Goal: Task Accomplishment & Management: Manage account settings

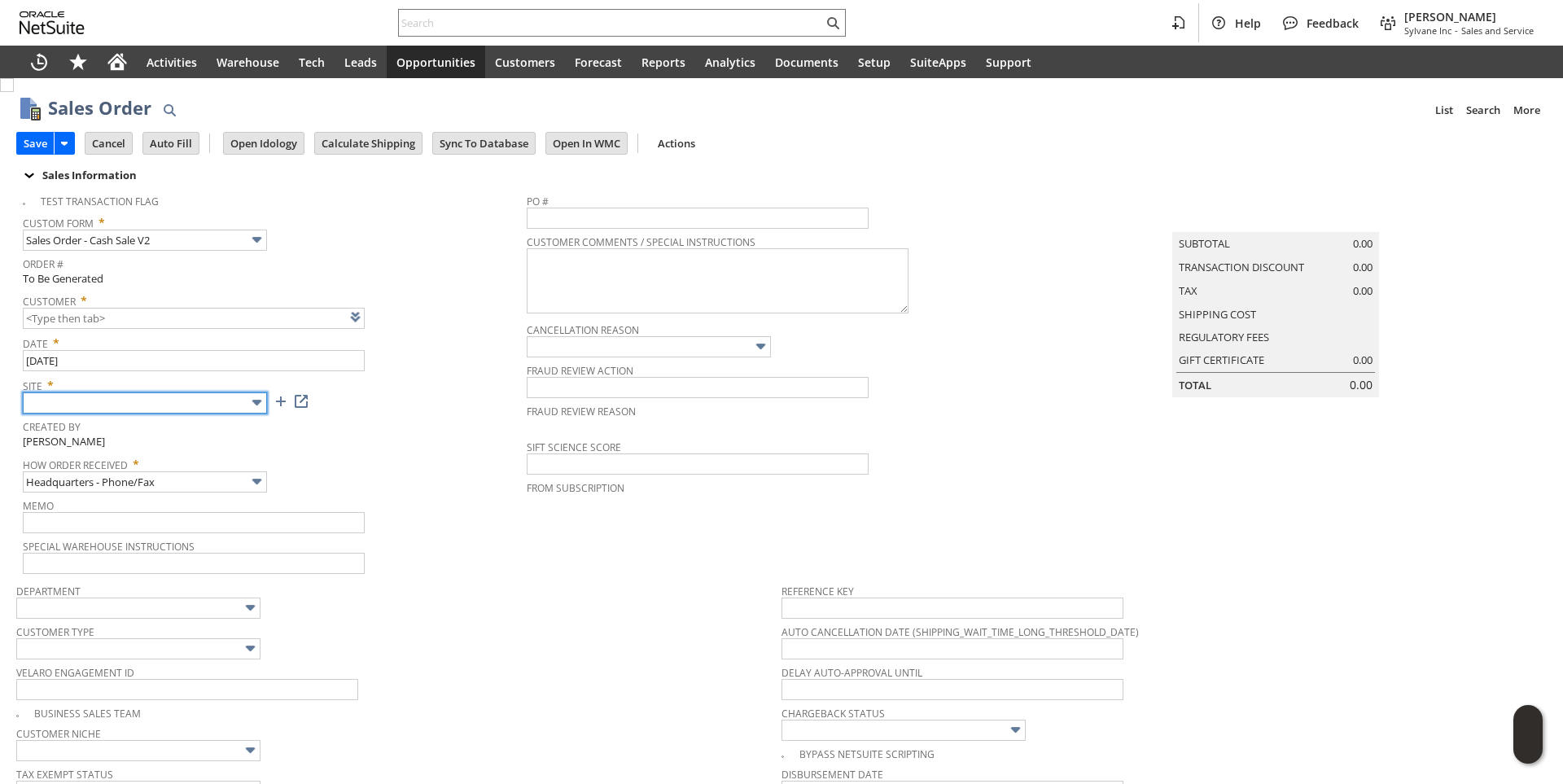
click at [180, 406] on input "text" at bounding box center [145, 402] width 244 height 21
type input "Sylvane - [DOMAIN_NAME]"
click at [369, 422] on span "Created By" at bounding box center [270, 423] width 496 height 18
click at [372, 320] on link at bounding box center [376, 316] width 18 height 18
type input "CU1237803 Lamar Borkholder"
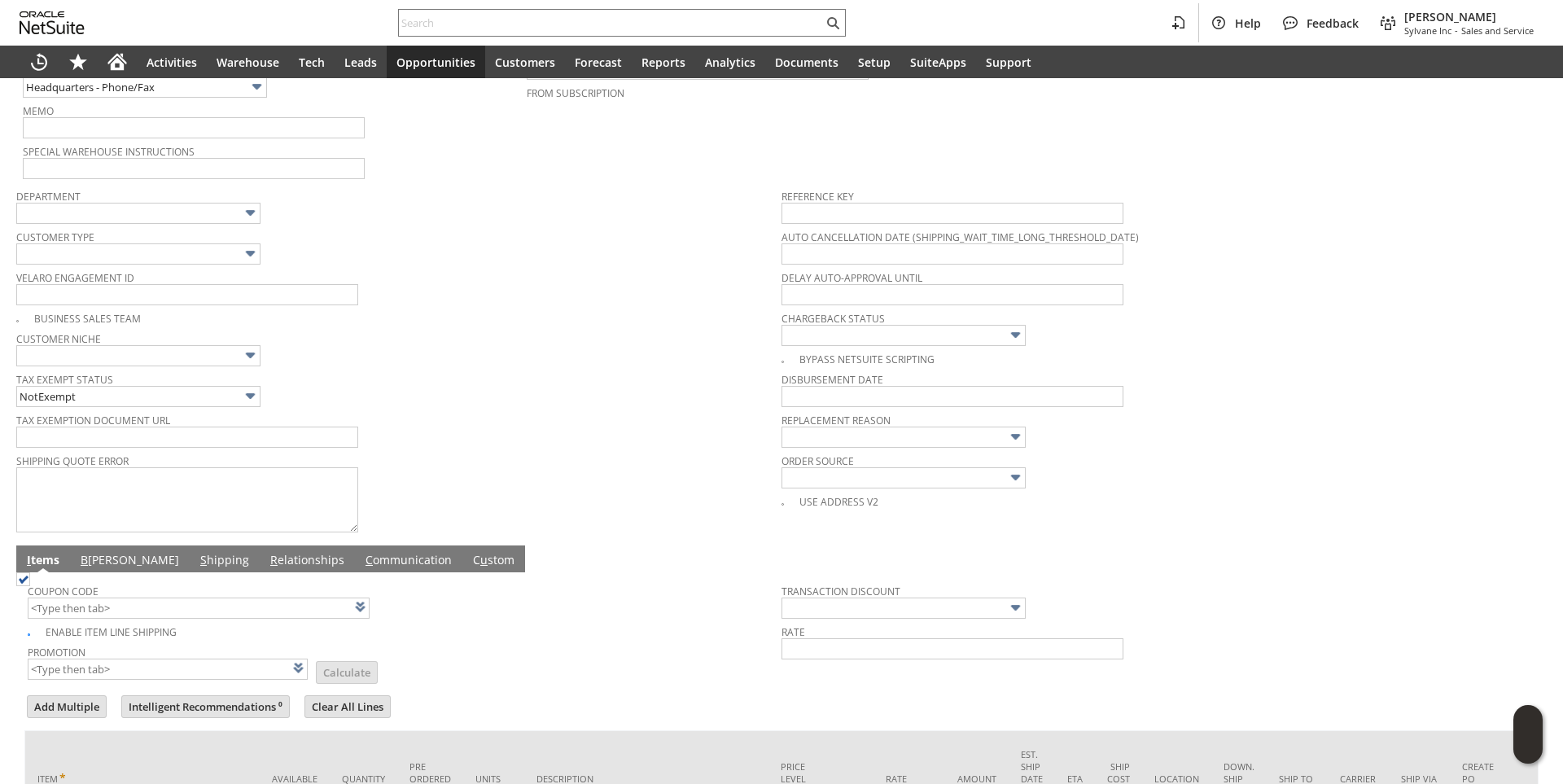
scroll to position [489, 0]
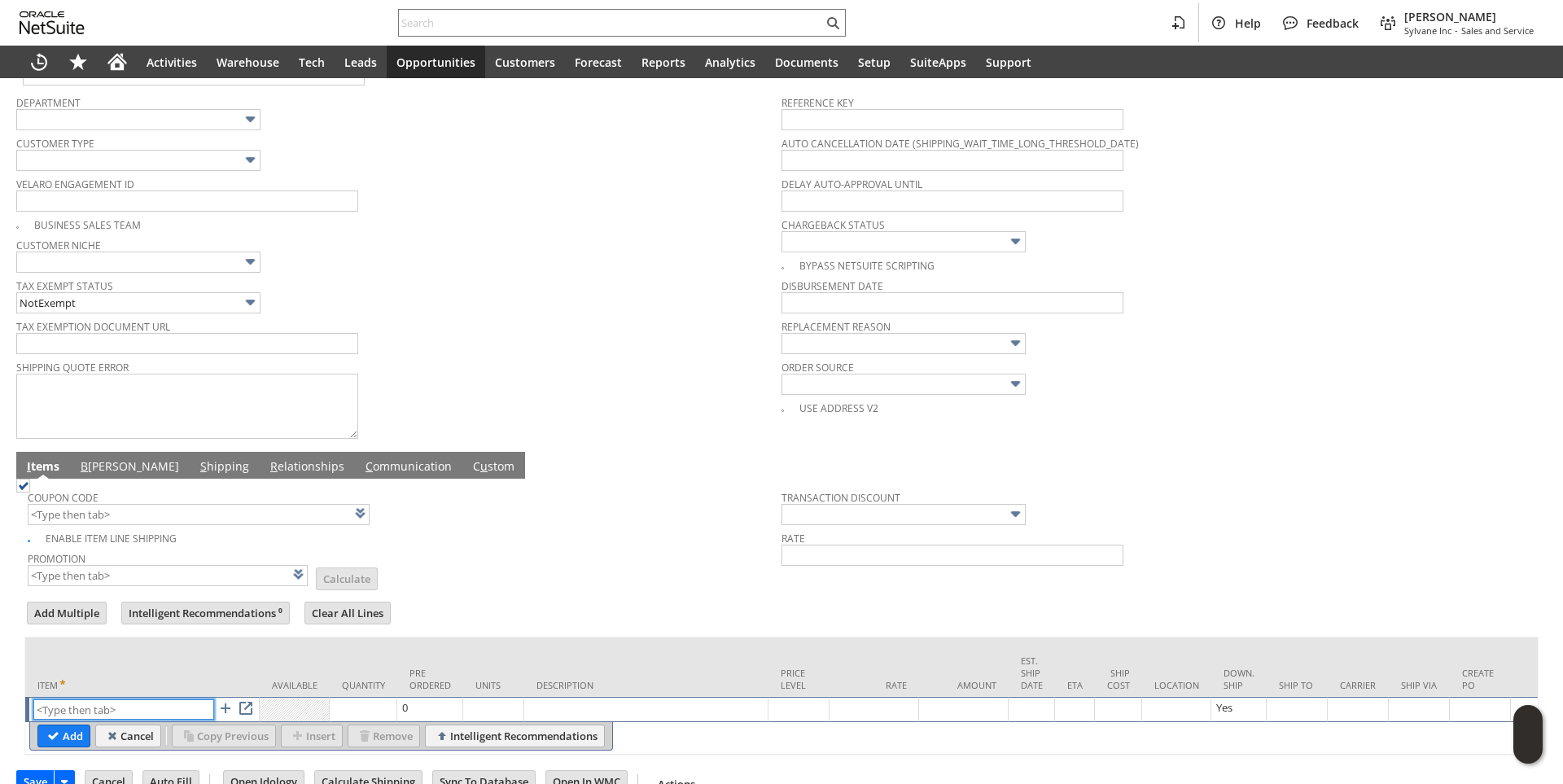
click at [89, 707] on input "text" at bounding box center [123, 709] width 180 height 20
paste input "aa15052"
type input "aa15052"
click at [508, 645] on td "Units" at bounding box center [494, 667] width 61 height 59
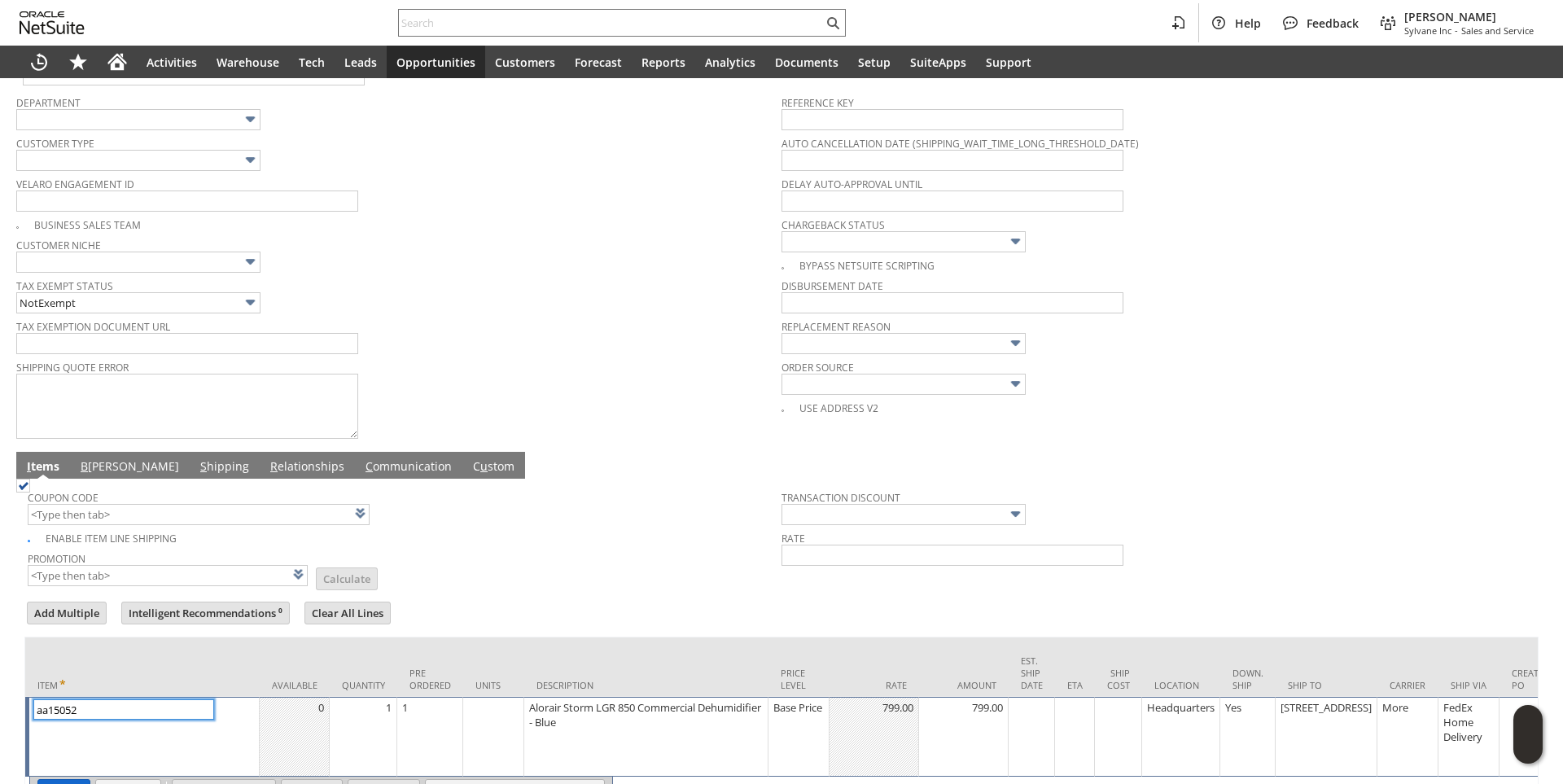
scroll to position [590, 0]
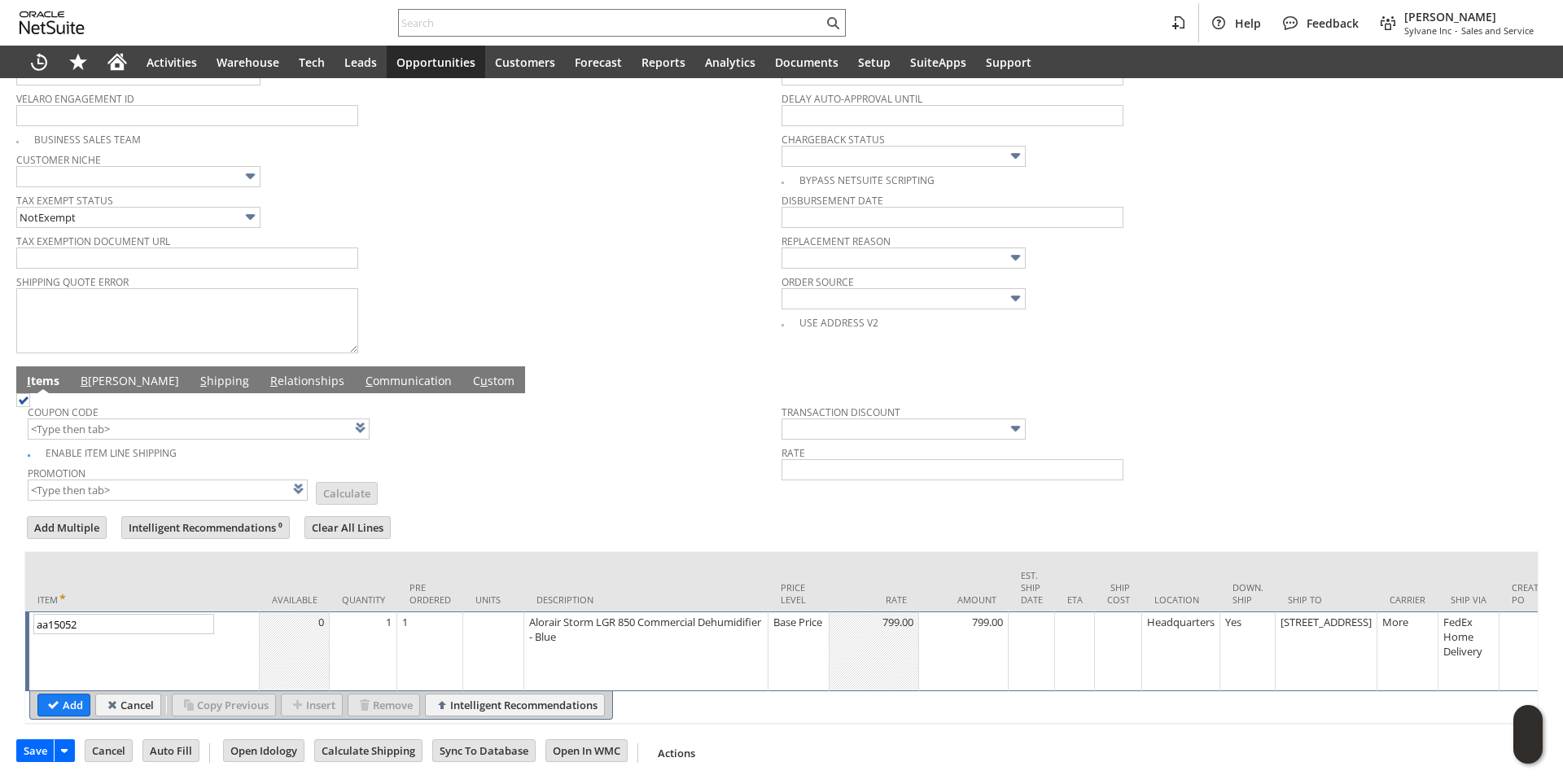
drag, startPoint x: 61, startPoint y: 692, endPoint x: 514, endPoint y: 461, distance: 508.5
click at [60, 694] on input "Add" at bounding box center [64, 705] width 51 height 21
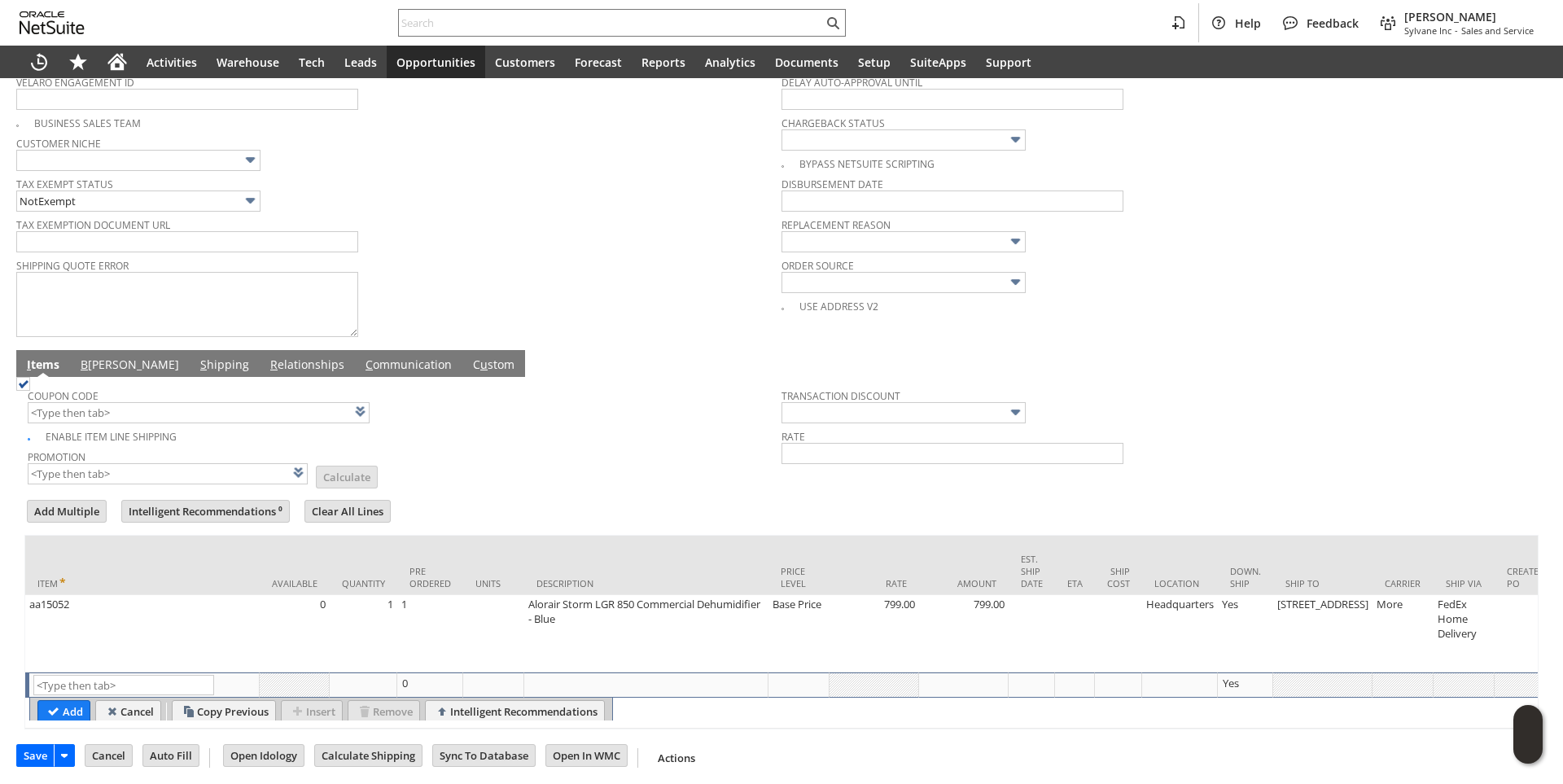
scroll to position [0, 0]
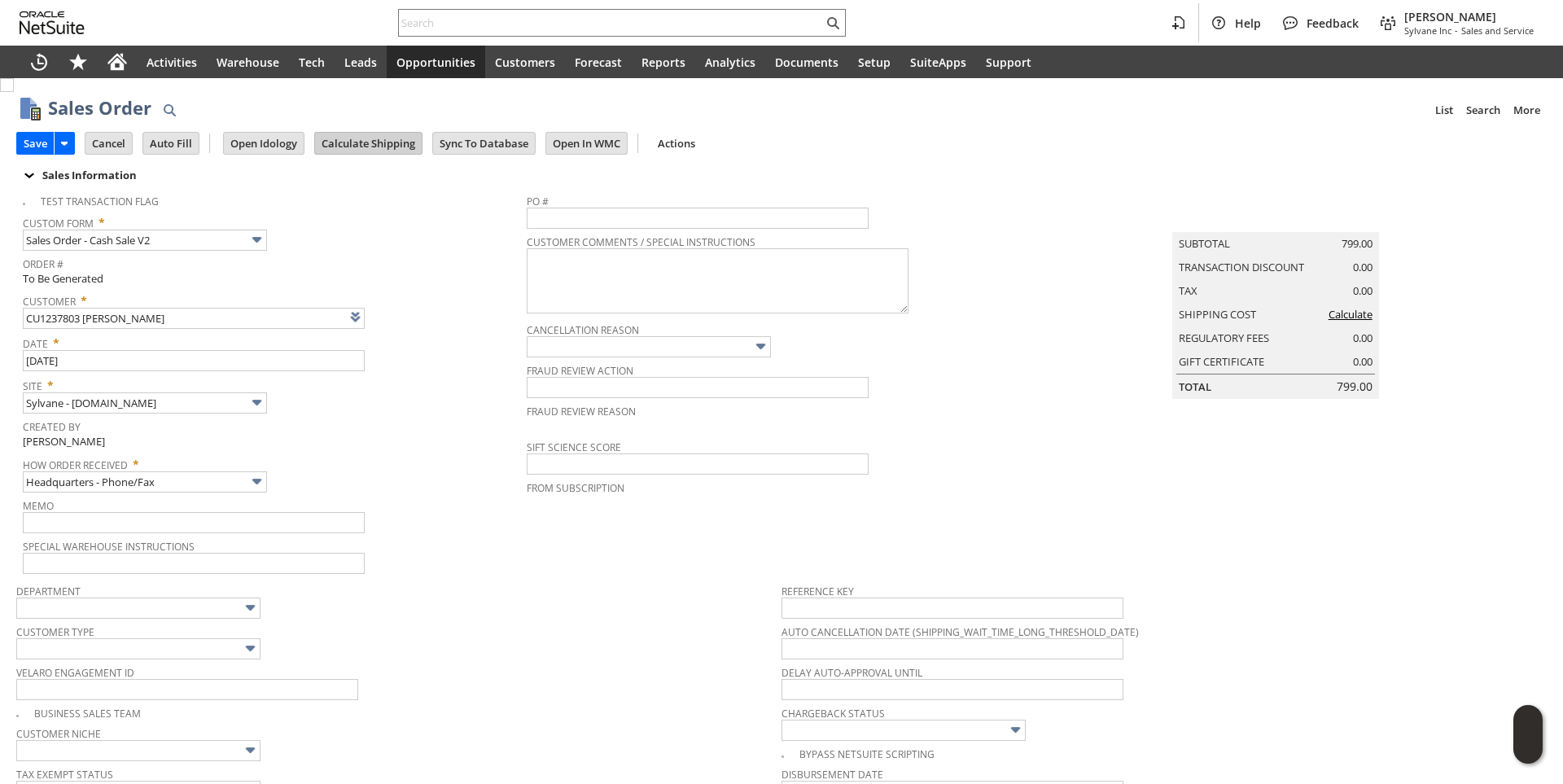
click at [383, 149] on input "Calculate Shipping" at bounding box center [369, 143] width 106 height 21
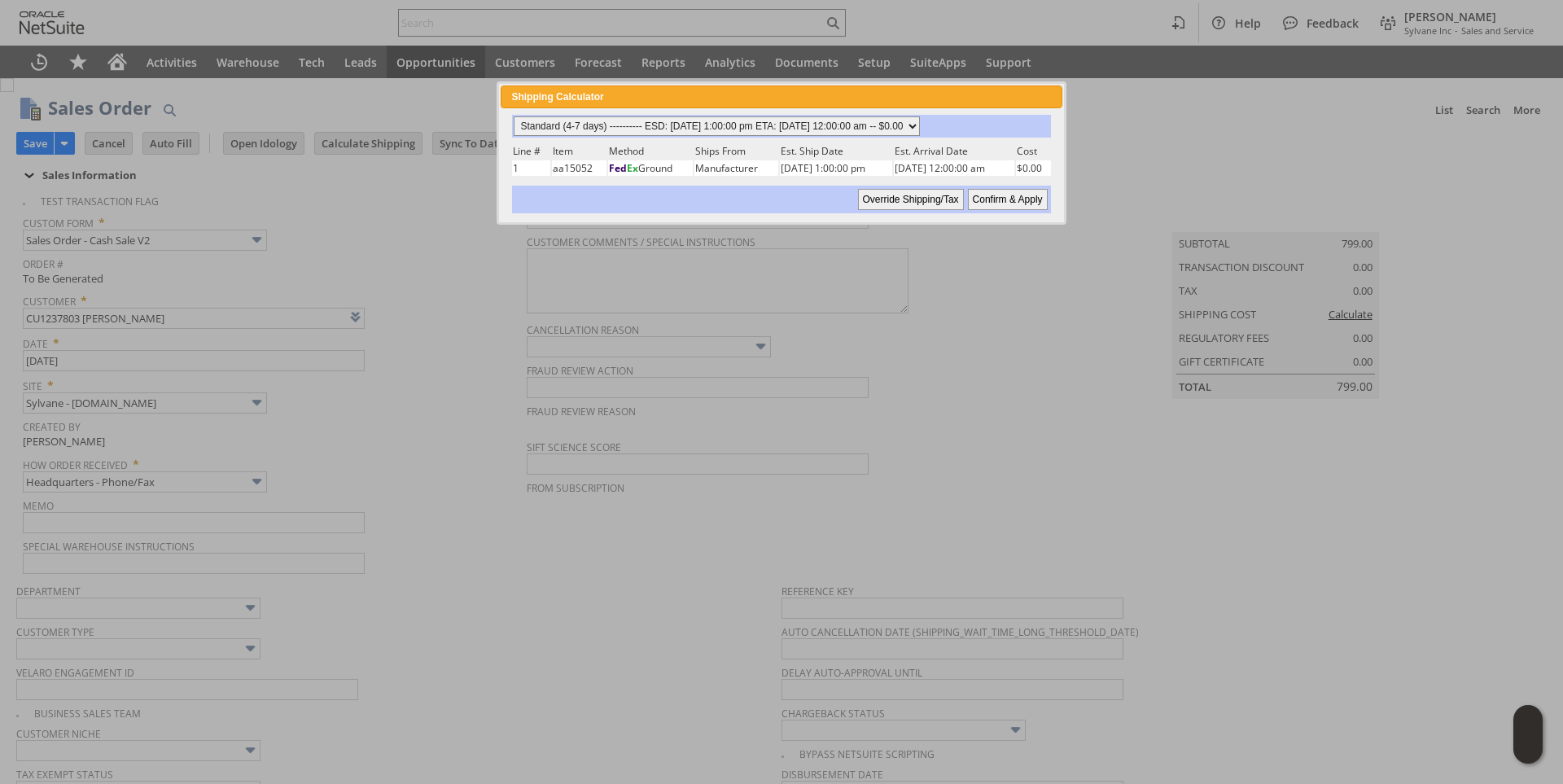
click at [920, 127] on select "Standard (4-7 days) ---------- ESD: 09/03/2025 1:00:00 pm ETA: 09/09/2025 12:00…" at bounding box center [717, 126] width 406 height 19
click at [514, 117] on select "Standard (4-7 days) ---------- ESD: 09/03/2025 1:00:00 pm ETA: 09/09/2025 12:00…" at bounding box center [717, 126] width 406 height 19
click at [1005, 204] on input "Confirm & Apply" at bounding box center [1008, 199] width 80 height 21
type input "Add"
type input "Copy Previous"
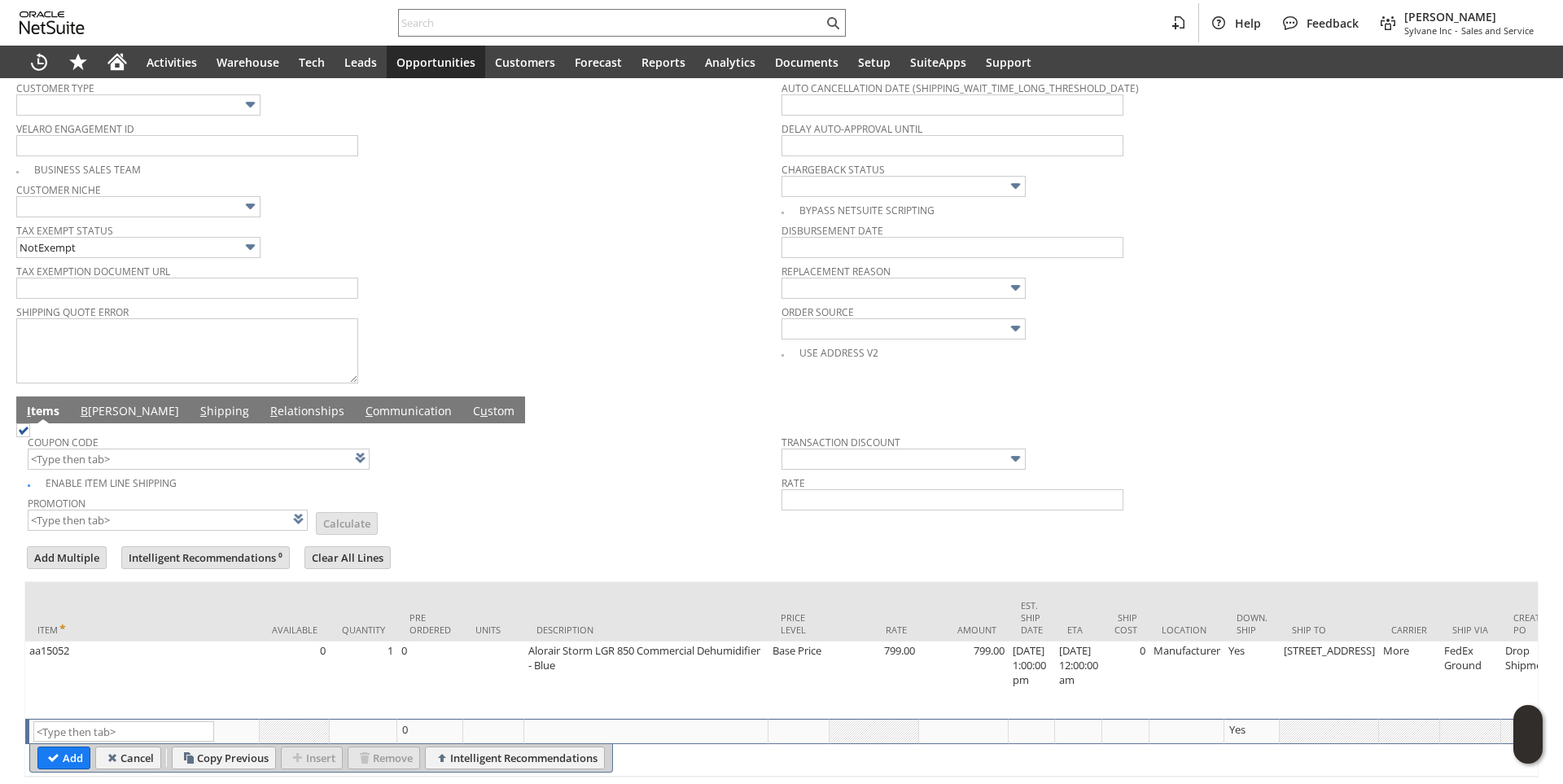
scroll to position [613, 0]
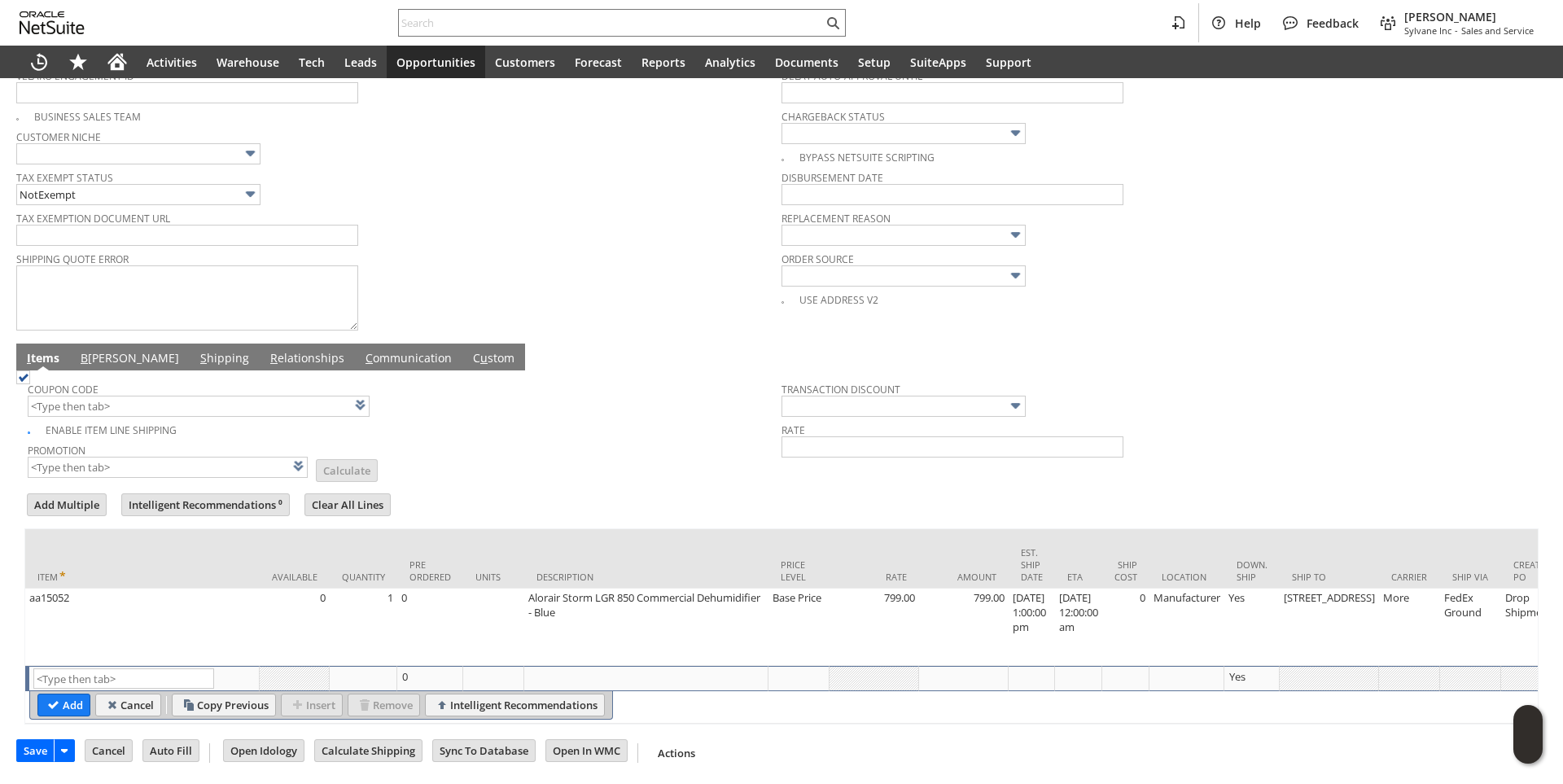
click at [97, 350] on link "B illing" at bounding box center [130, 359] width 106 height 18
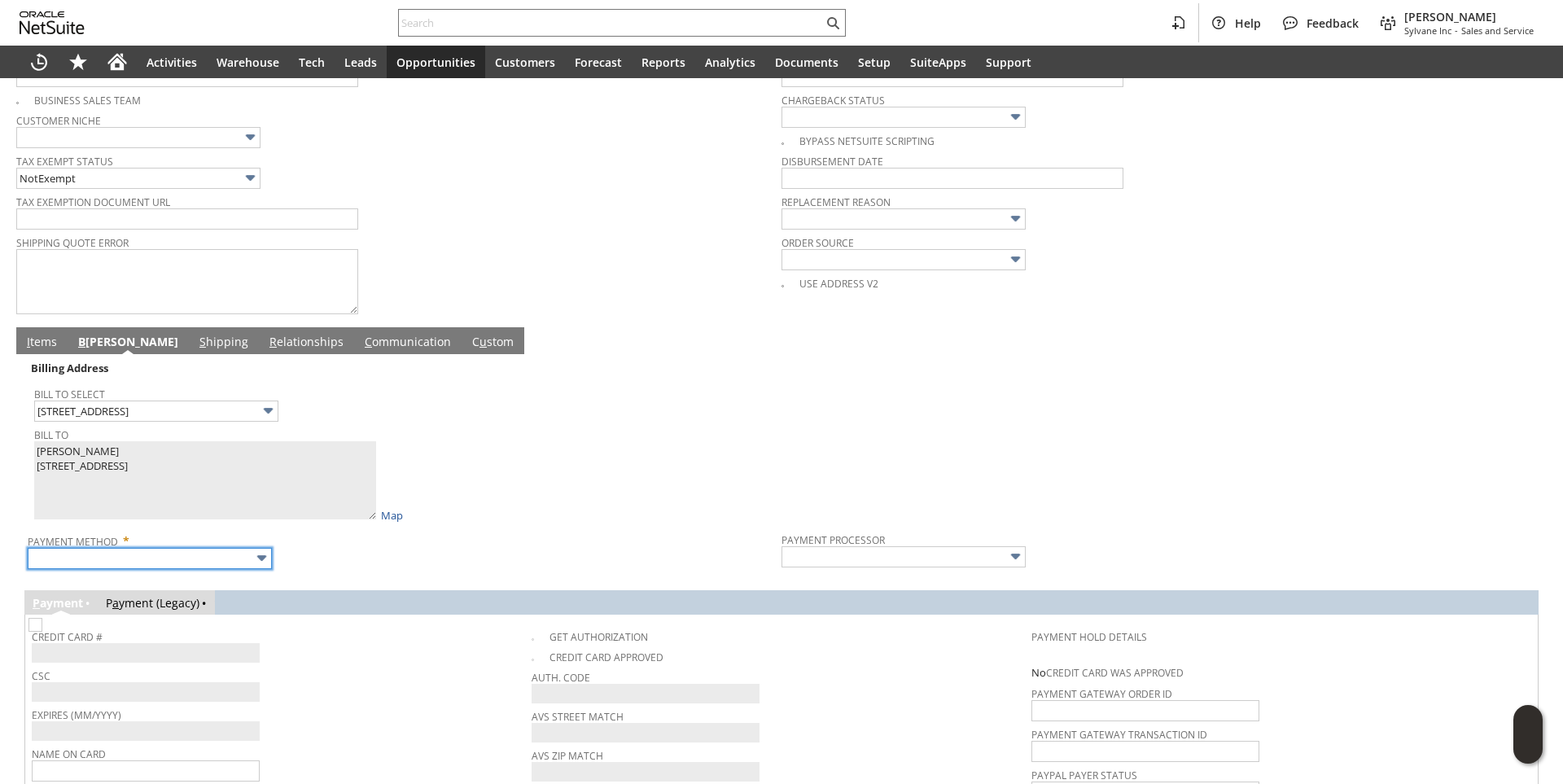
click at [234, 569] on input "text" at bounding box center [150, 558] width 244 height 21
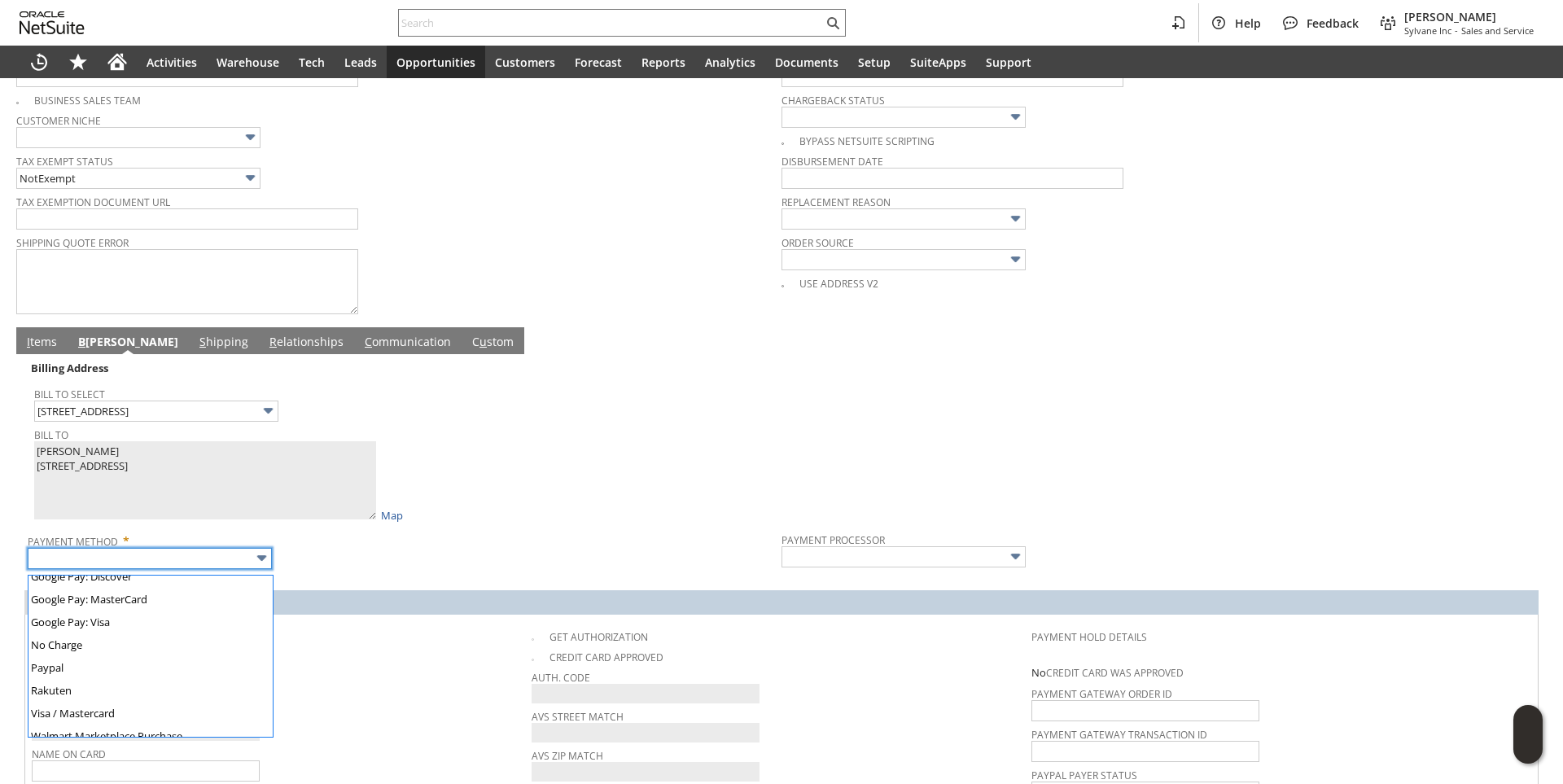
scroll to position [454, 0]
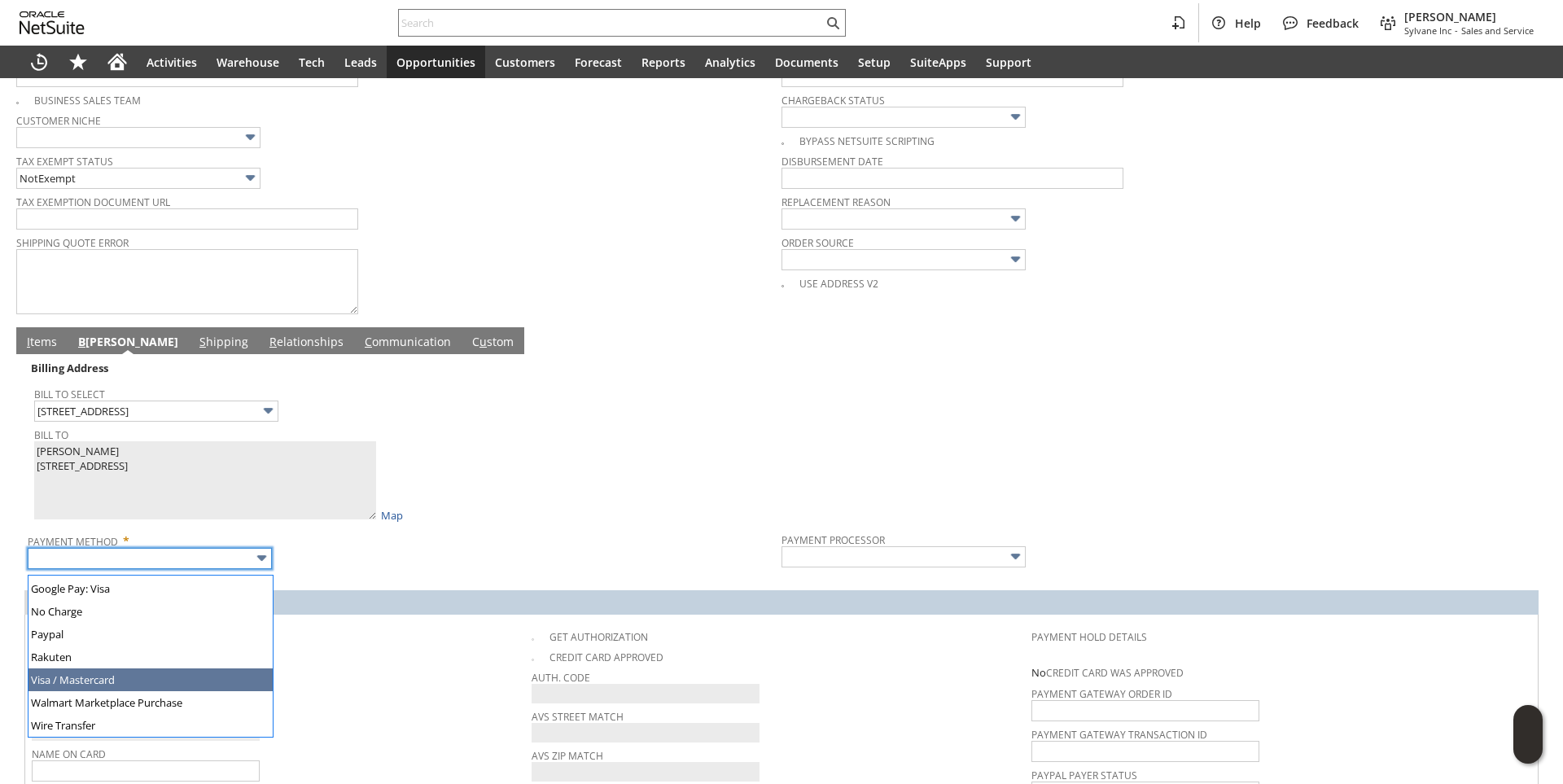
drag, startPoint x: 135, startPoint y: 672, endPoint x: 315, endPoint y: 672, distance: 180.0
type input "Visa / Mastercard"
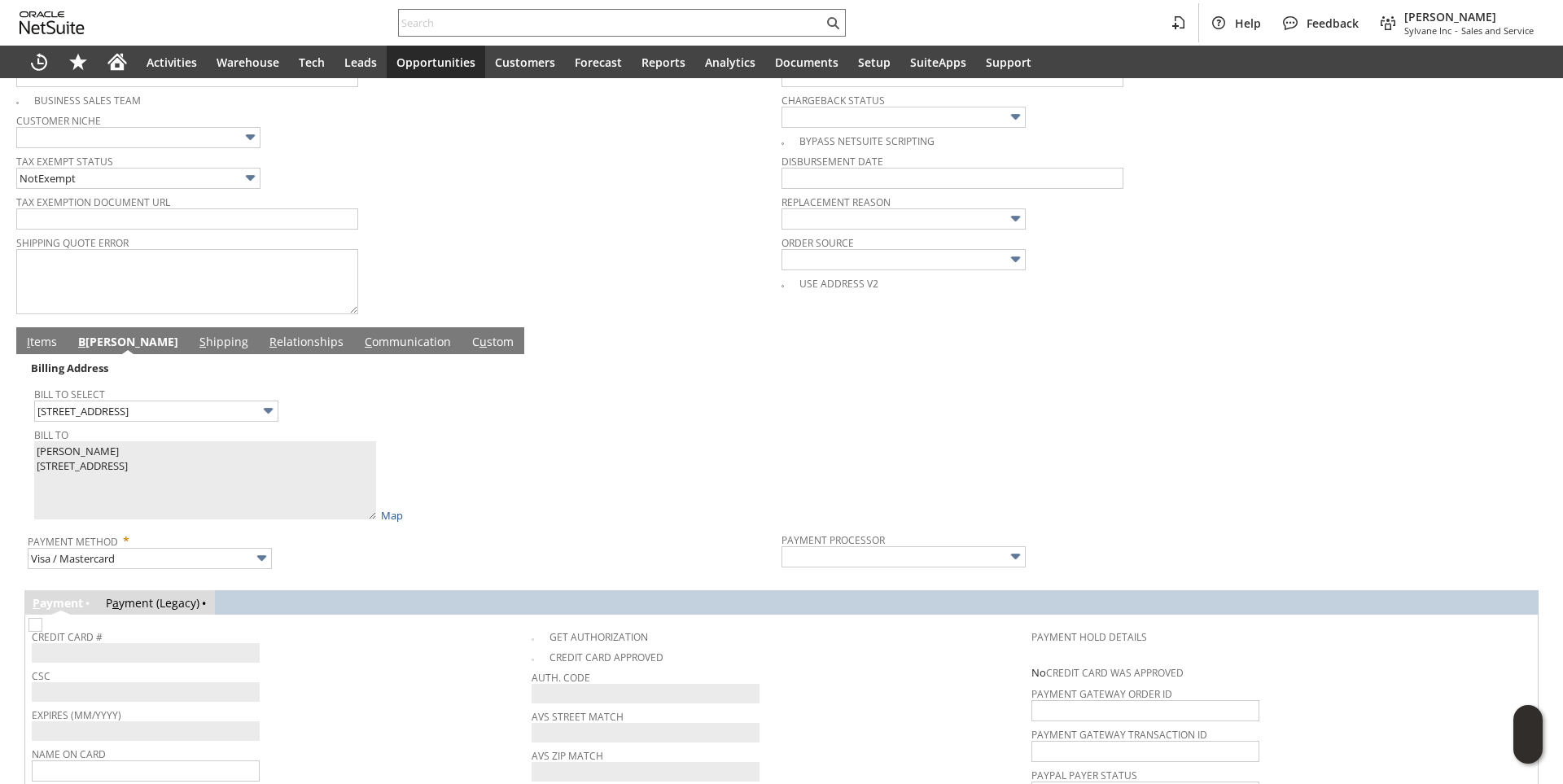
drag, startPoint x: 374, startPoint y: 660, endPoint x: 357, endPoint y: 658, distance: 17.1
click at [374, 659] on div "Credit Card #" at bounding box center [277, 644] width 491 height 37
type input "Braintree"
checkbox input "true"
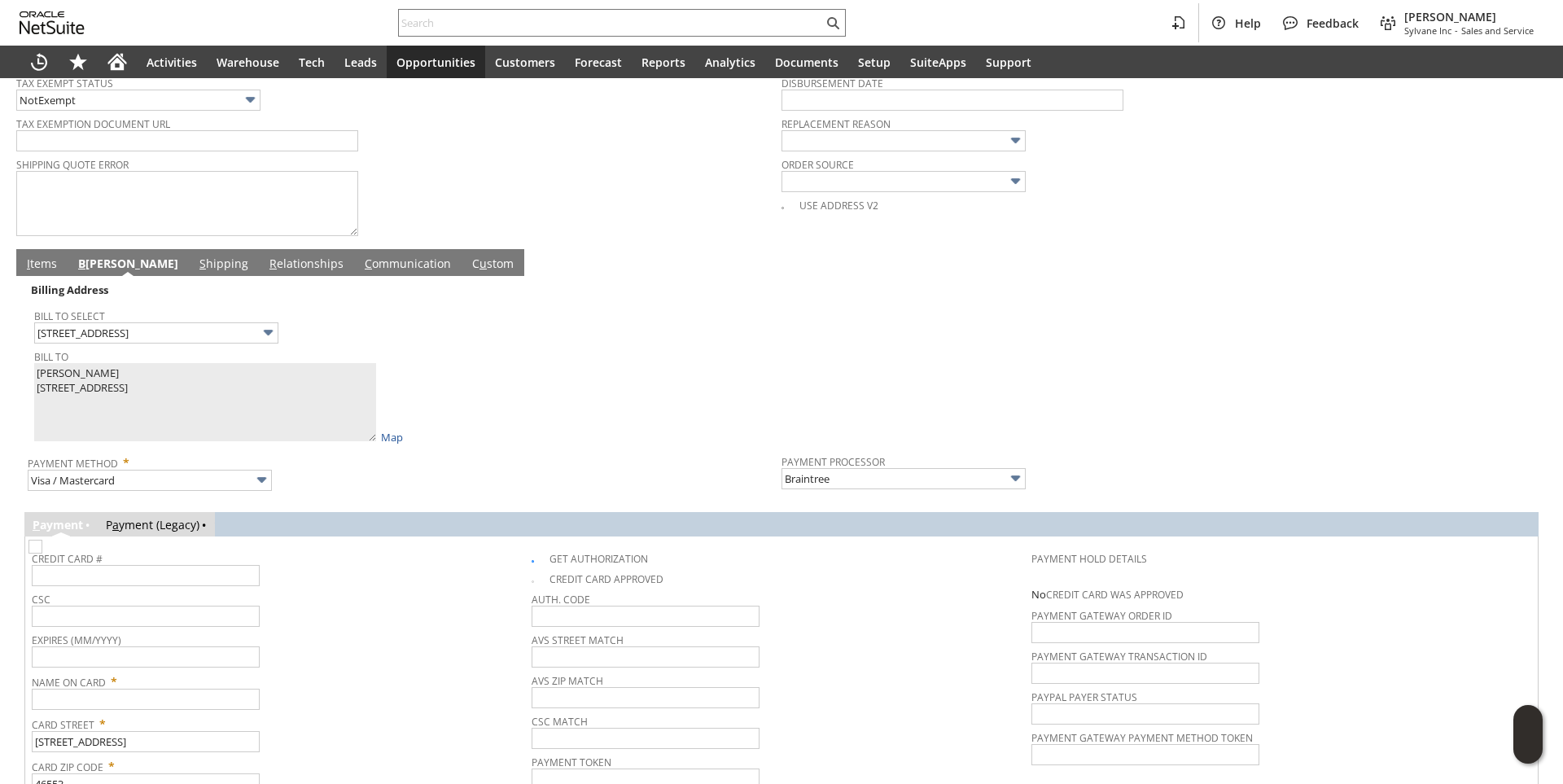
scroll to position [775, 0]
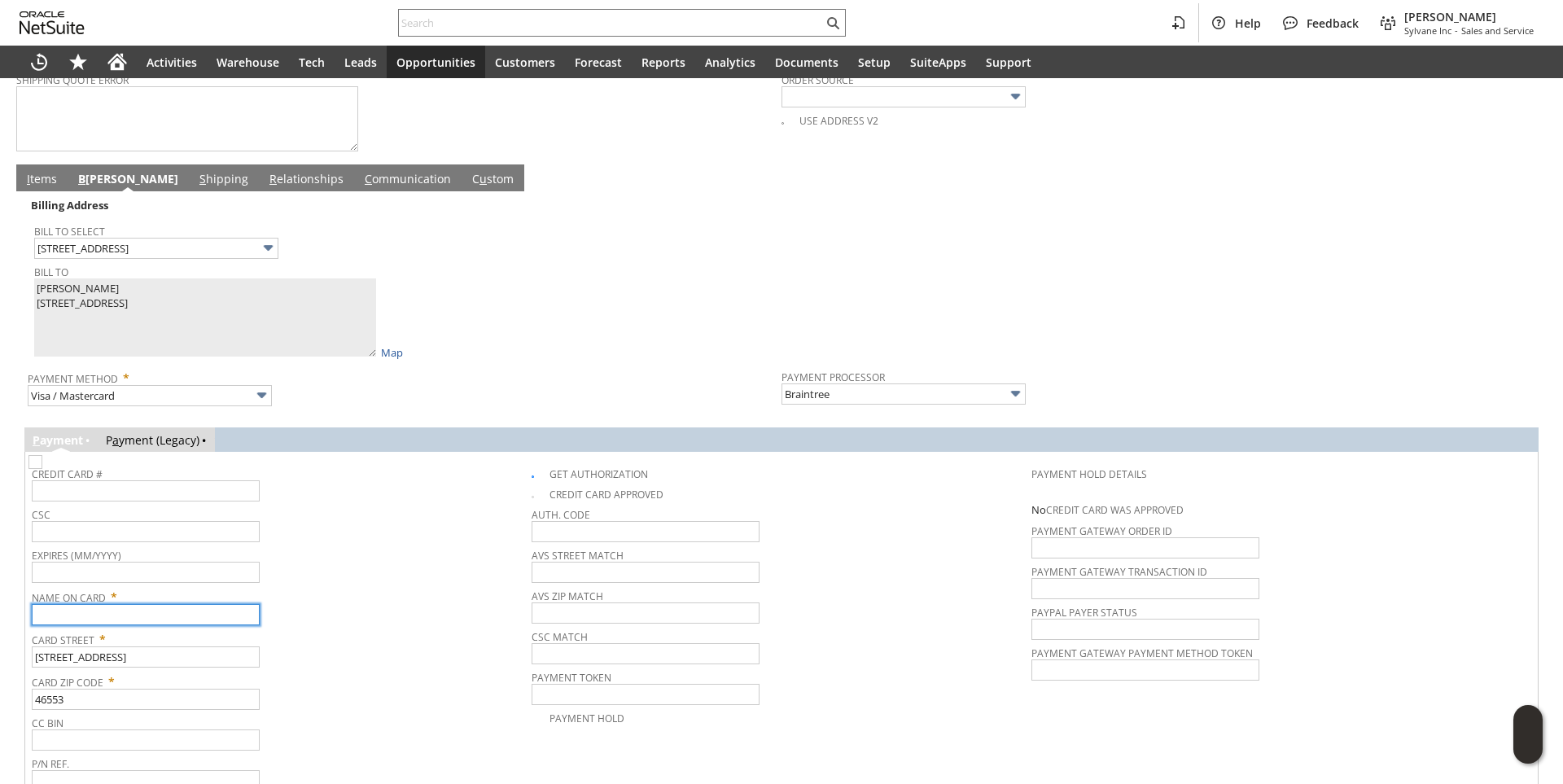
click at [120, 624] on input "text" at bounding box center [145, 614] width 228 height 21
paste input "Lamar Borkholder"
type input "Lamar Borkholder"
click at [340, 556] on span "Expires (MM/YYYY)" at bounding box center [277, 552] width 491 height 18
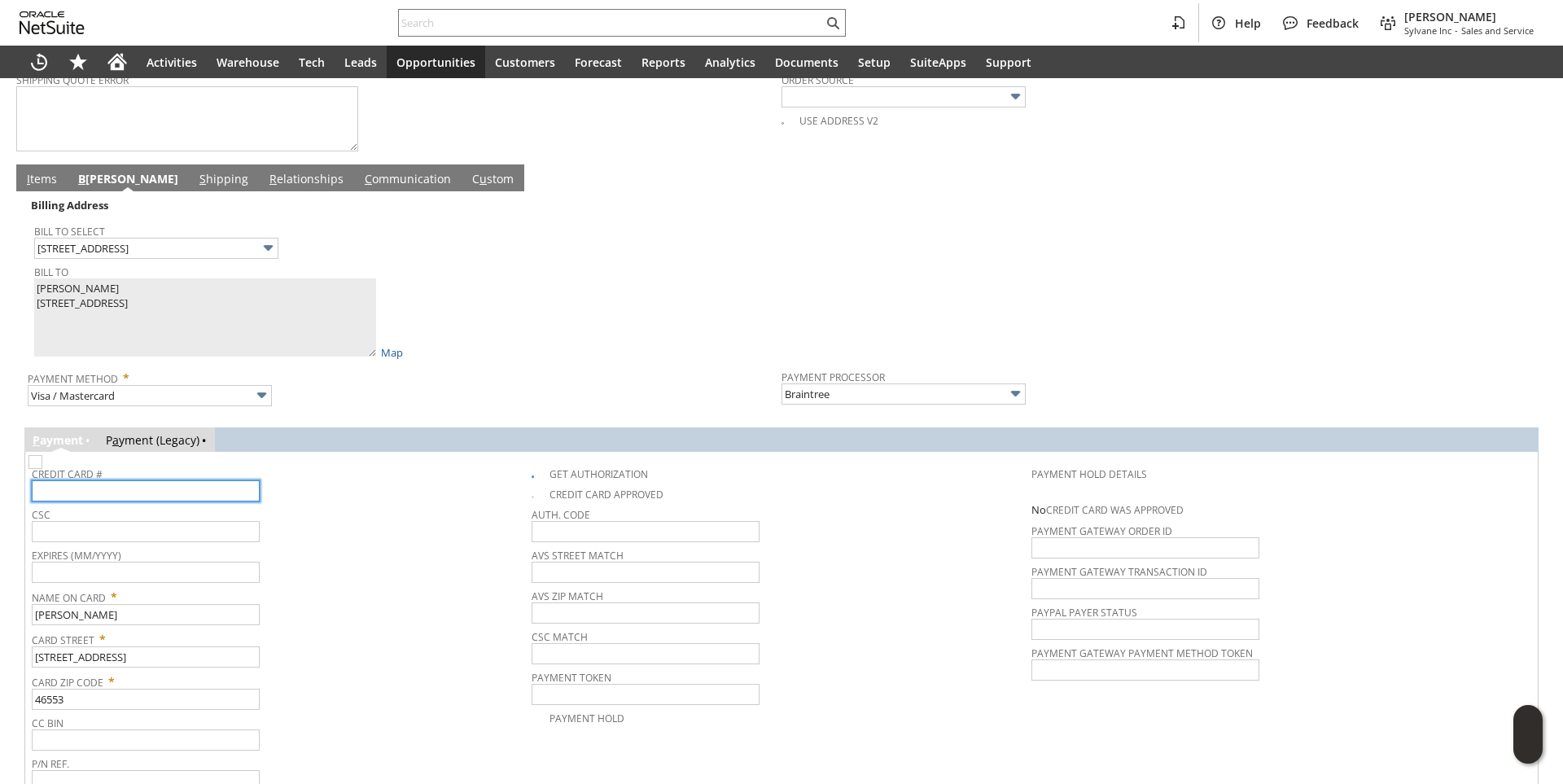
click at [127, 492] on input "text" at bounding box center [145, 490] width 228 height 21
type input "5595519204262504"
click at [221, 577] on input "text" at bounding box center [145, 572] width 228 height 21
type input "03/2030"
click at [366, 580] on div "Expires (MM/YYYY) 03/2030" at bounding box center [277, 563] width 491 height 39
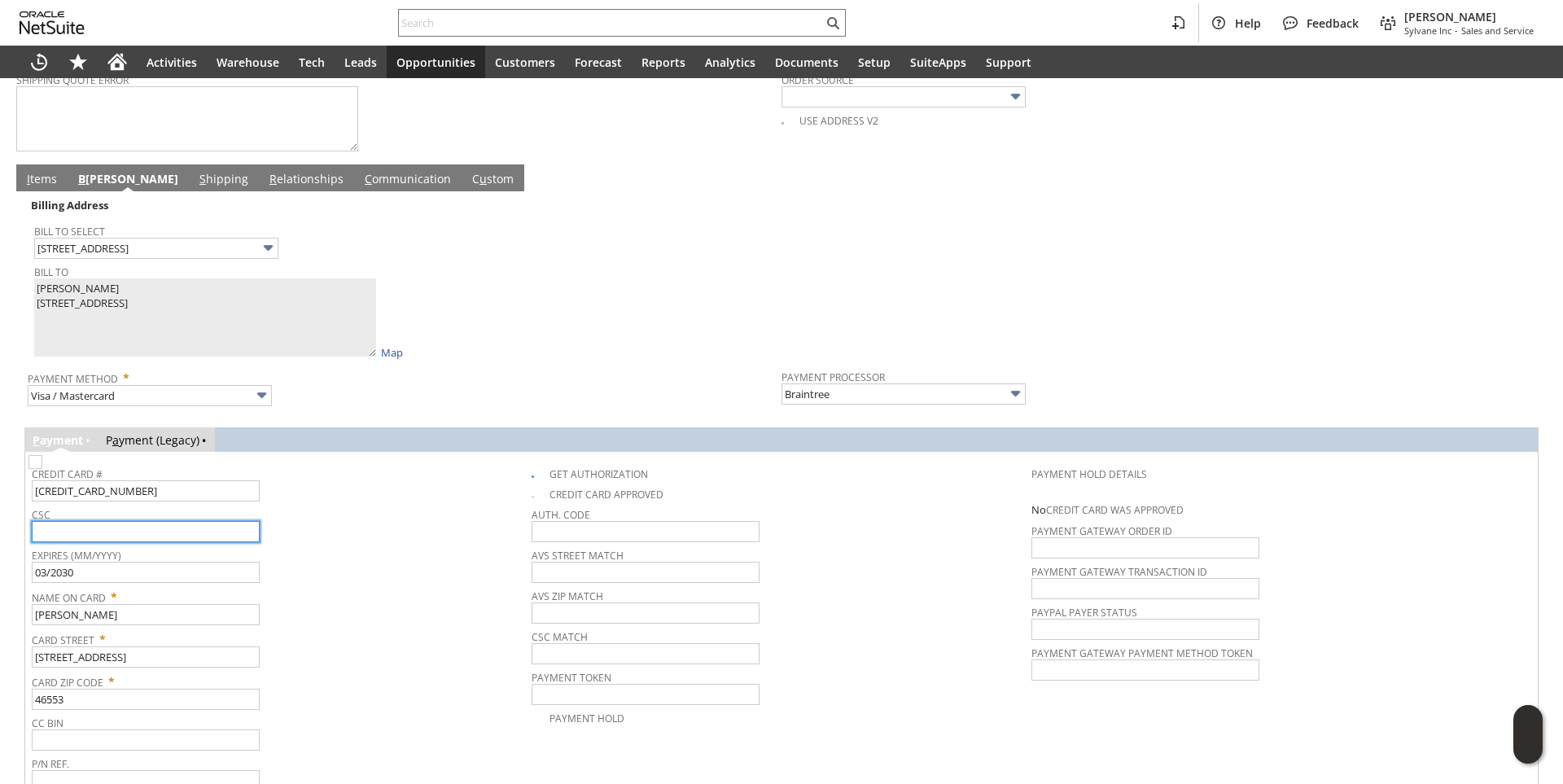
click at [124, 535] on input "text" at bounding box center [145, 531] width 228 height 21
type input "221"
click at [430, 576] on div "Expires (MM/YYYY) 03/2030" at bounding box center [277, 563] width 491 height 39
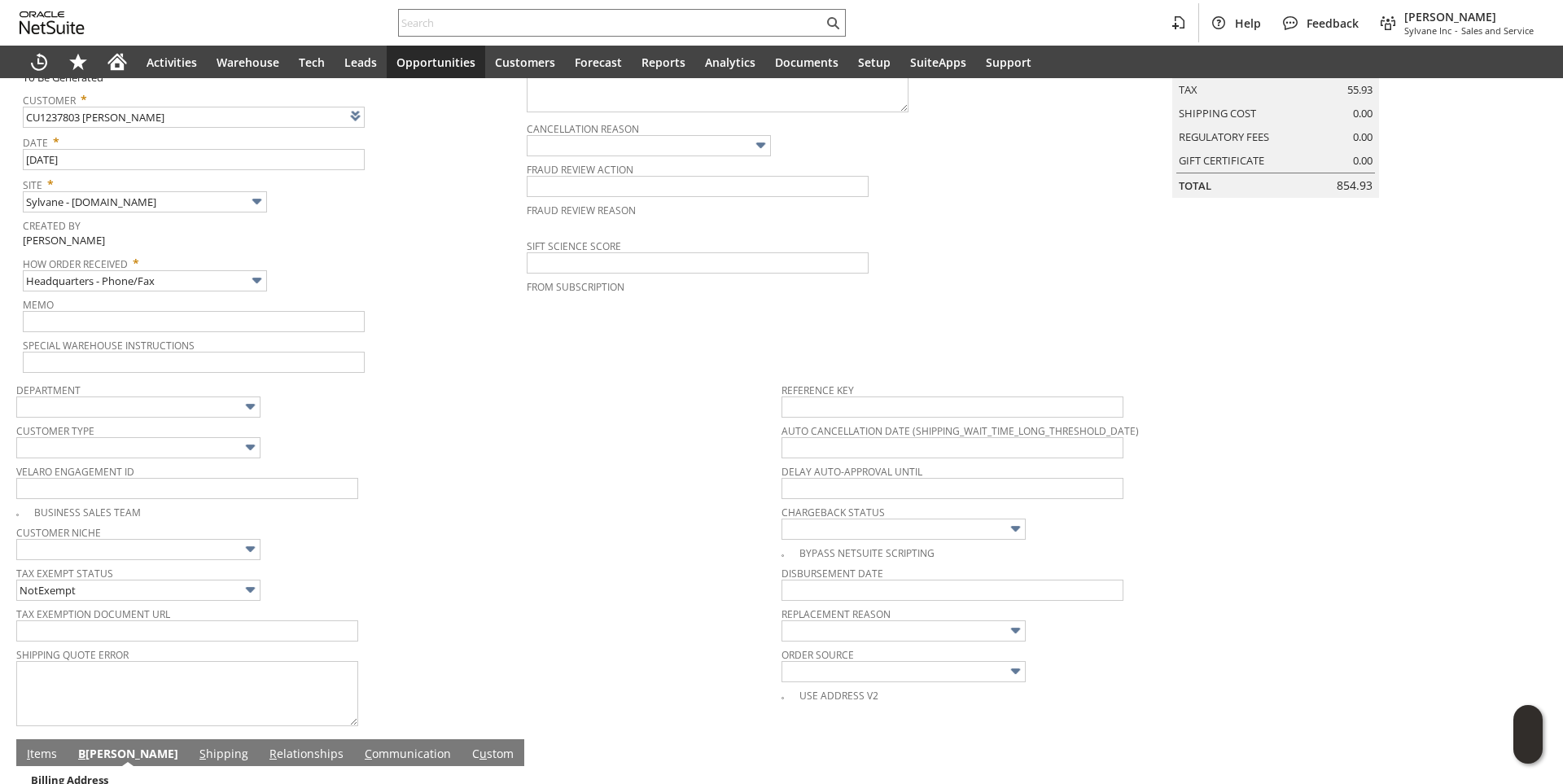
scroll to position [0, 0]
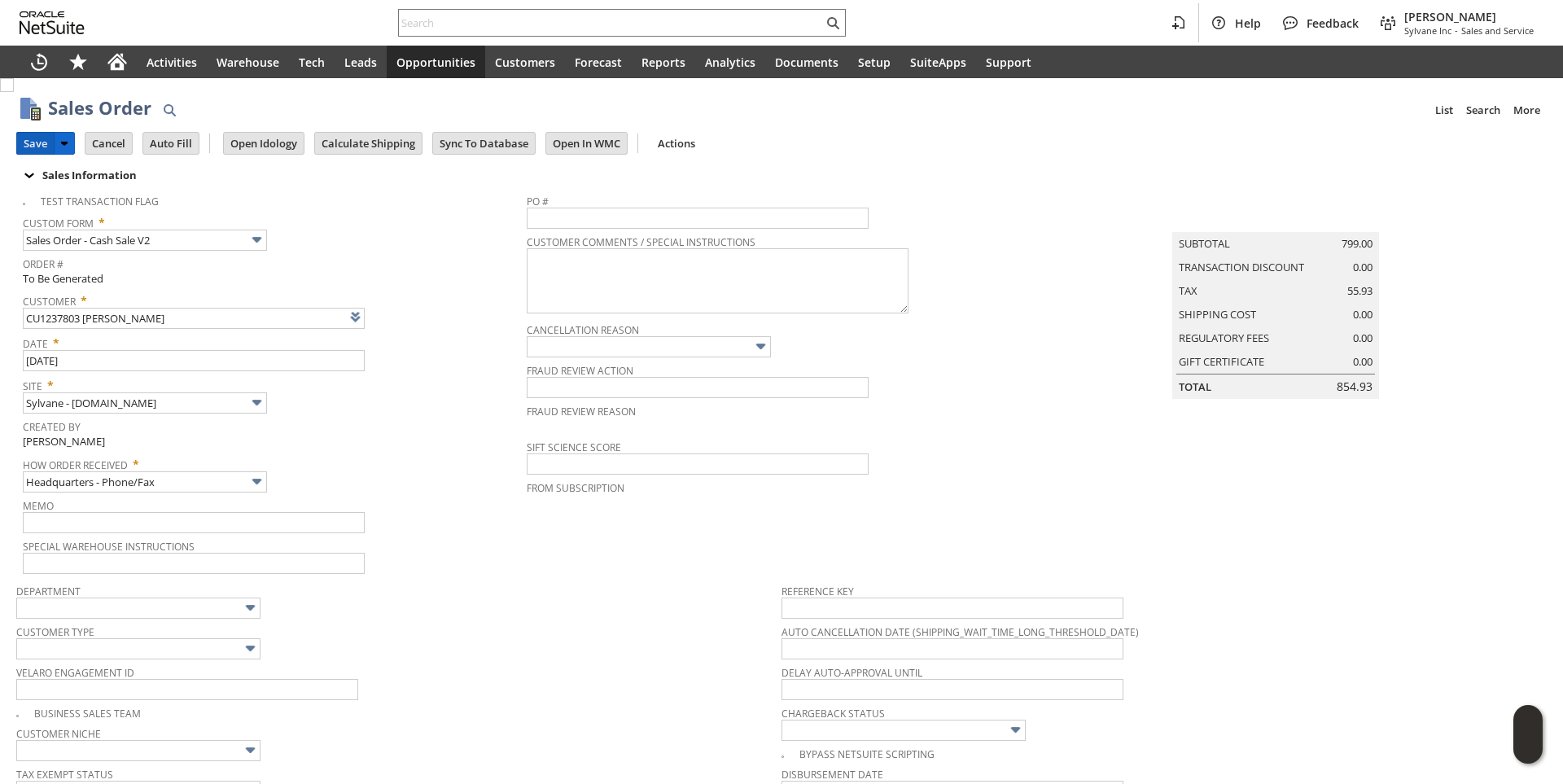
click at [36, 144] on input "Save" at bounding box center [36, 143] width 37 height 21
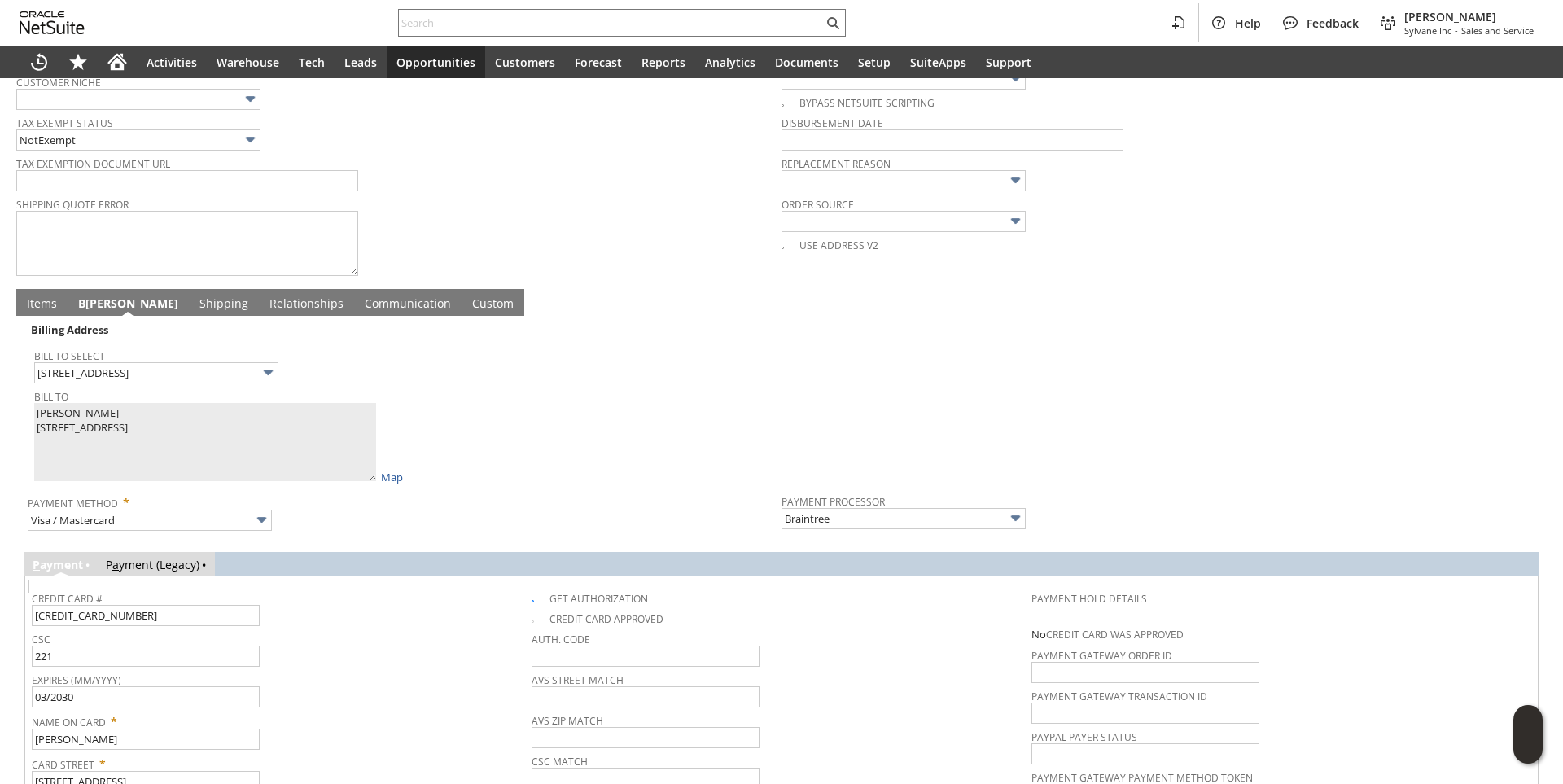
scroll to position [858, 0]
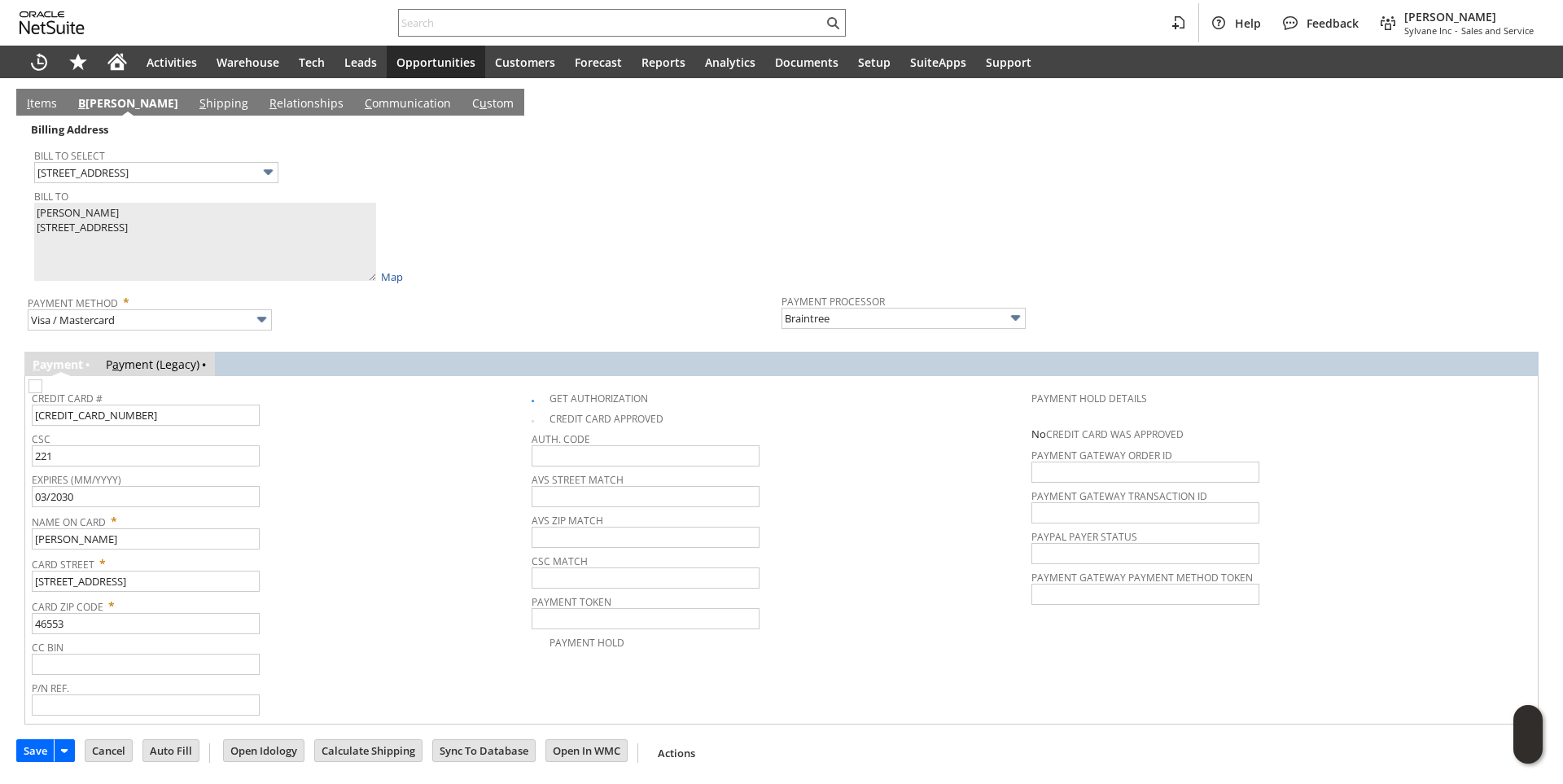
click at [46, 105] on link "I tems" at bounding box center [42, 104] width 38 height 18
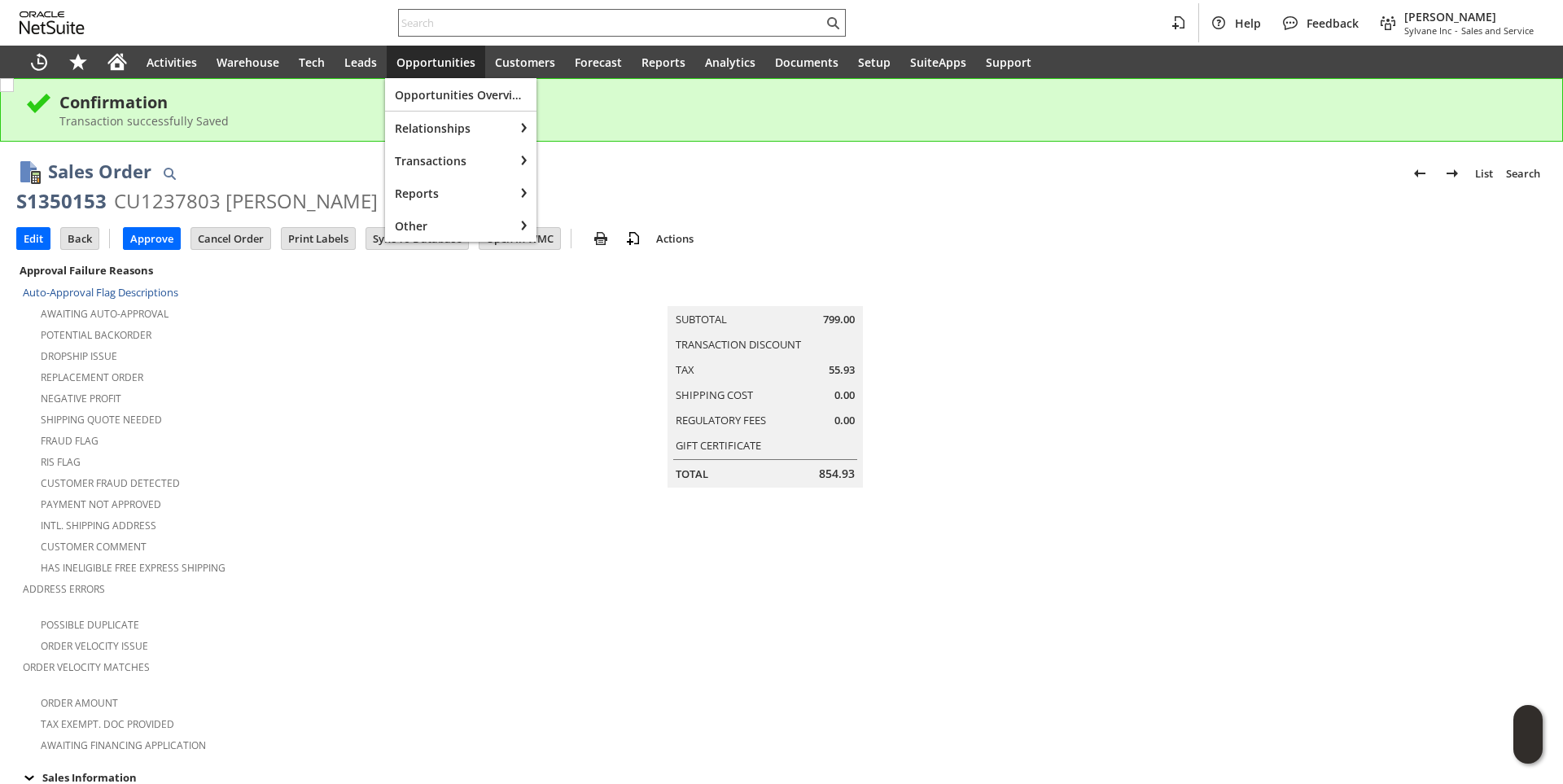
click at [454, 22] on input "text" at bounding box center [611, 23] width 424 height 19
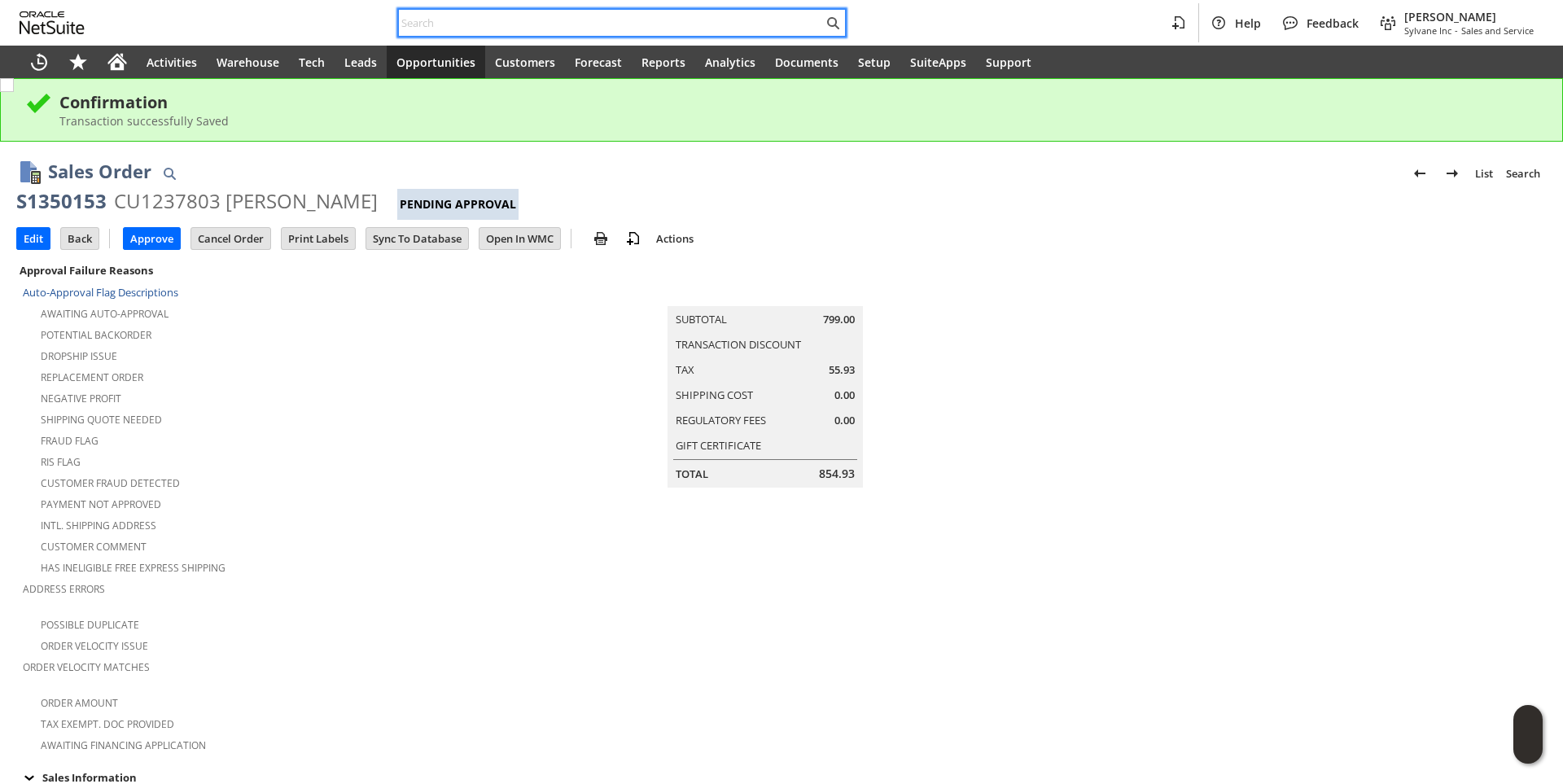
paste input "SY68A092EF50CFF"
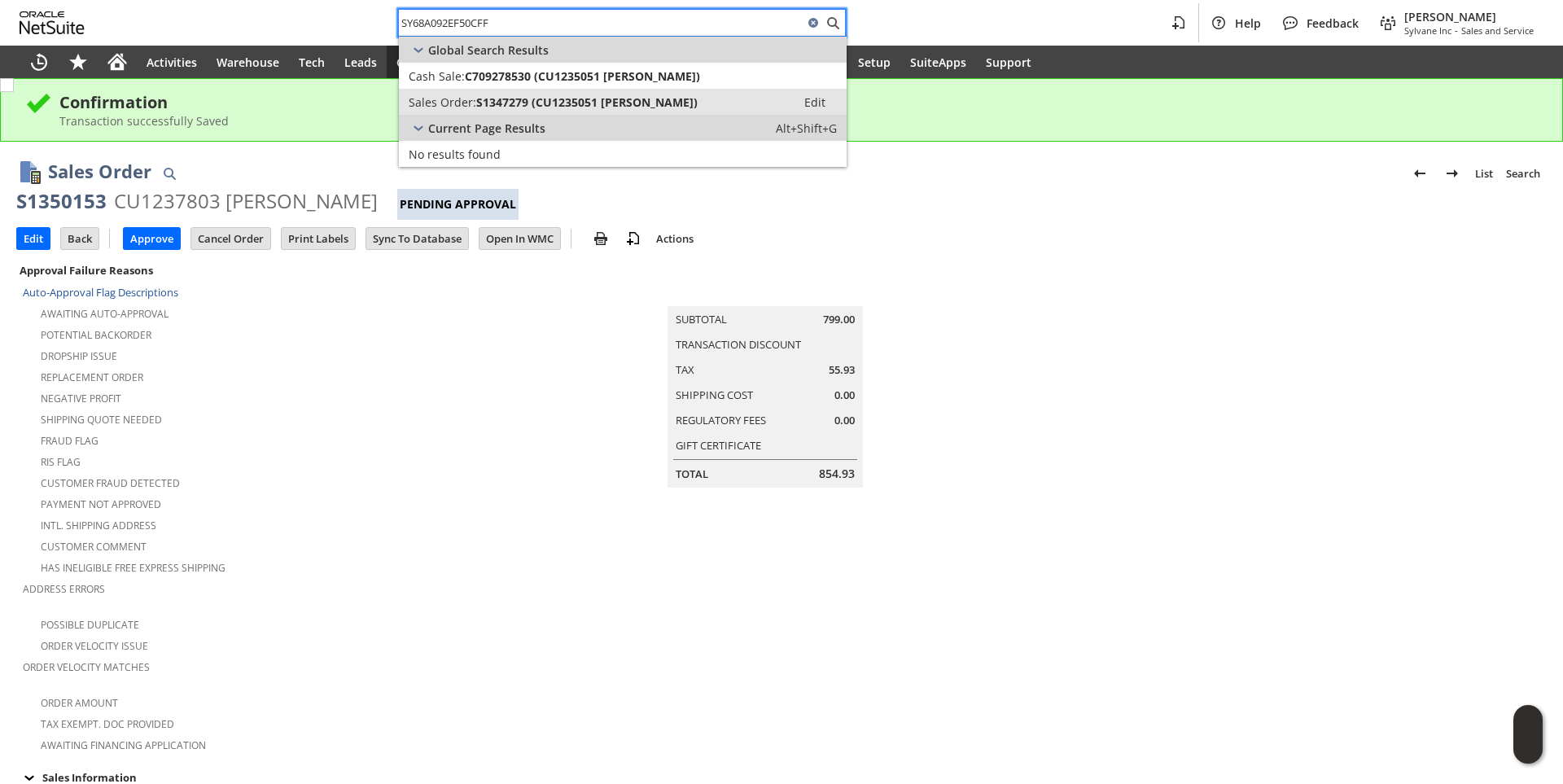
type input "SY68A092EF50CFF"
click at [519, 105] on span "S1347279 (CU1235051 Kelsey Simoens)" at bounding box center [587, 102] width 221 height 16
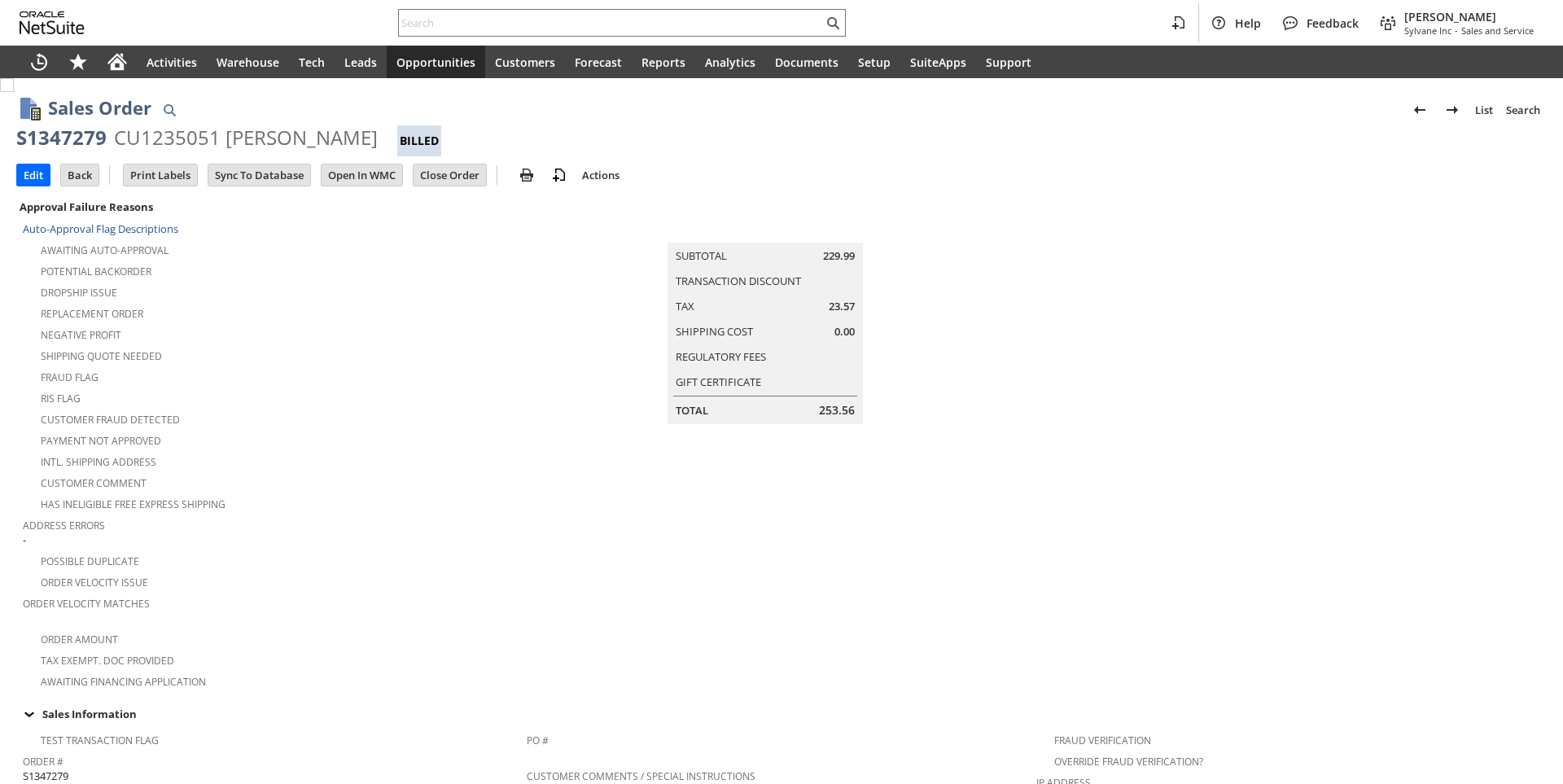
scroll to position [888, 0]
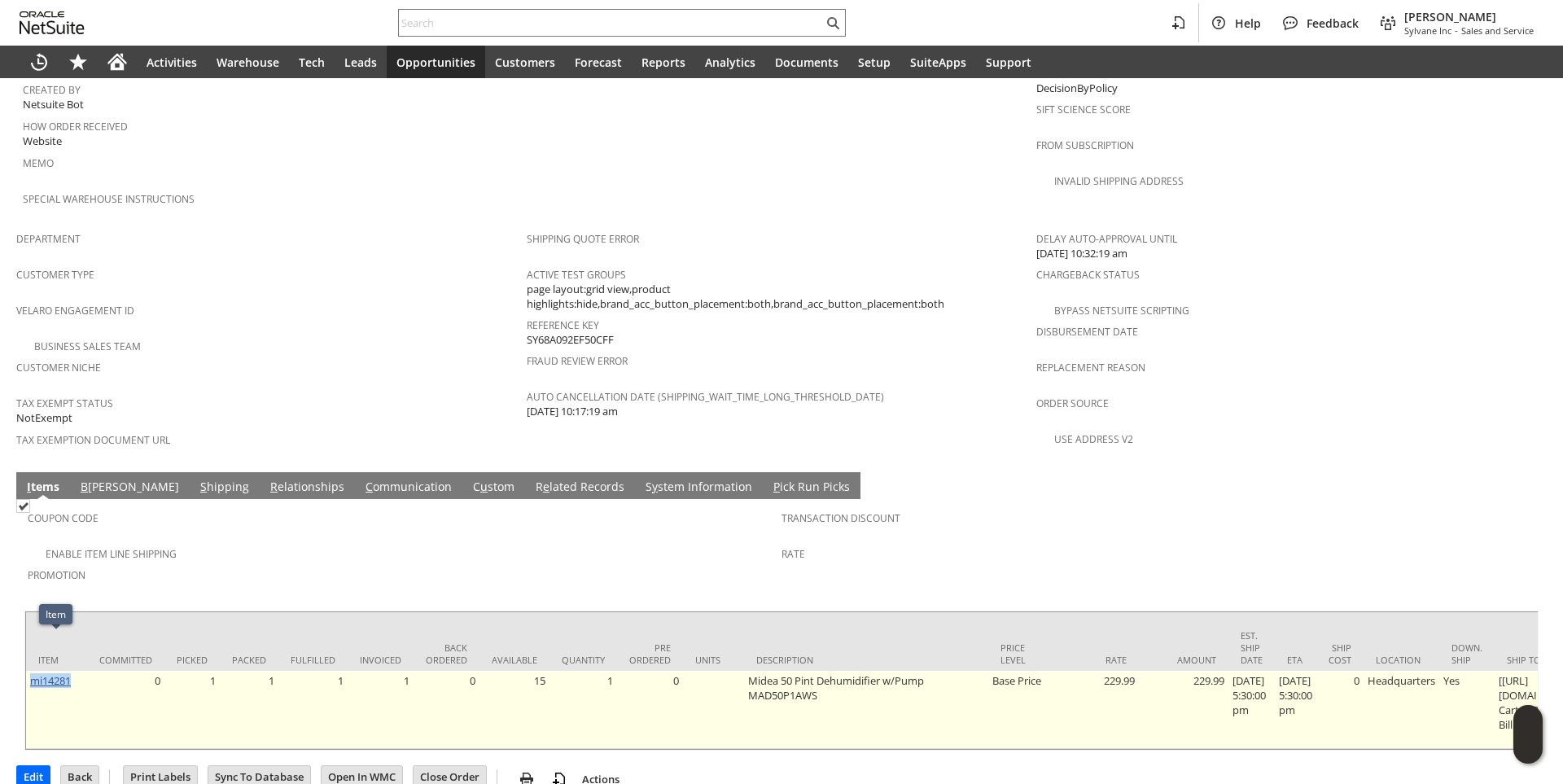
drag, startPoint x: 80, startPoint y: 645, endPoint x: 31, endPoint y: 641, distance: 49.2
click at [31, 671] on td "mi14281" at bounding box center [57, 710] width 61 height 78
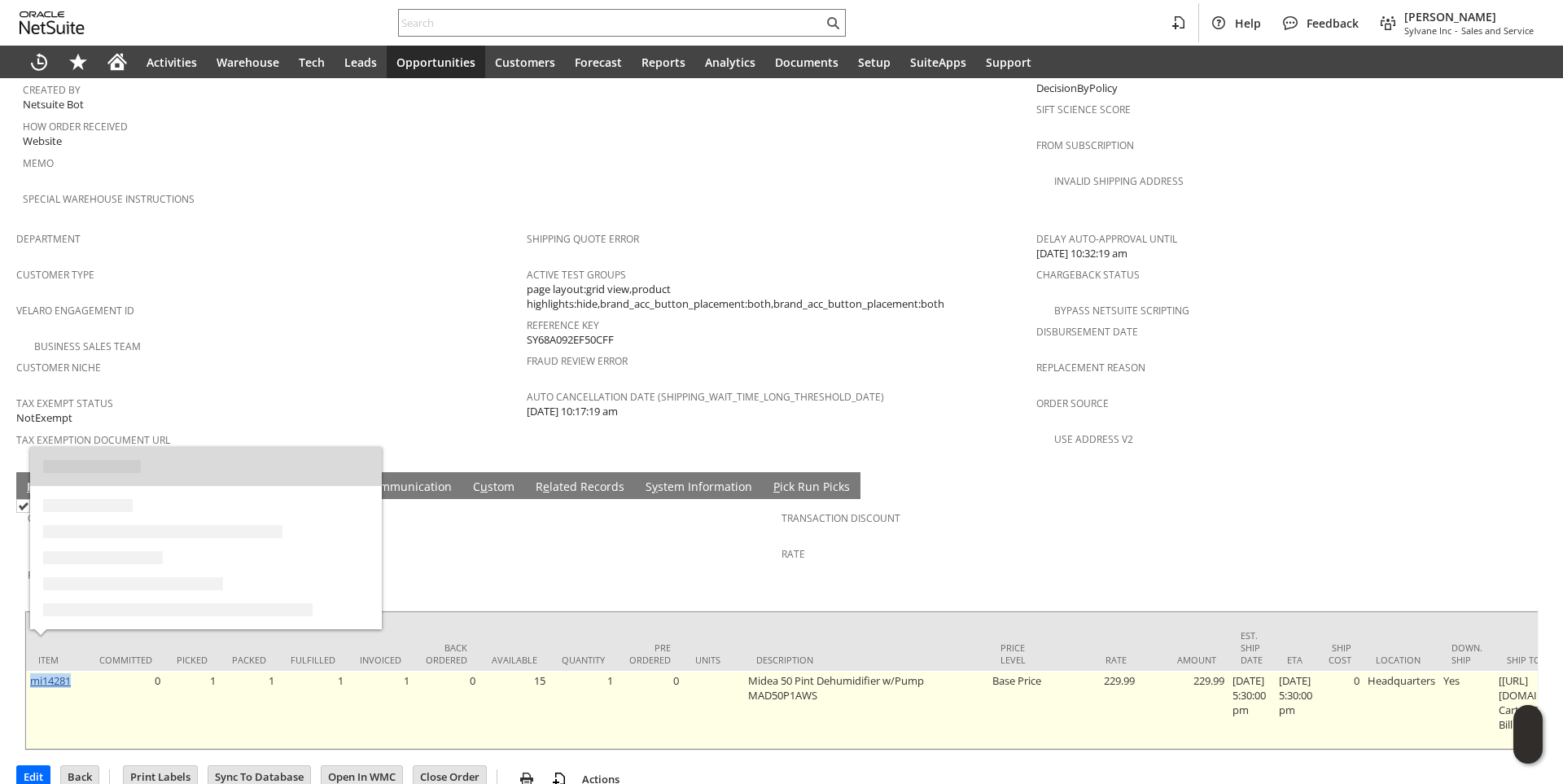
copy link "mi14281"
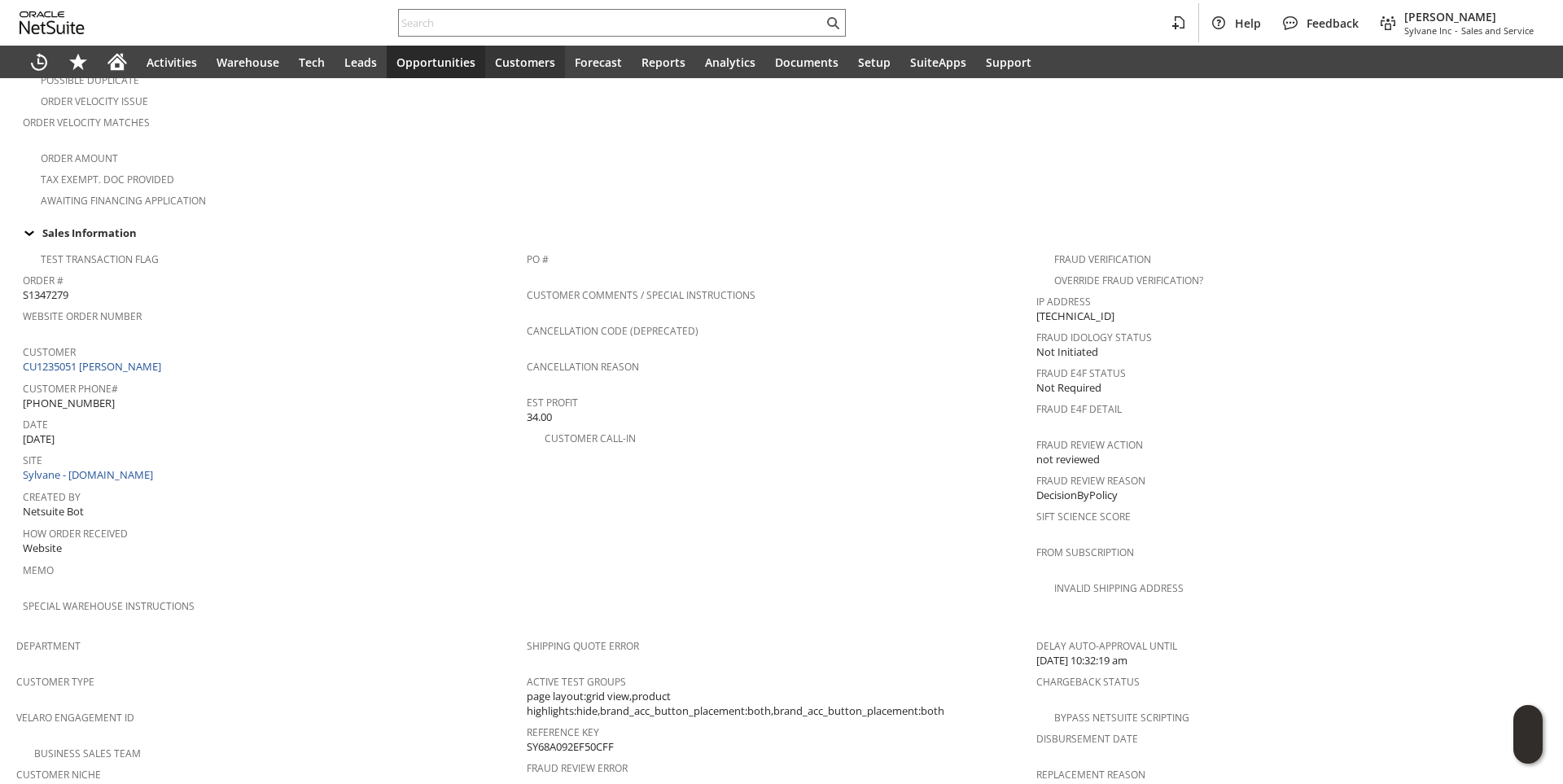
scroll to position [0, 0]
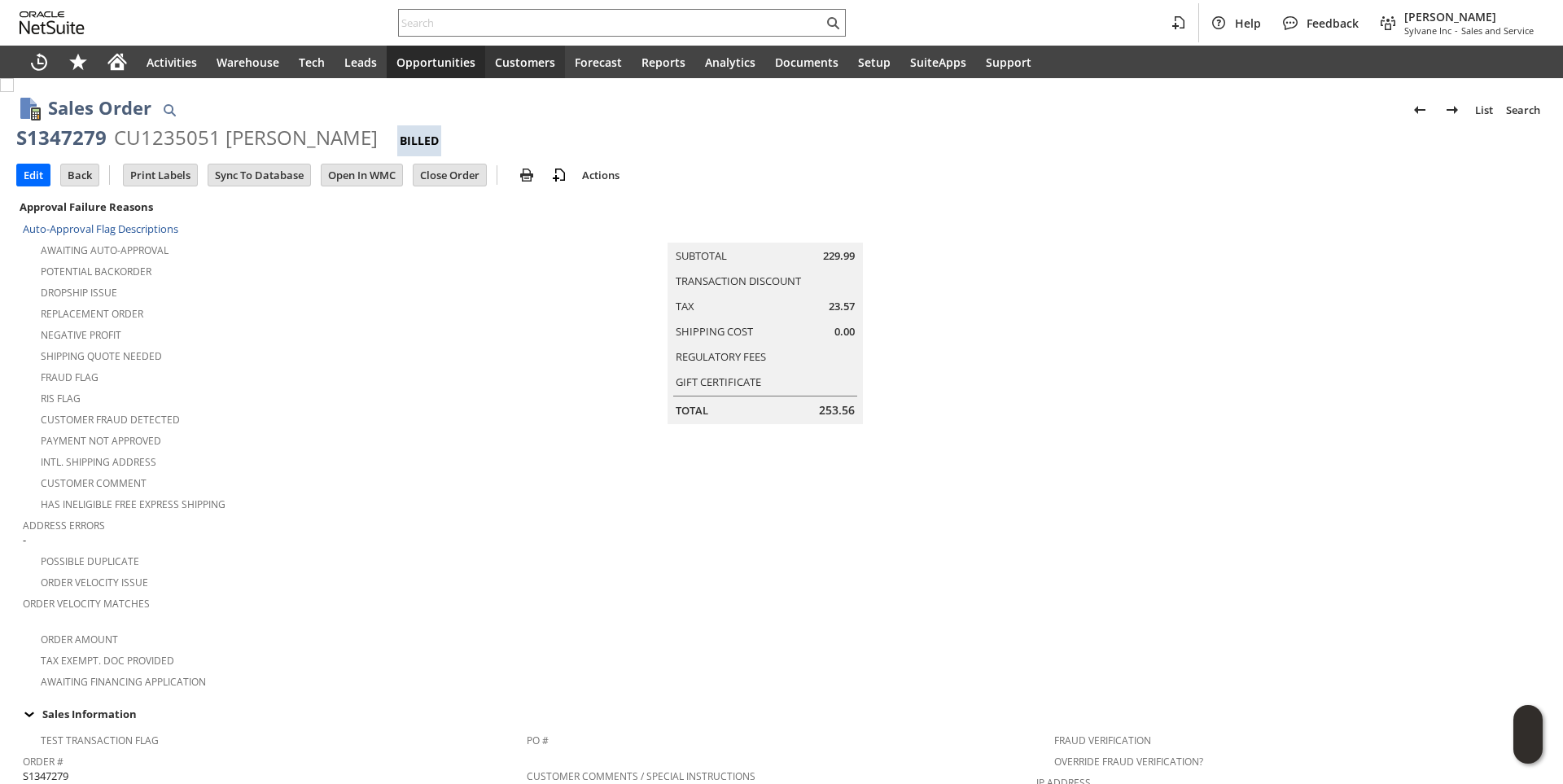
click at [61, 133] on div "S1347279" at bounding box center [62, 138] width 91 height 26
copy div "S1347279"
click at [527, 457] on td "Summary Subtotal 229.99 Transaction Discount Tax 23.57 Shipping Cost 0.00 Regul…" at bounding box center [782, 443] width 511 height 495
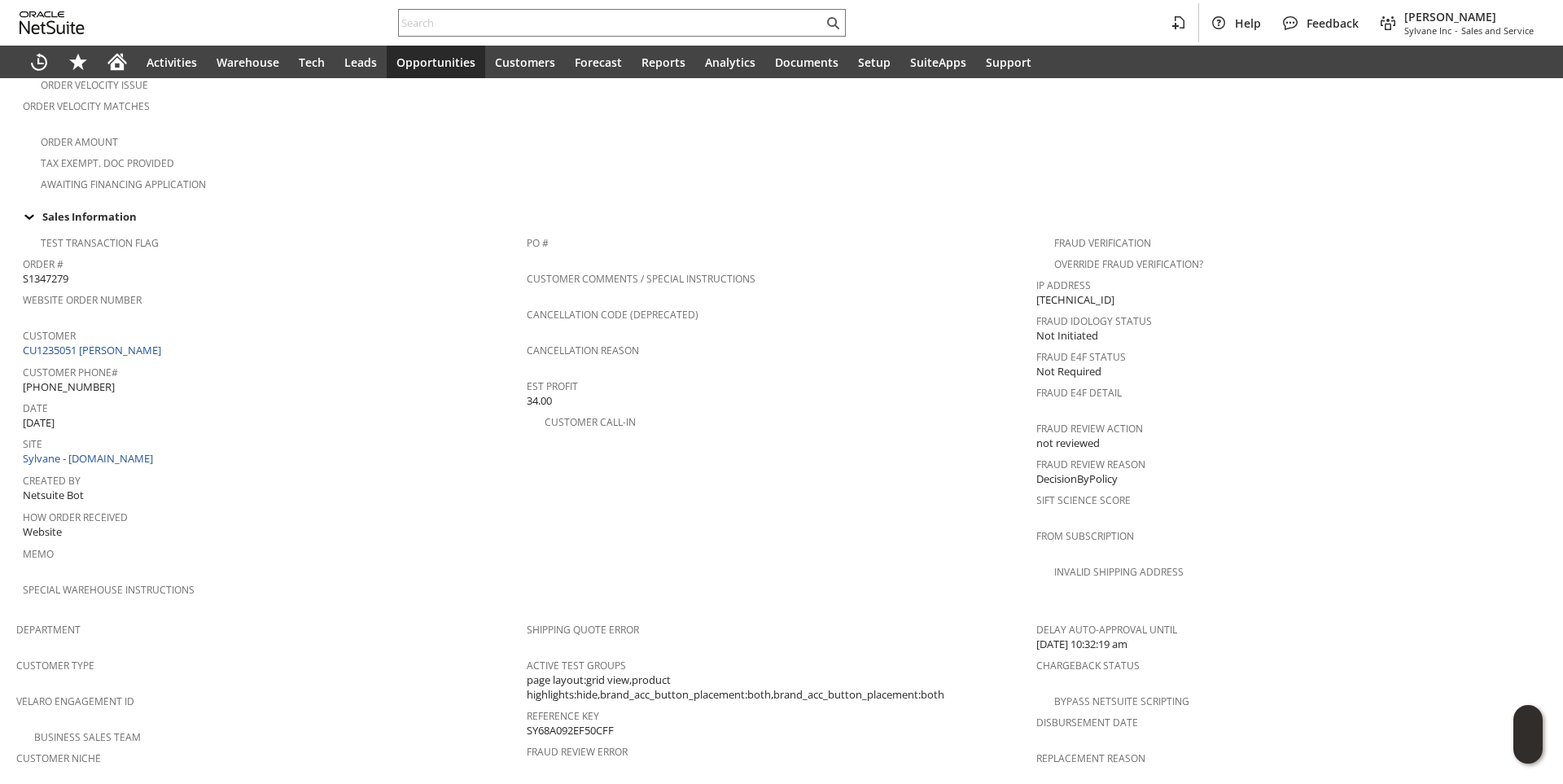
scroll to position [400, 0]
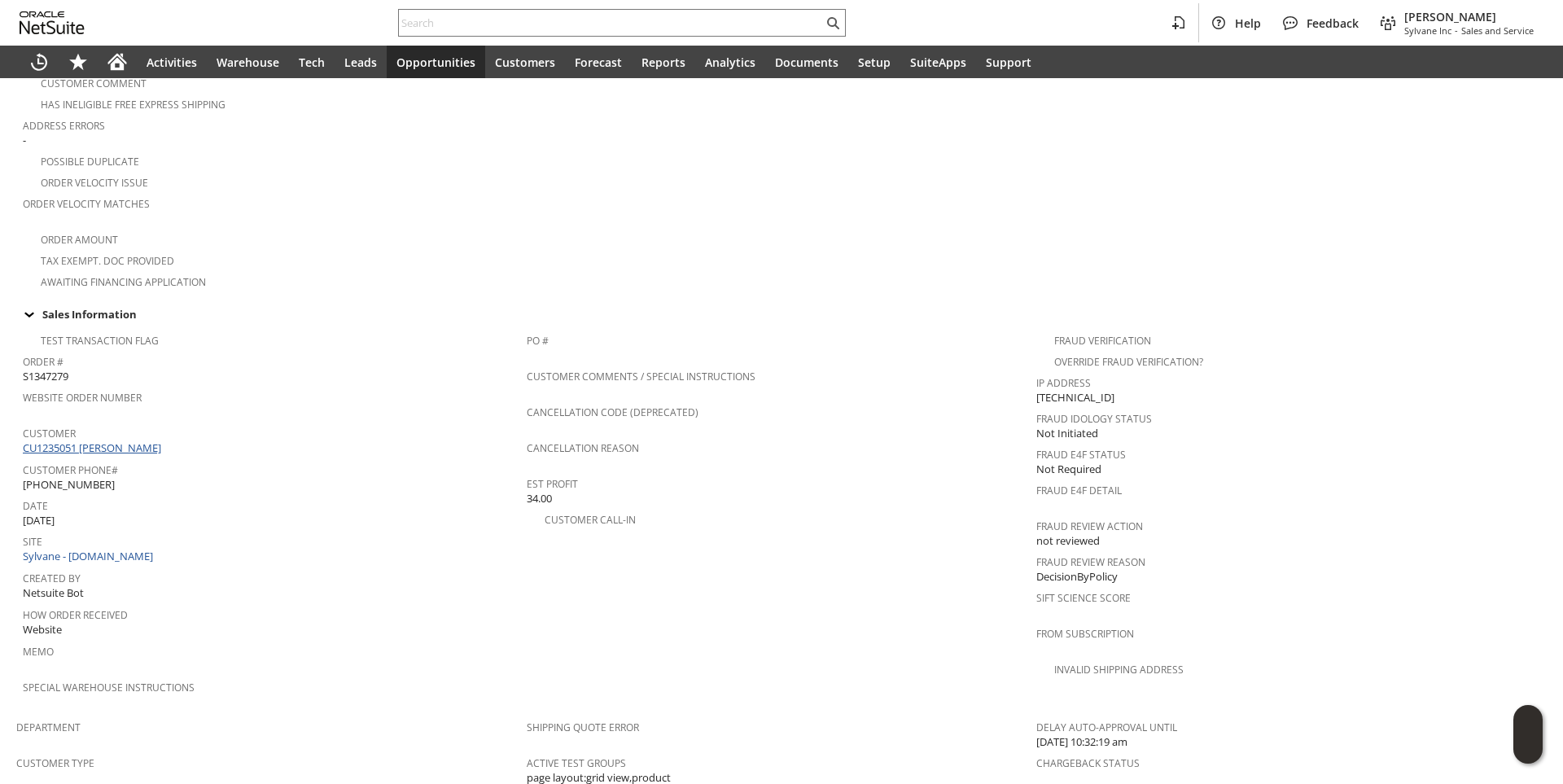
click at [133, 440] on link "CU1235051 Kelsey Simoens" at bounding box center [93, 447] width 142 height 15
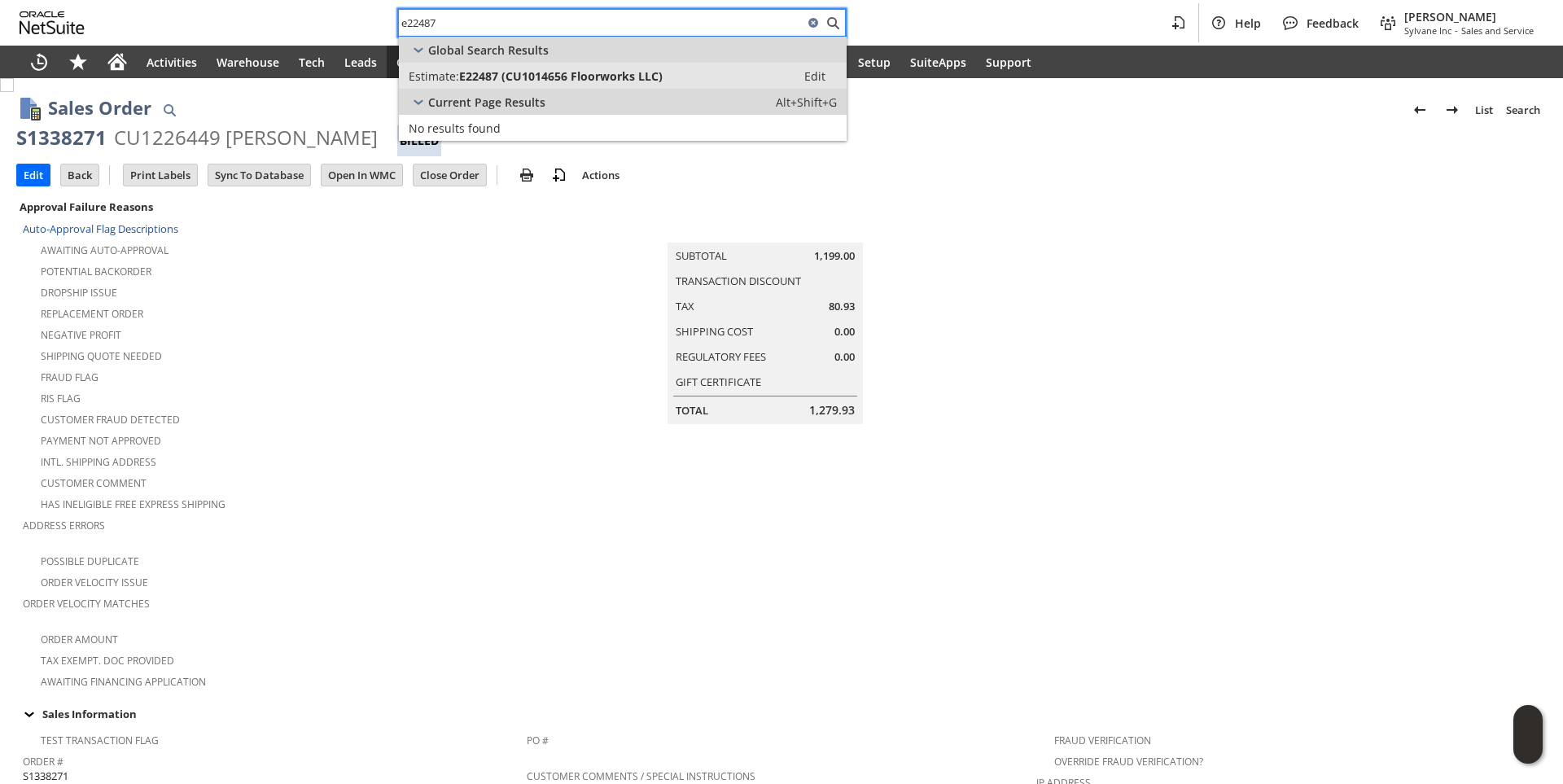
type input "e22487"
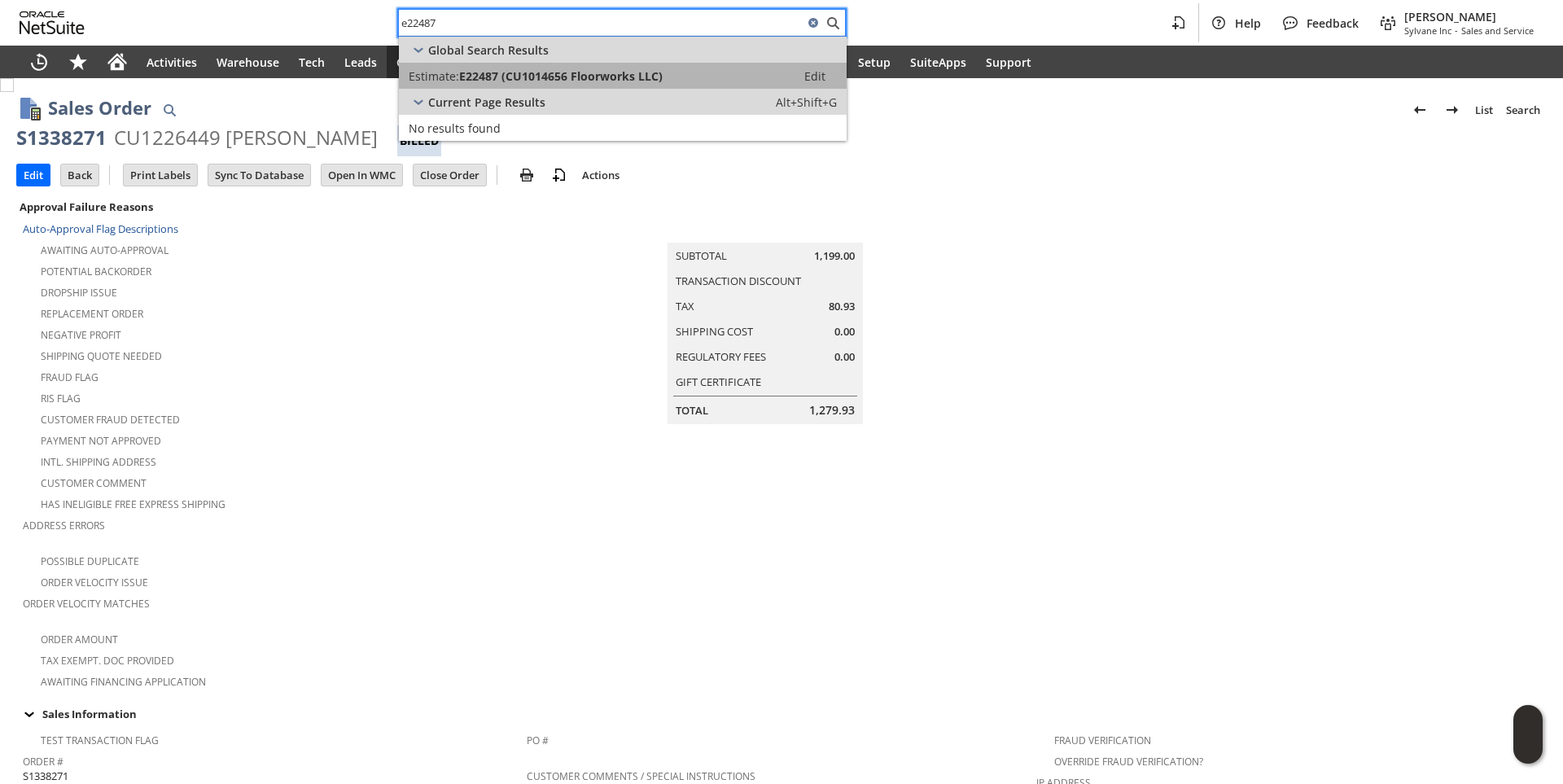
click at [561, 80] on span "E22487 (CU1014656 Floorworks LLC)" at bounding box center [561, 76] width 204 height 16
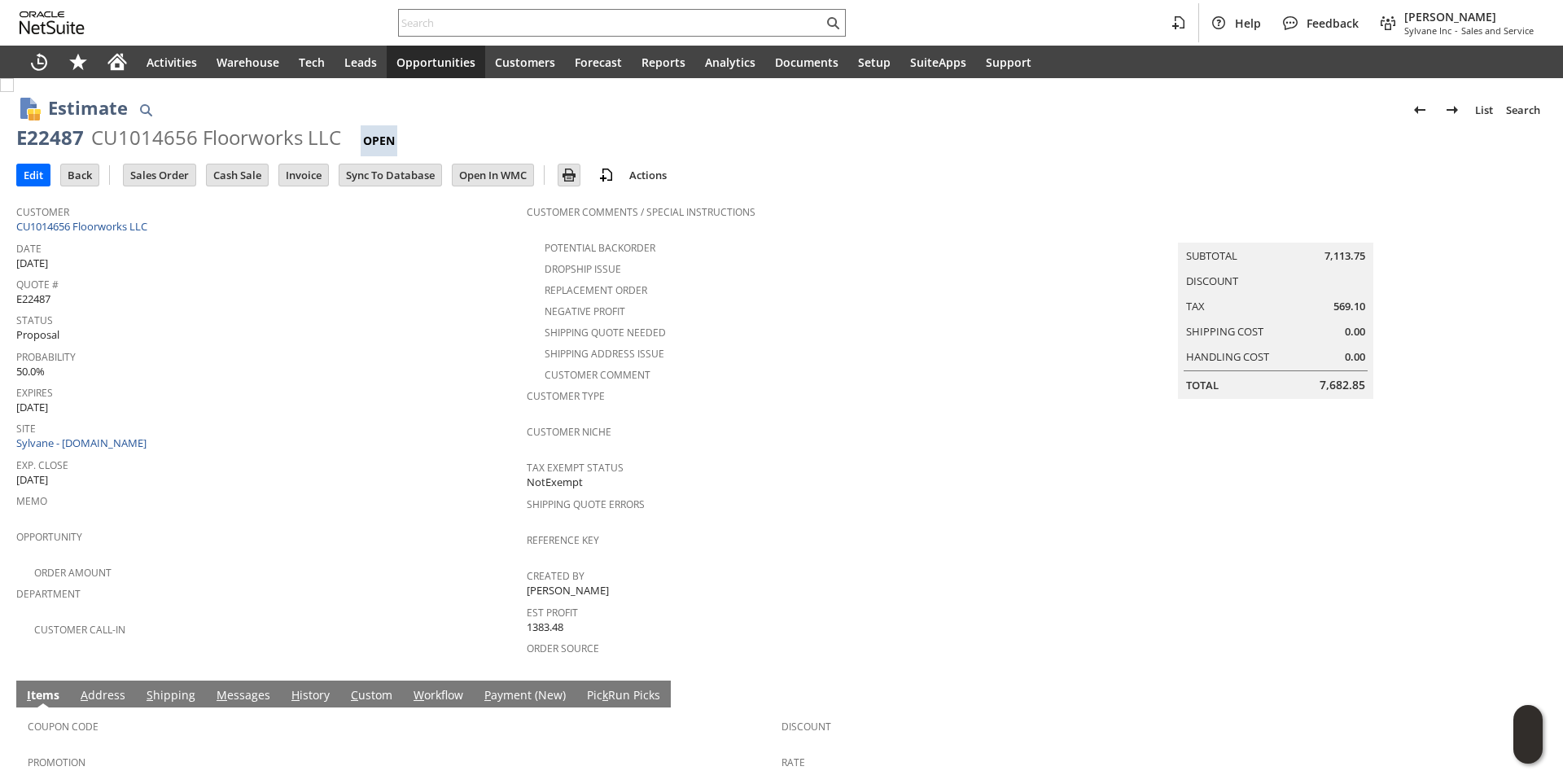
scroll to position [243, 0]
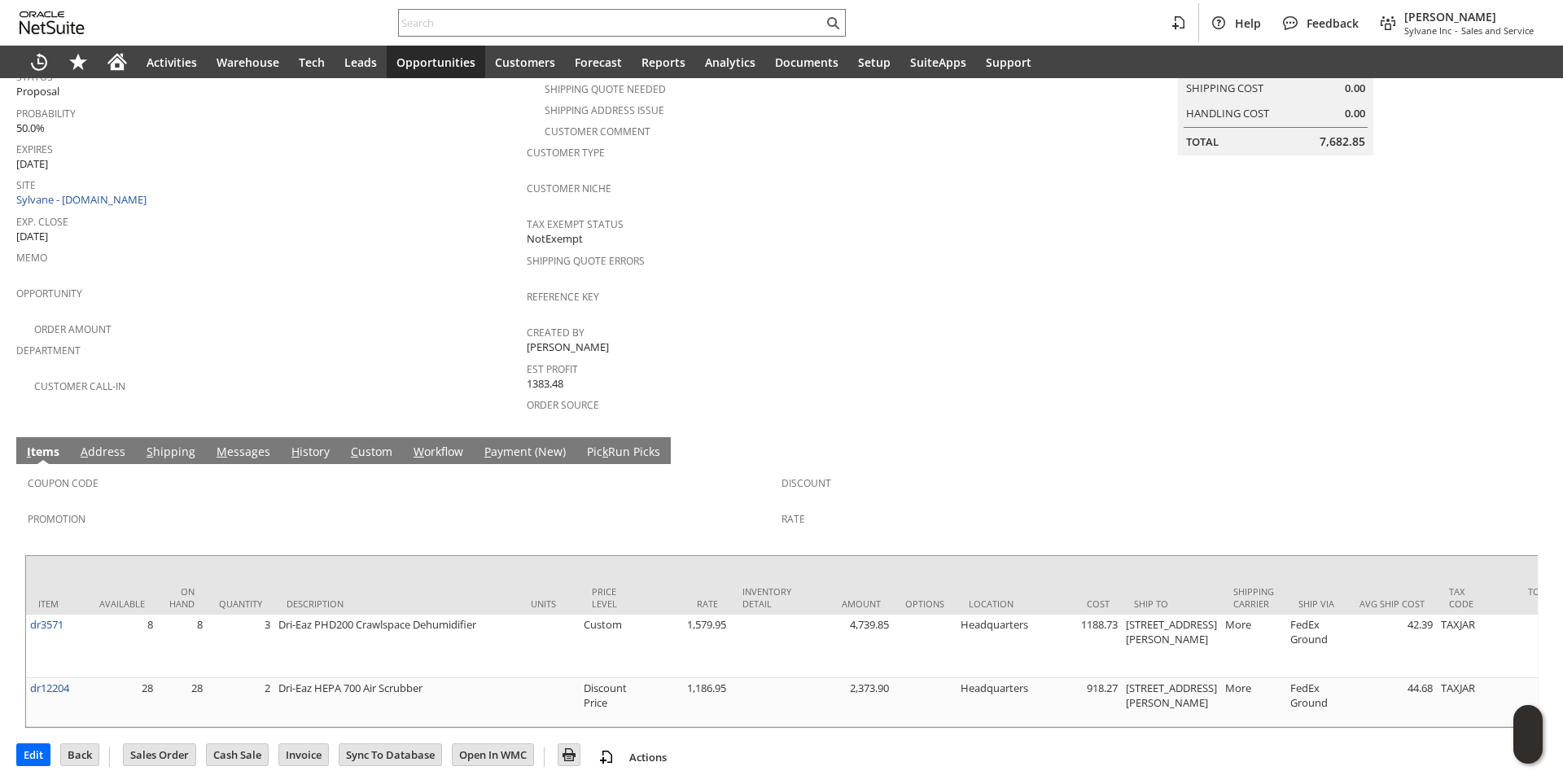
click at [390, 246] on span "Memo" at bounding box center [267, 254] width 502 height 18
drag, startPoint x: 223, startPoint y: 436, endPoint x: 258, endPoint y: 440, distance: 35.2
click at [223, 443] on link "M essages" at bounding box center [243, 452] width 62 height 18
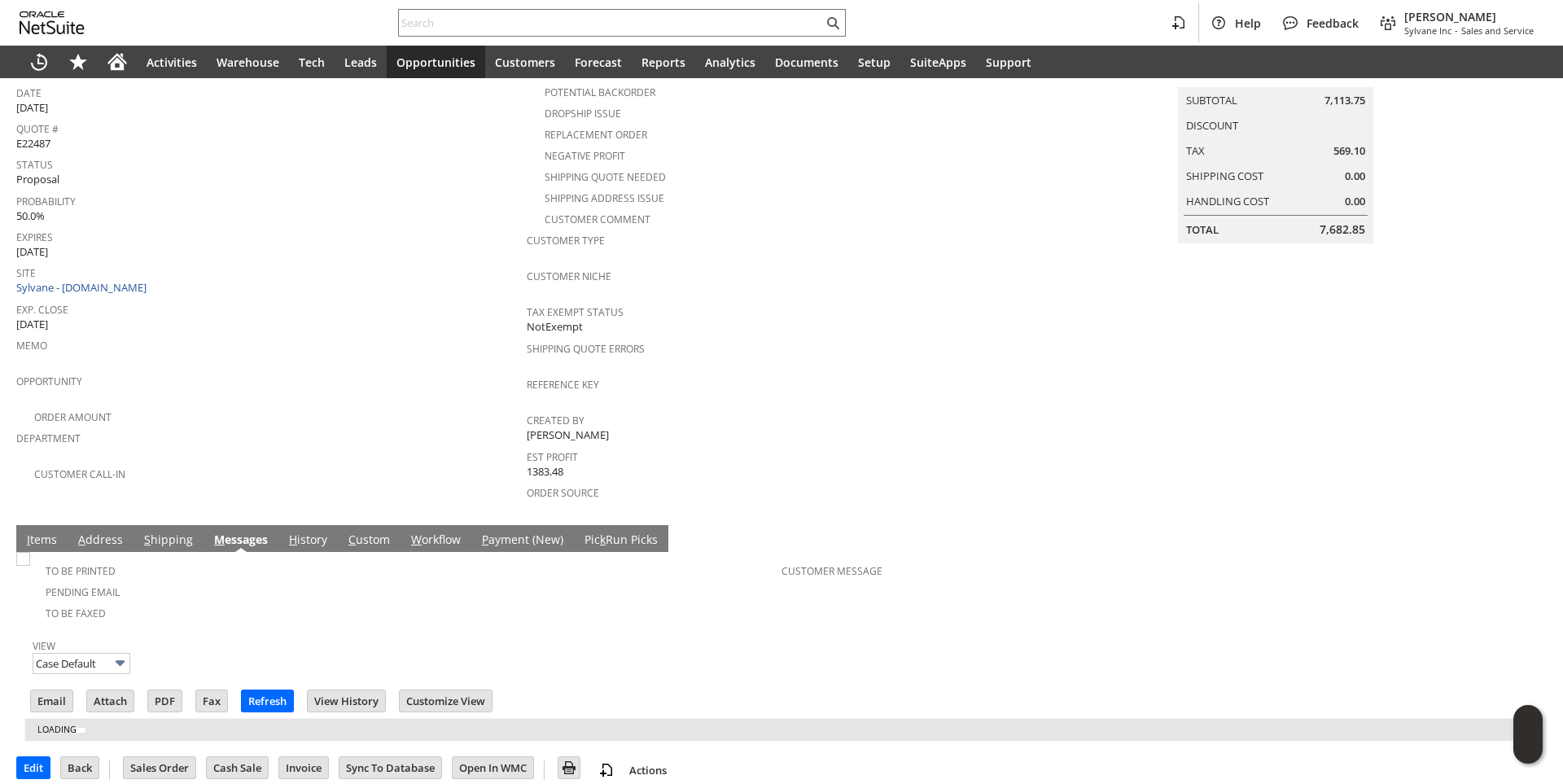
scroll to position [179, 0]
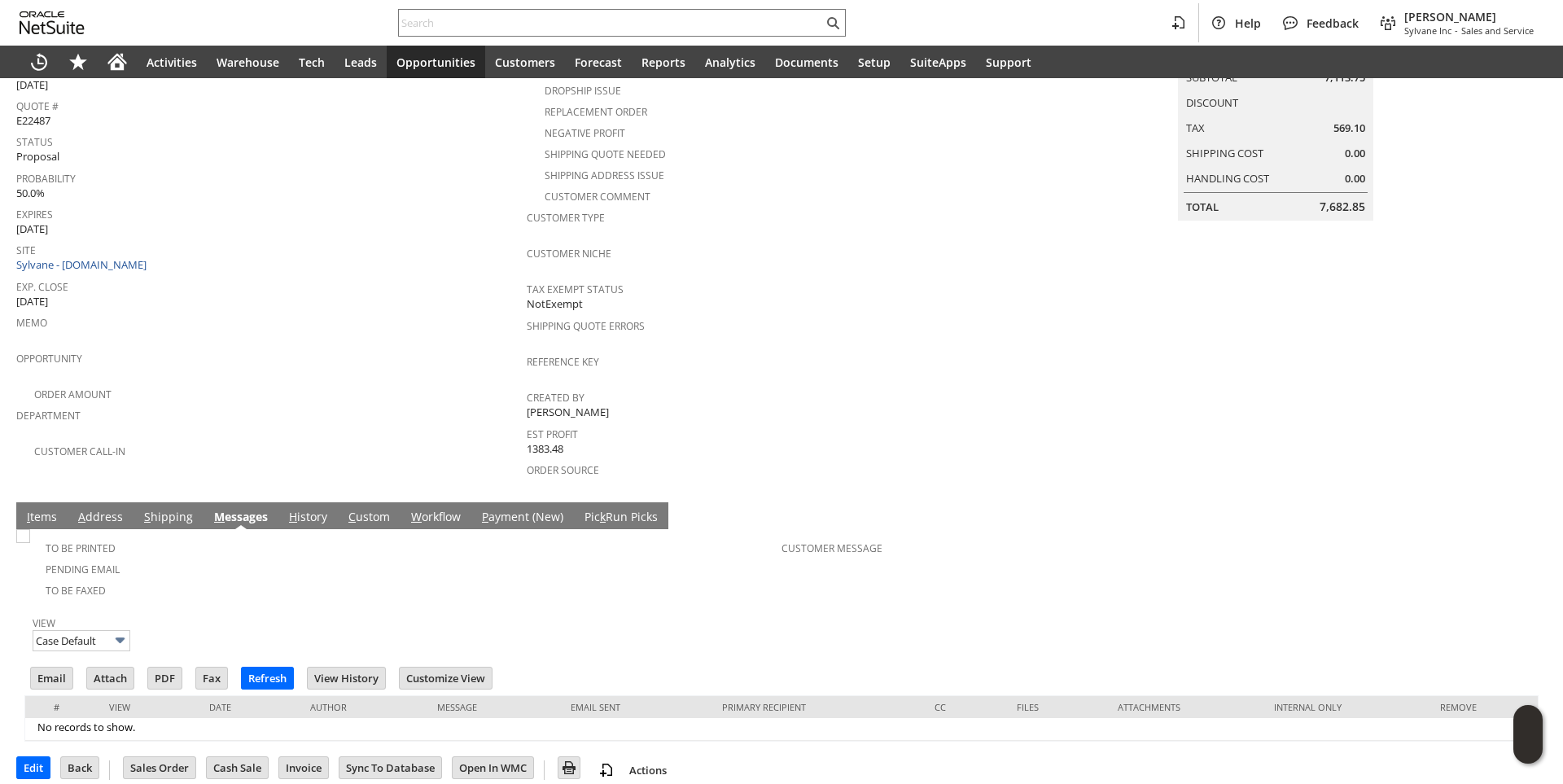
click at [31, 509] on link "I tems" at bounding box center [42, 517] width 38 height 18
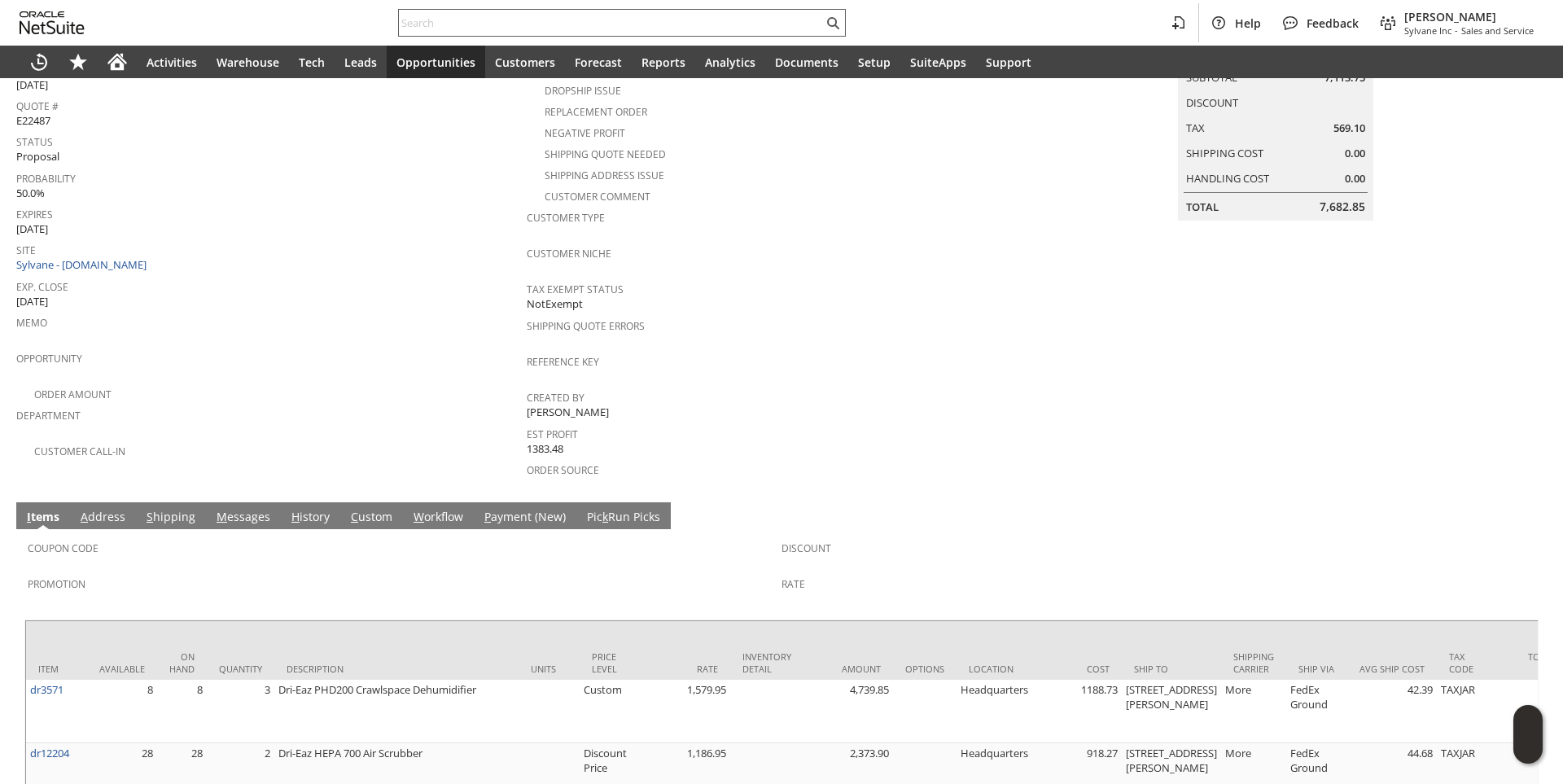
click at [460, 21] on input "text" at bounding box center [611, 23] width 424 height 19
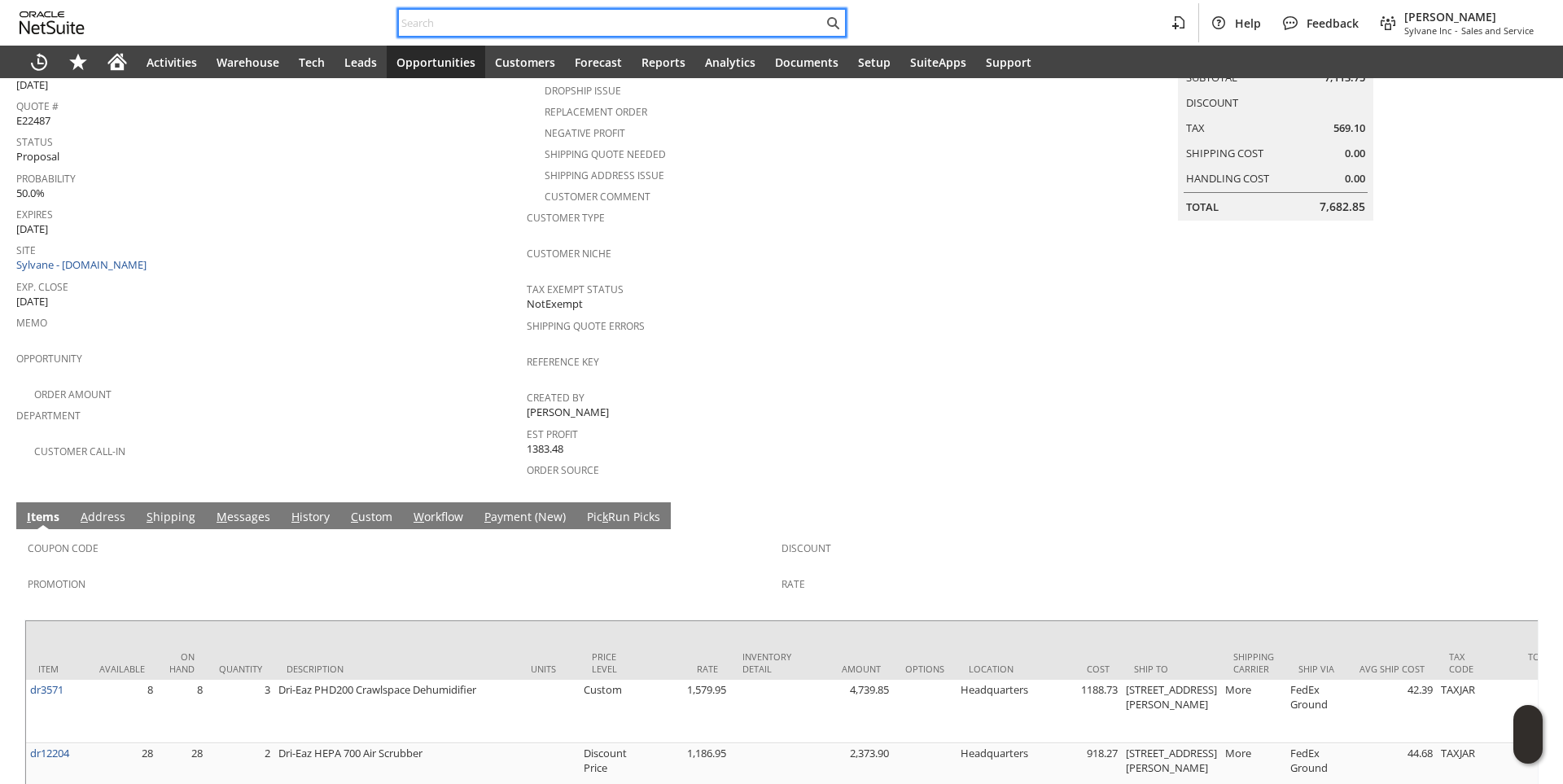
paste input "fn14208"
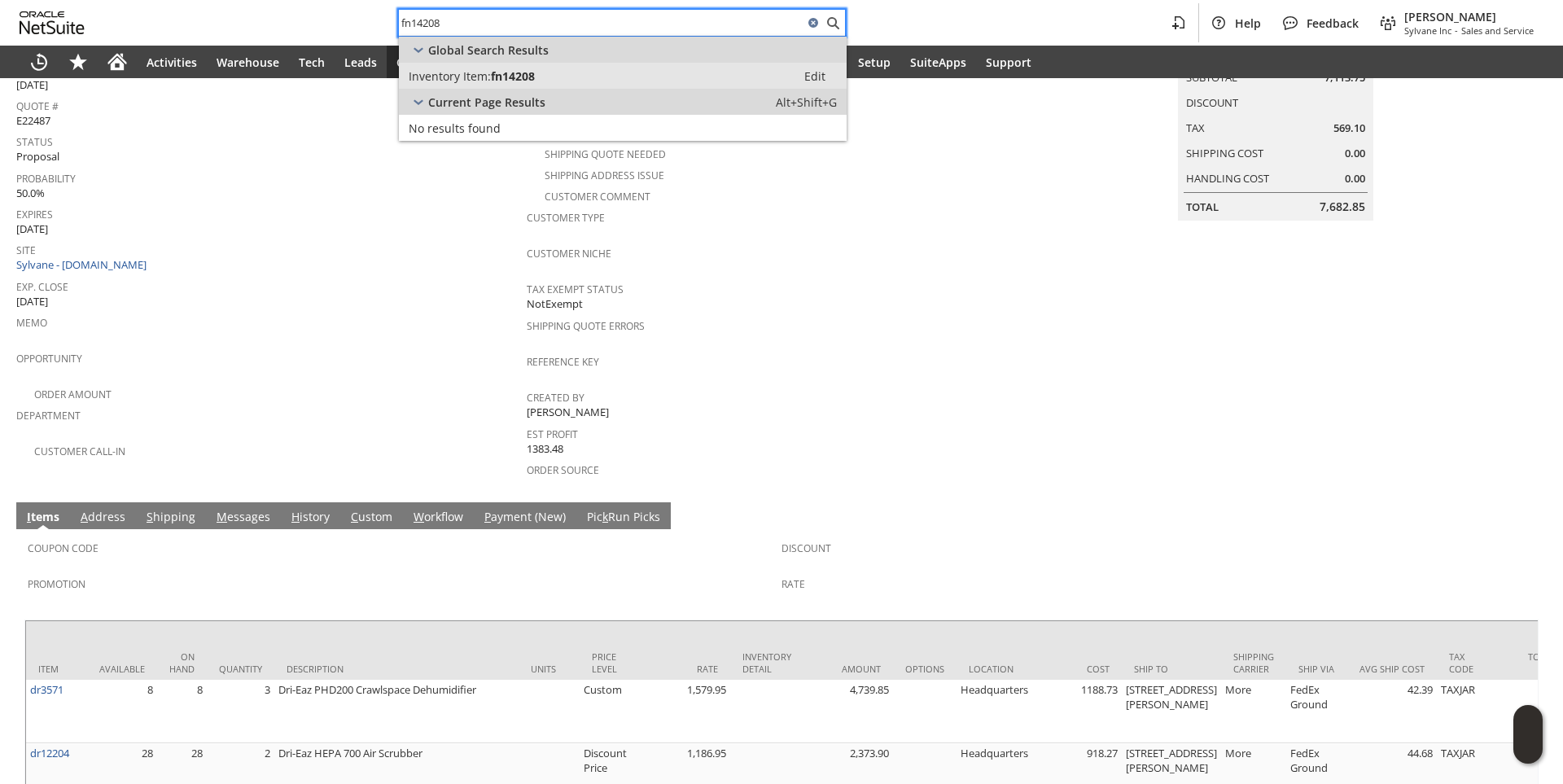
type input "fn14208"
click at [498, 81] on span "fn14208" at bounding box center [512, 76] width 44 height 16
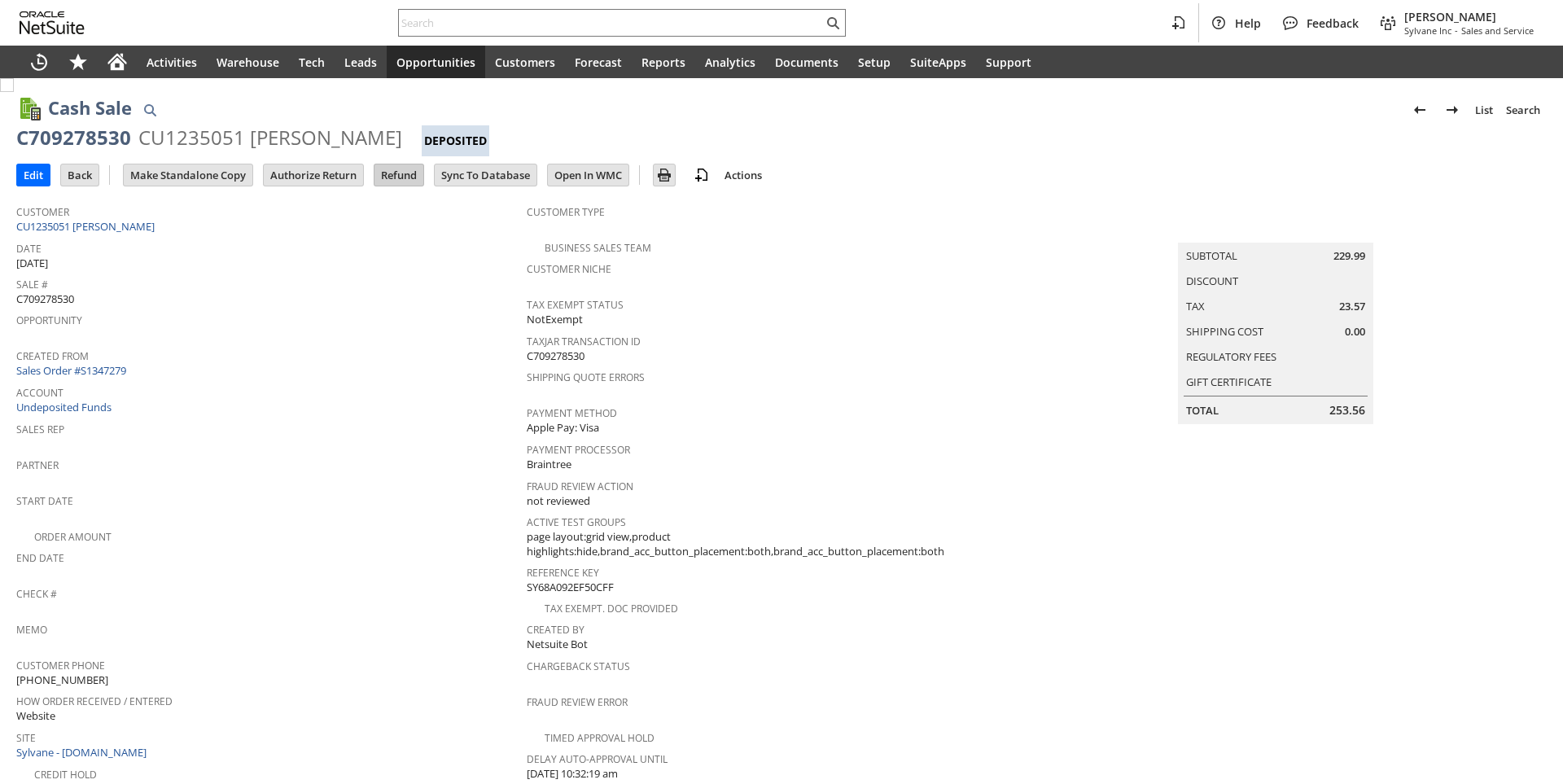
click at [393, 173] on input "Refund" at bounding box center [399, 175] width 49 height 21
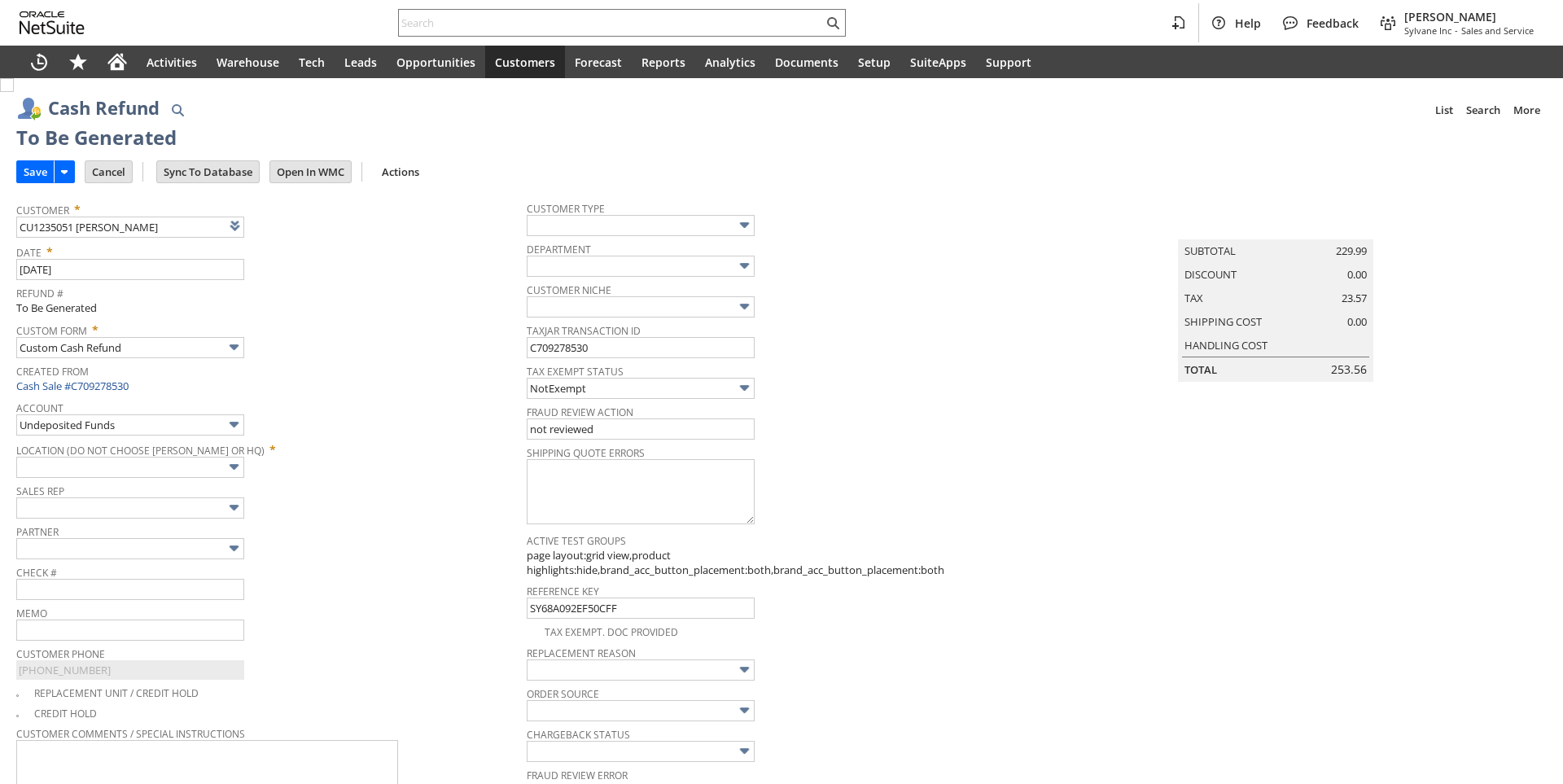
type input "Headquarters : Head... : Pending Testing"
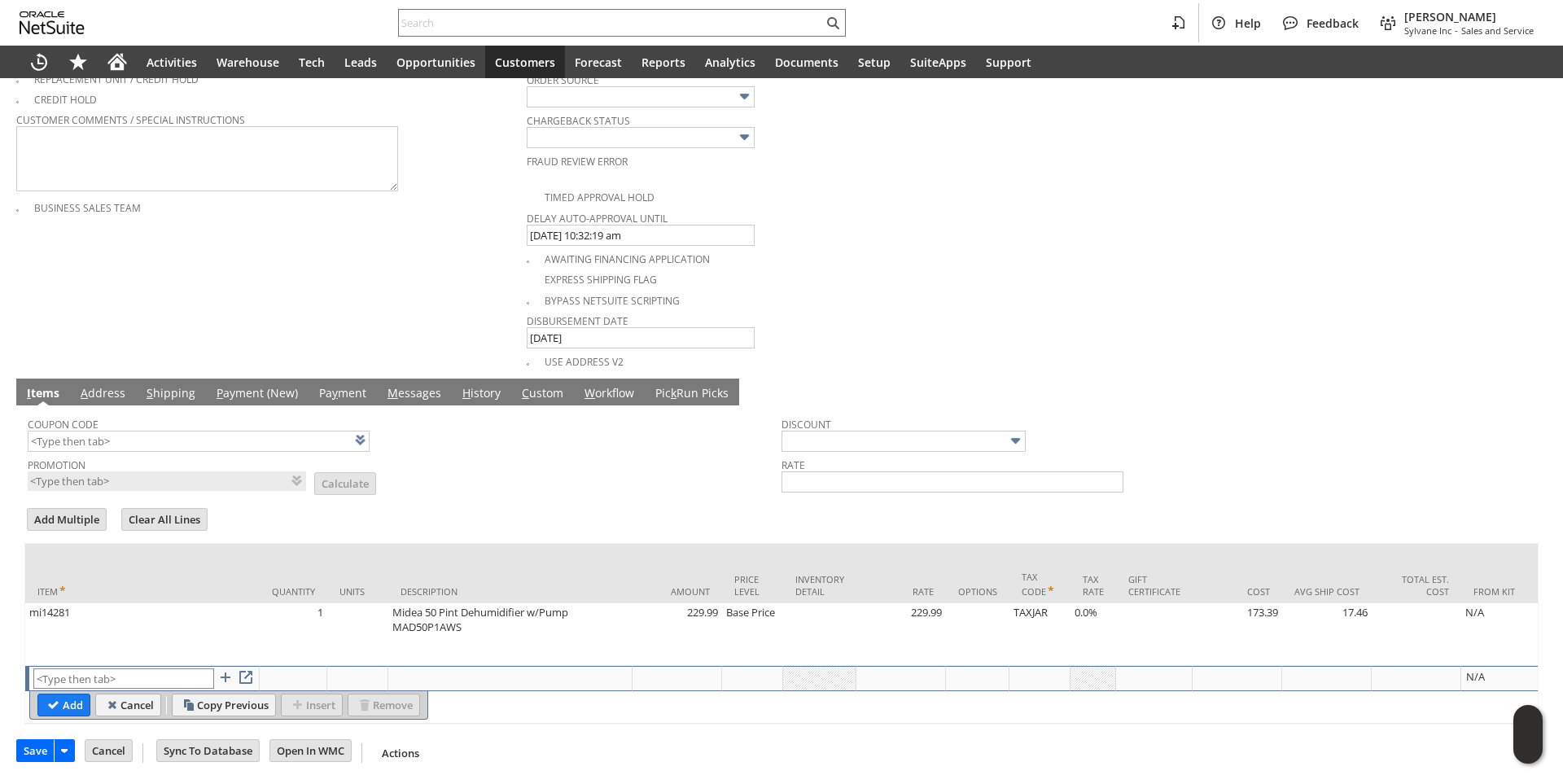
click at [82, 605] on td "mi14281" at bounding box center [142, 634] width 234 height 63
type input "mi14281"
type input "OK"
type input "Make Copy"
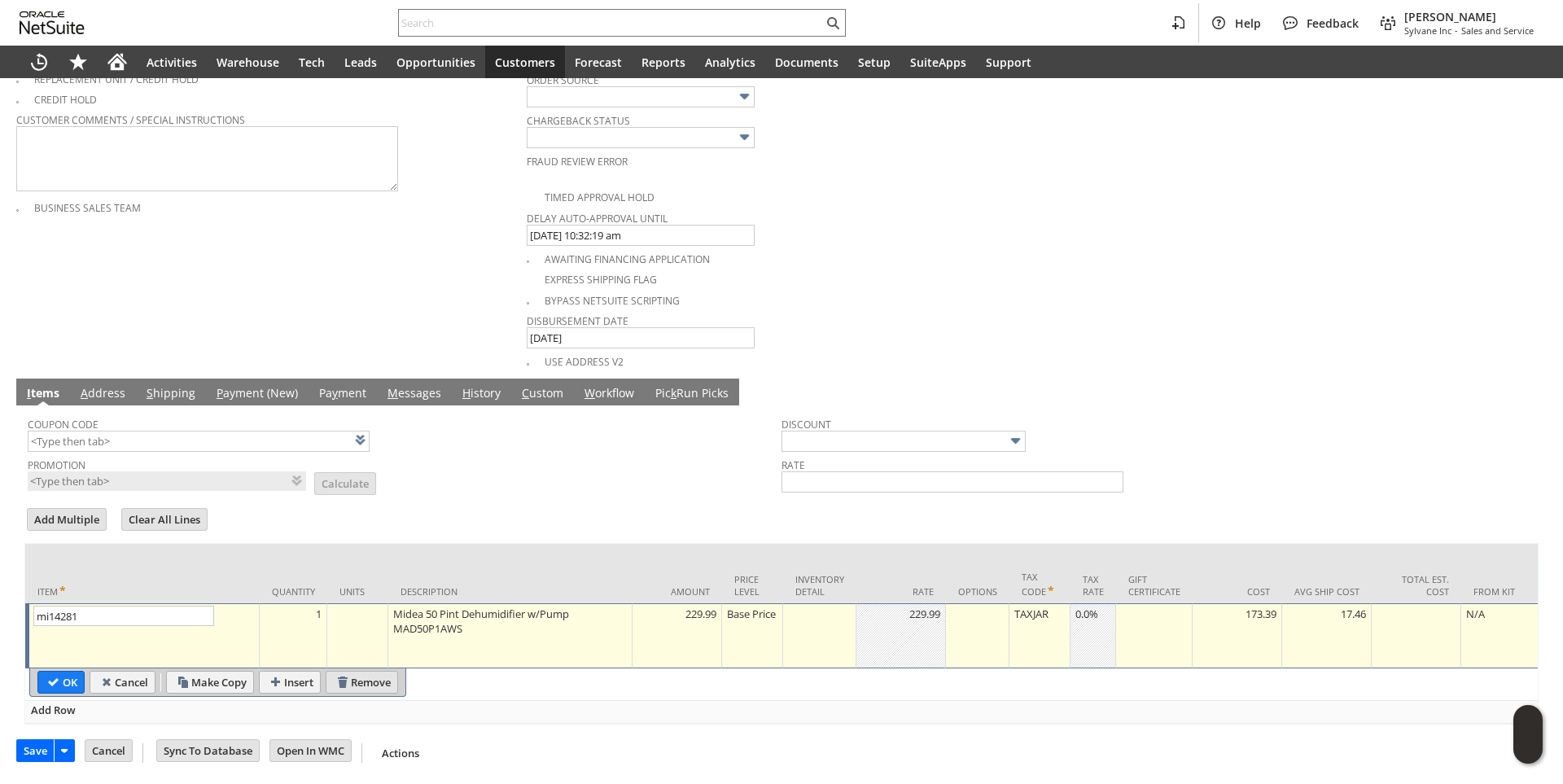
click at [371, 672] on input "Remove" at bounding box center [362, 682] width 71 height 21
type input "Add"
type input "Copy Previous"
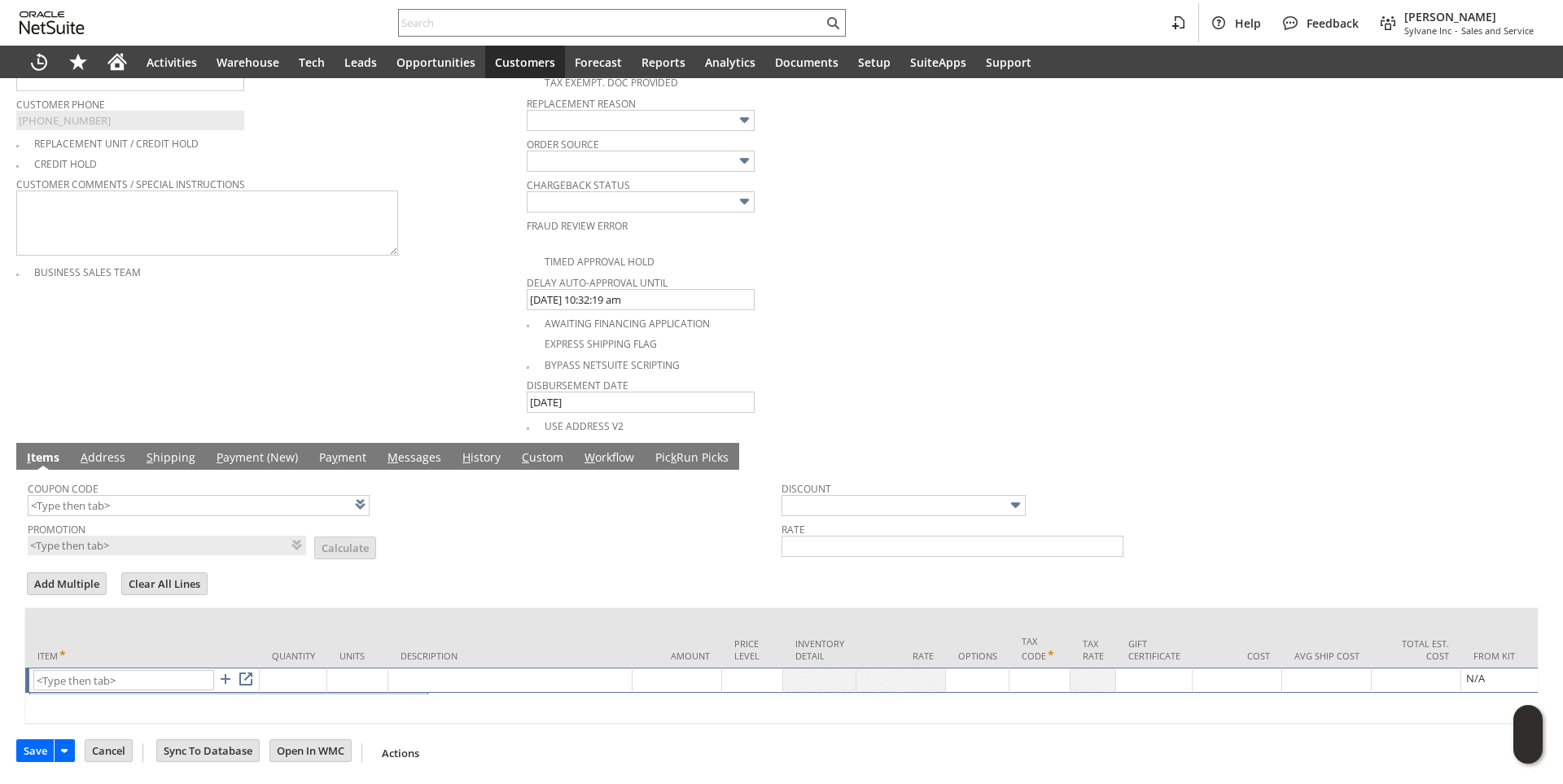
scroll to position [564, 0]
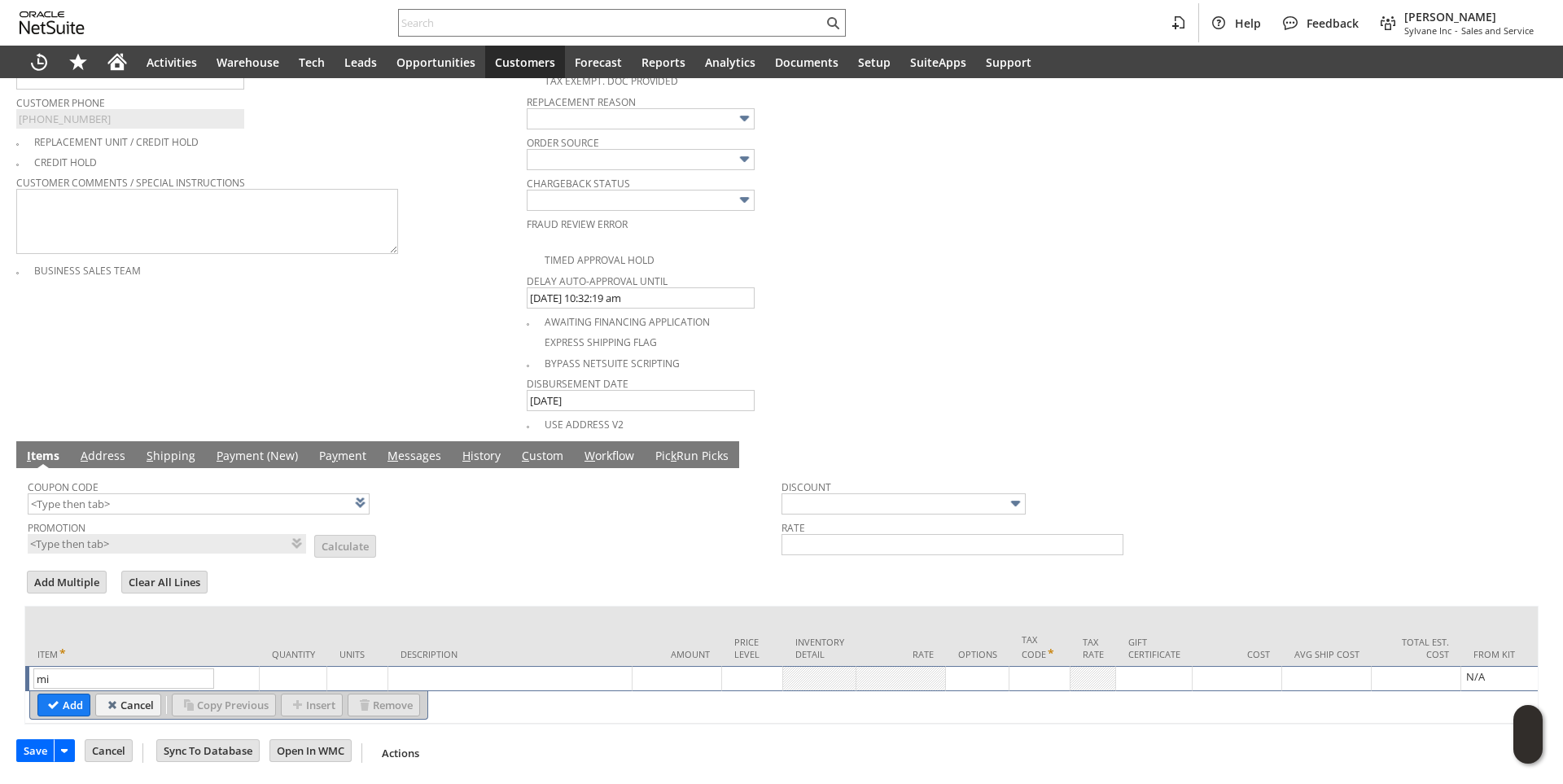
type input "m"
type input "misc"
click at [70, 700] on input "Add" at bounding box center [64, 705] width 51 height 21
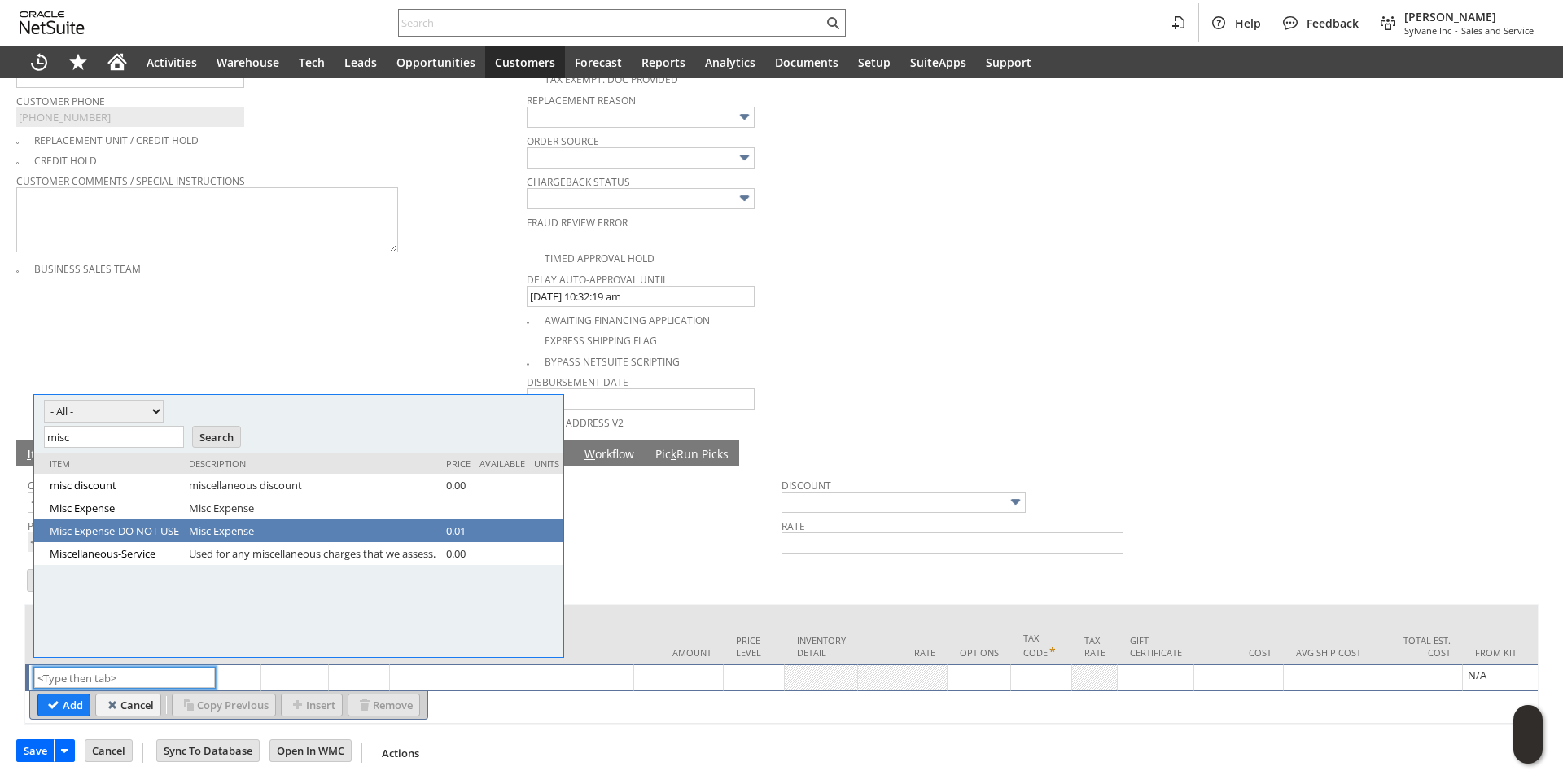
scroll to position [0, 0]
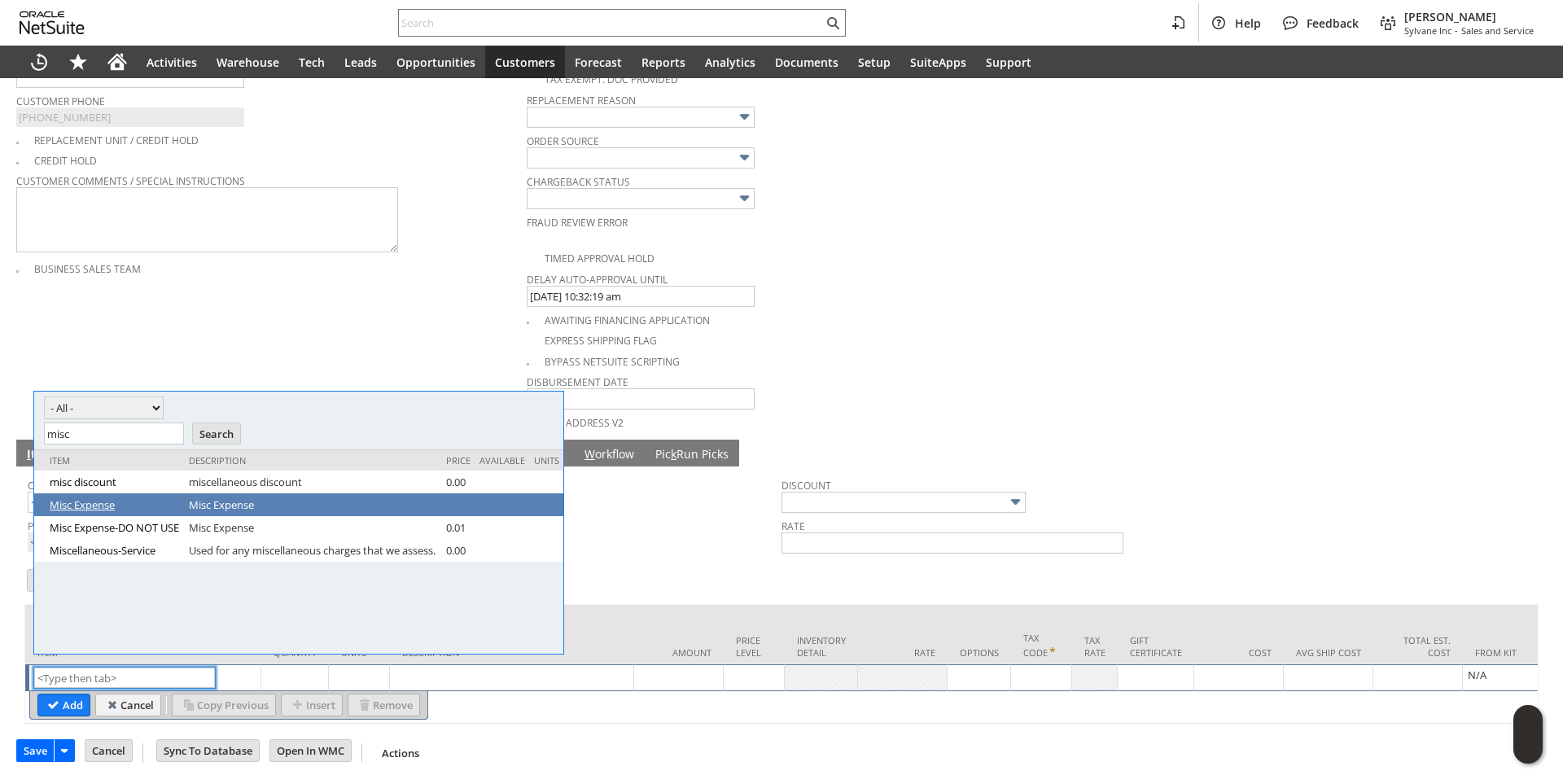
click at [78, 502] on link "Misc Expense" at bounding box center [115, 504] width 131 height 15
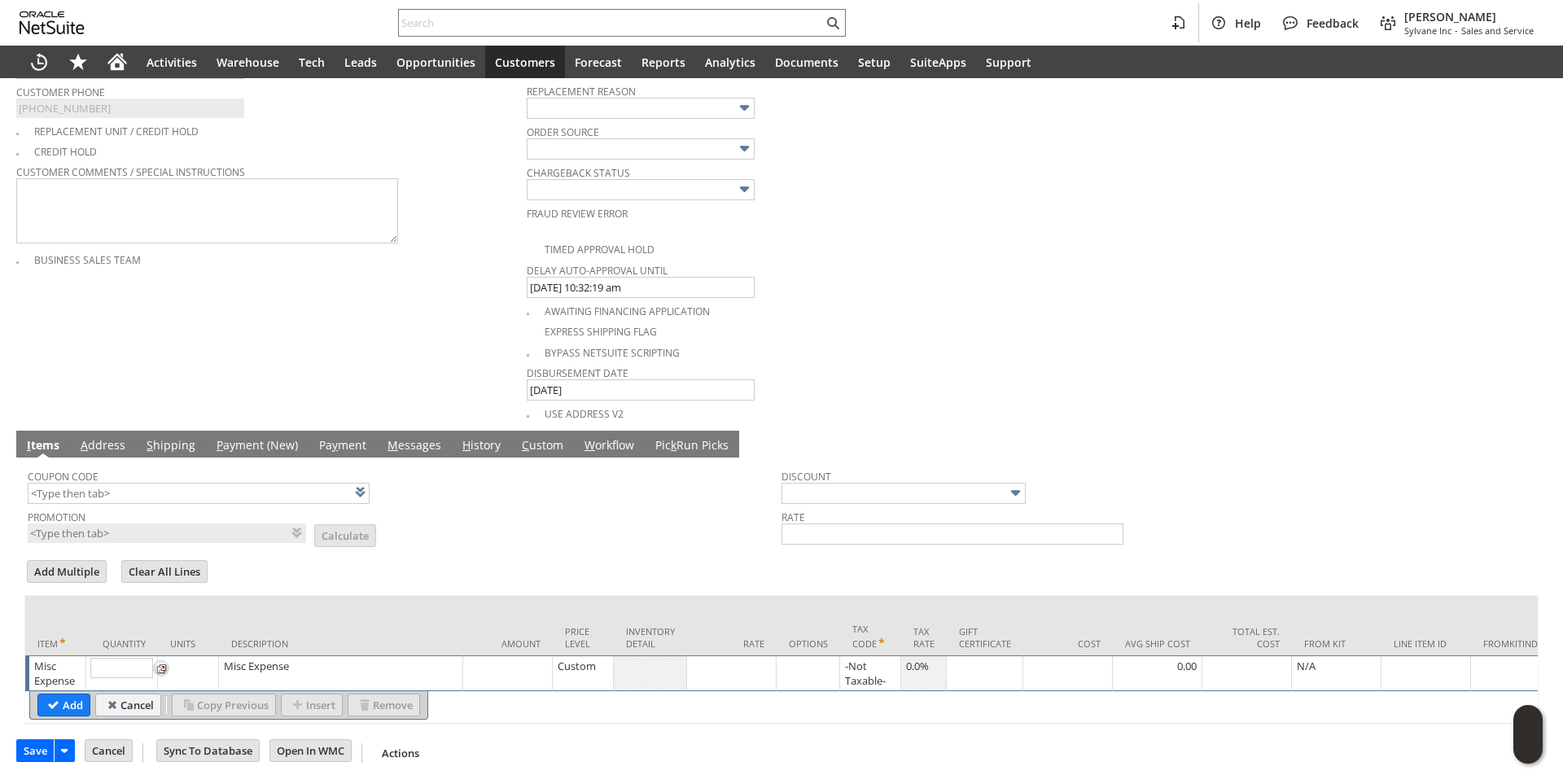
type input "1"
click at [707, 669] on div at bounding box center [731, 666] width 80 height 17
type input "20.00"
click at [323, 659] on div "Misc Expense" at bounding box center [336, 666] width 235 height 17
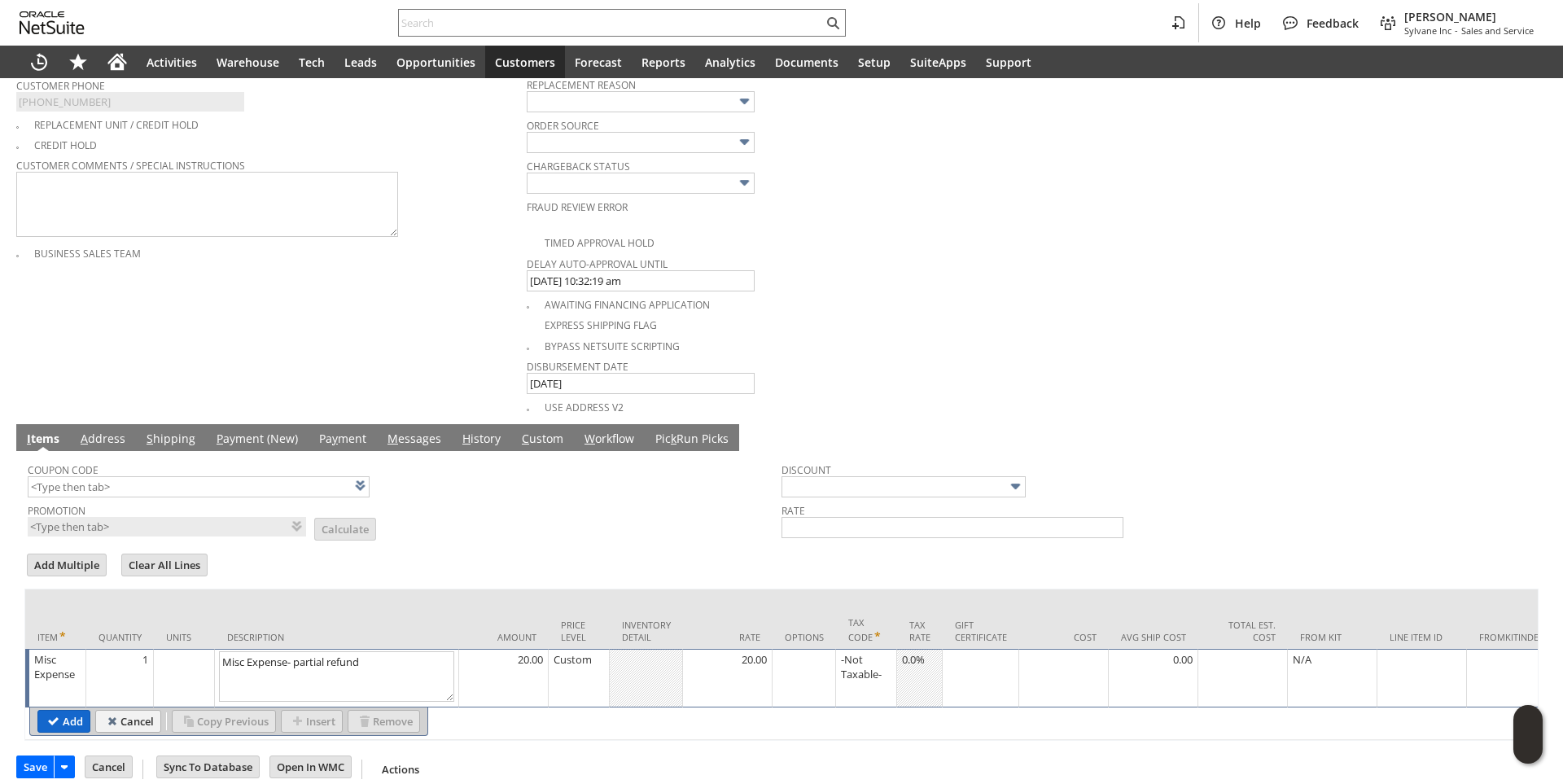
type textarea "Misc Expense- partial refund"
click at [58, 730] on input "Add" at bounding box center [64, 721] width 51 height 21
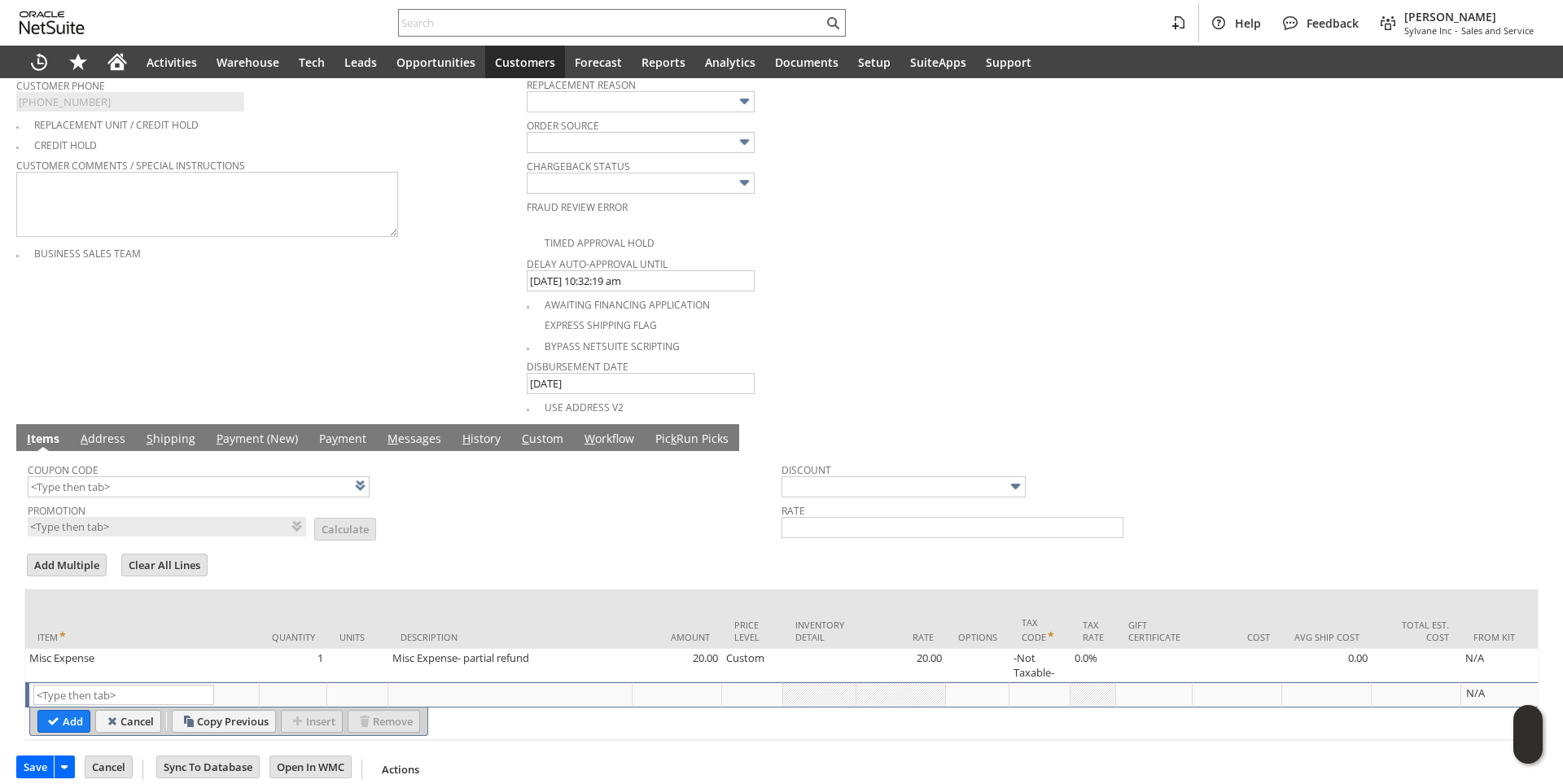
scroll to position [80, 0]
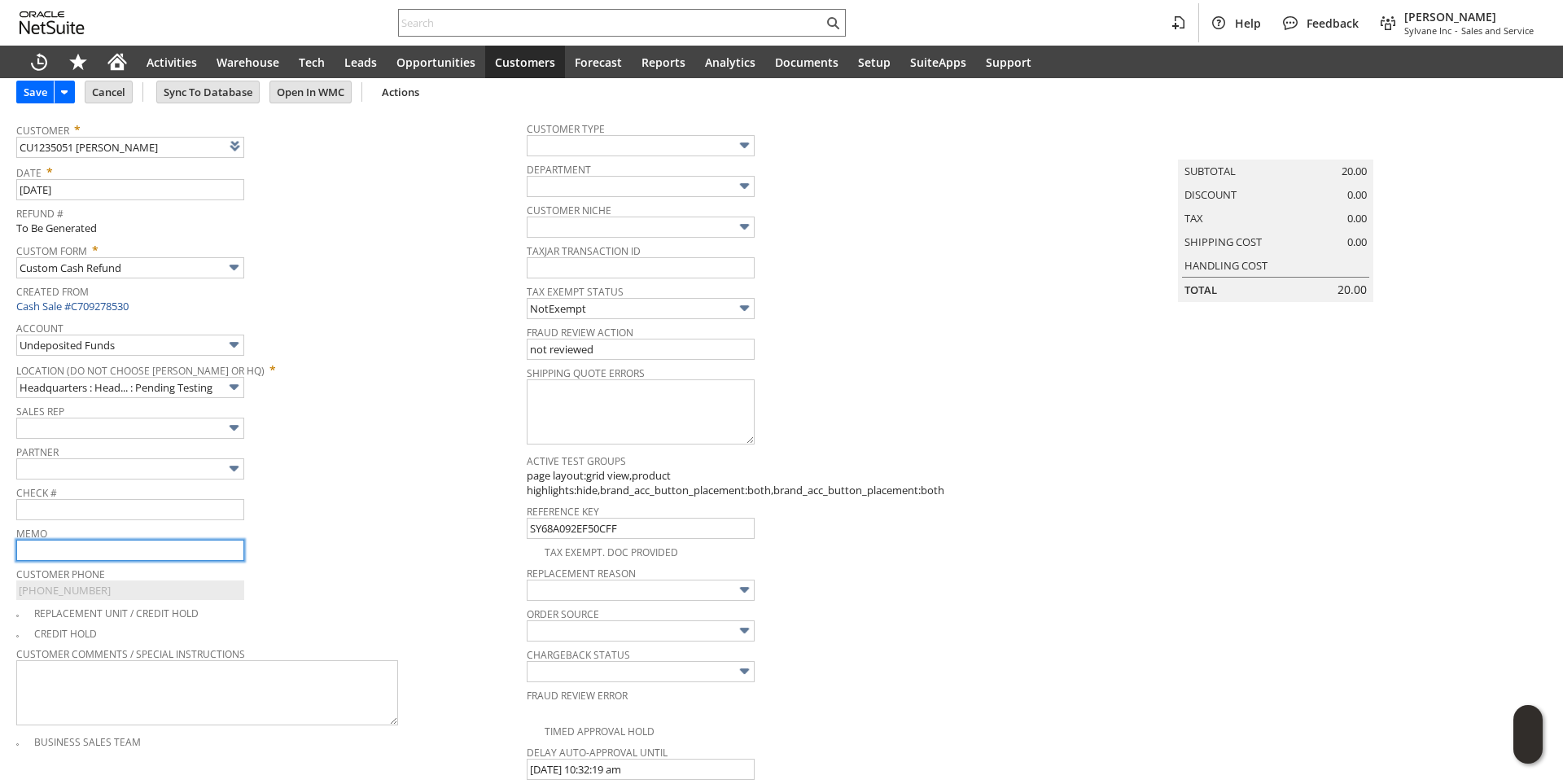
click at [99, 553] on input "text" at bounding box center [131, 550] width 228 height 21
type input "C"
type input "Partial Credit- Unit missing drain hose"
click at [375, 431] on div "Sales Rep" at bounding box center [267, 419] width 502 height 39
click at [41, 93] on input "Save" at bounding box center [36, 91] width 37 height 21
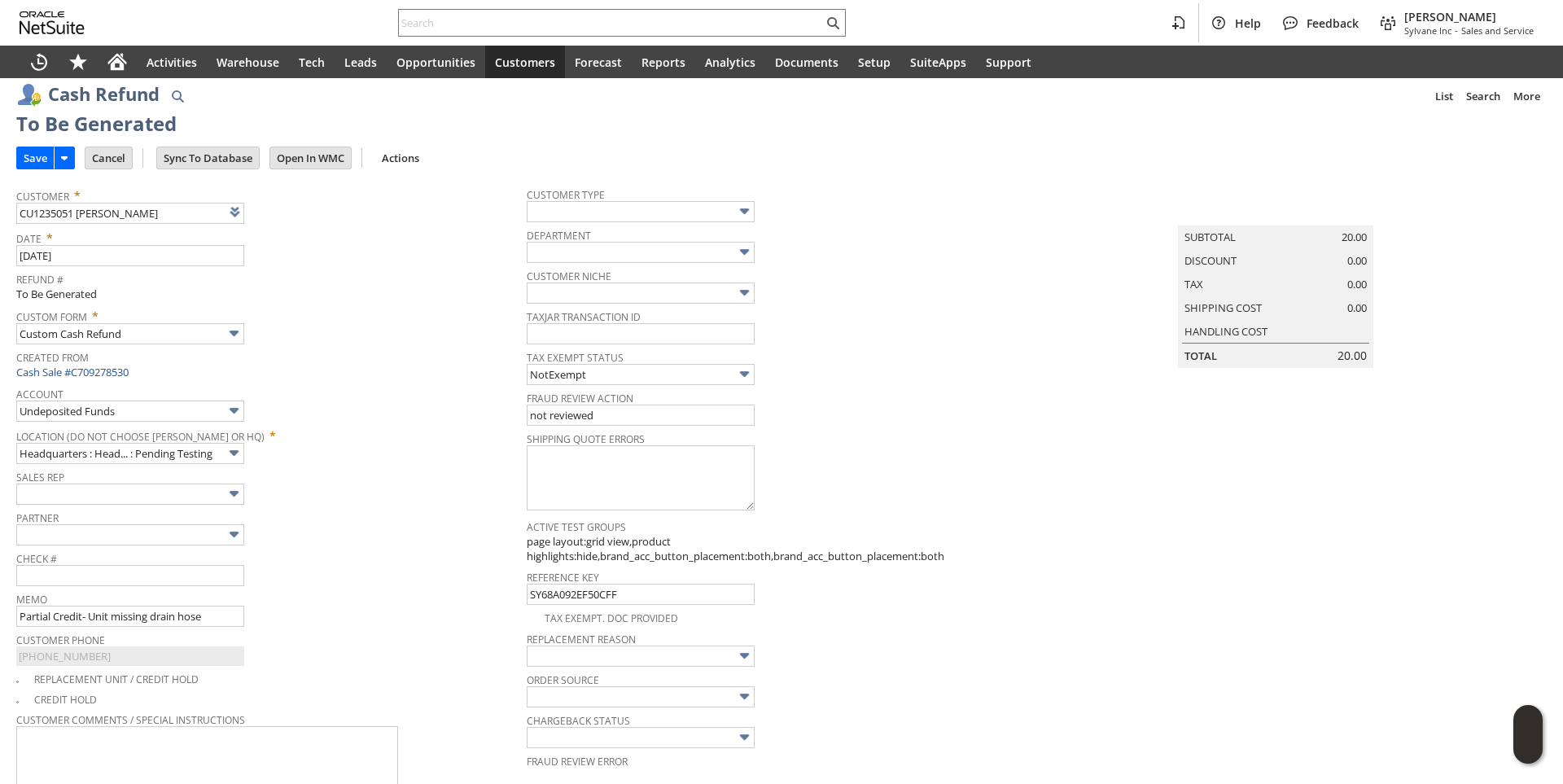
scroll to position [0, 0]
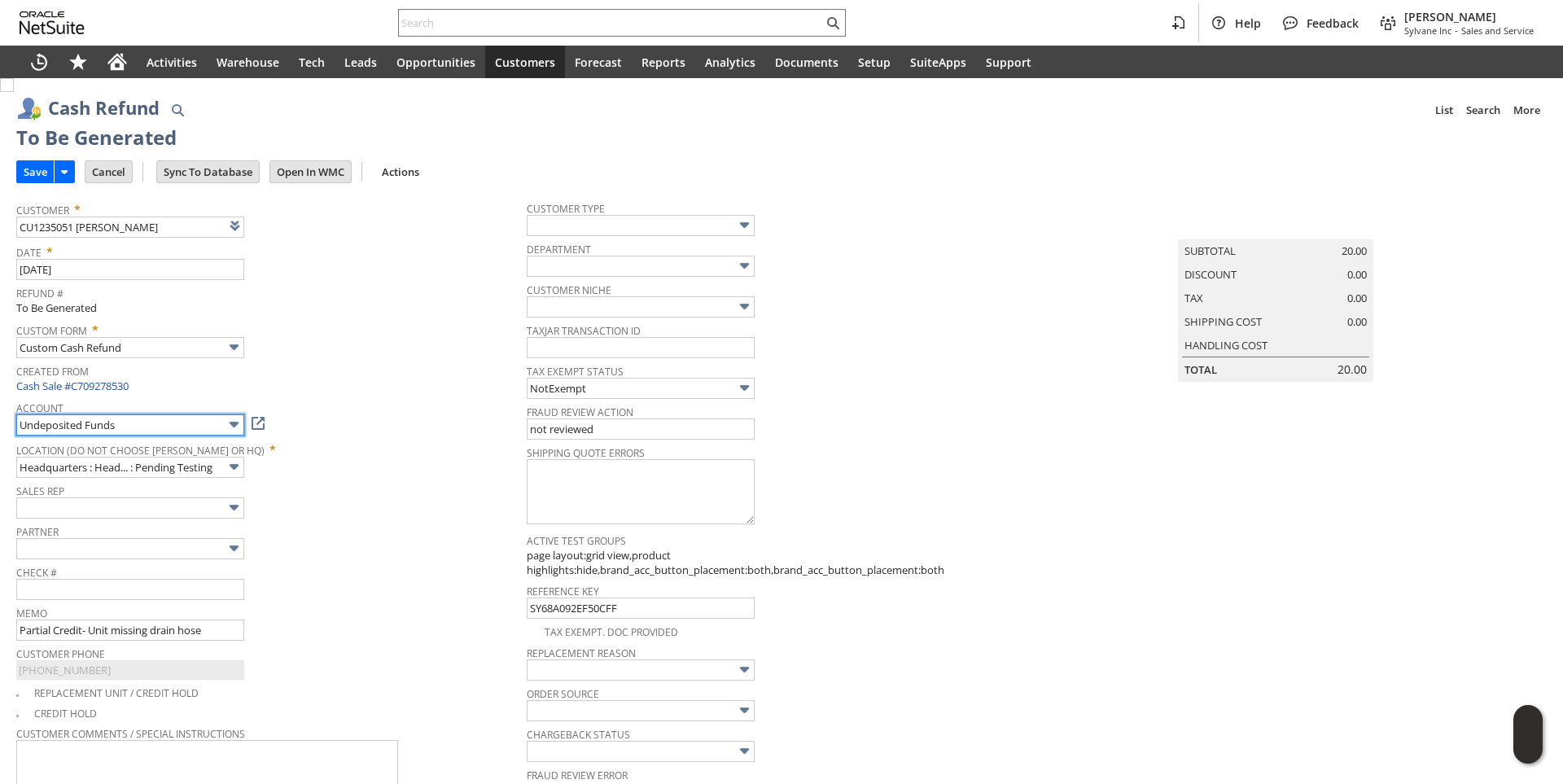
click at [207, 426] on input "Undeposited Funds" at bounding box center [131, 425] width 228 height 21
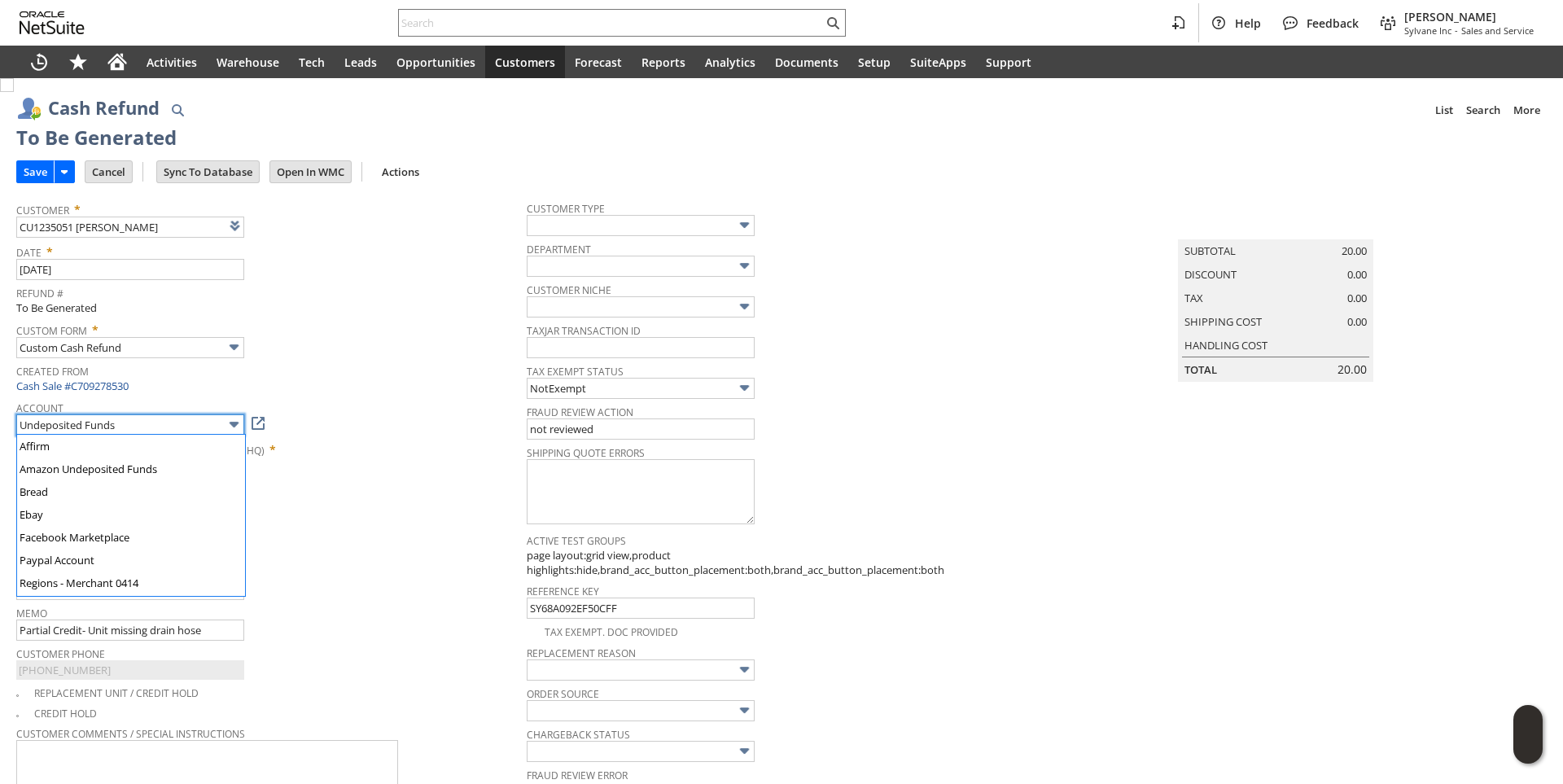
scroll to position [135, 0]
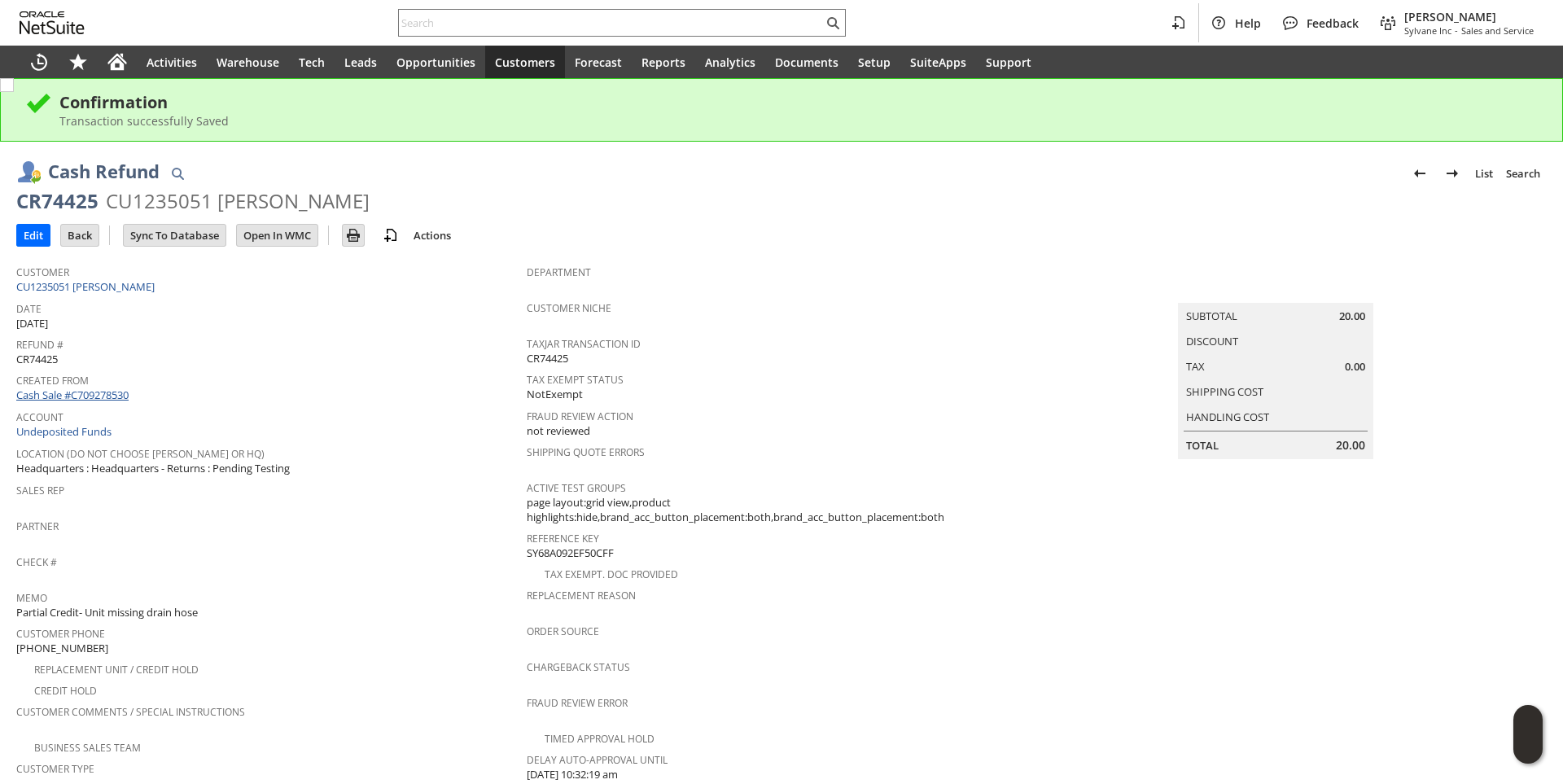
click at [109, 391] on link "Cash Sale #C709278530" at bounding box center [72, 395] width 112 height 15
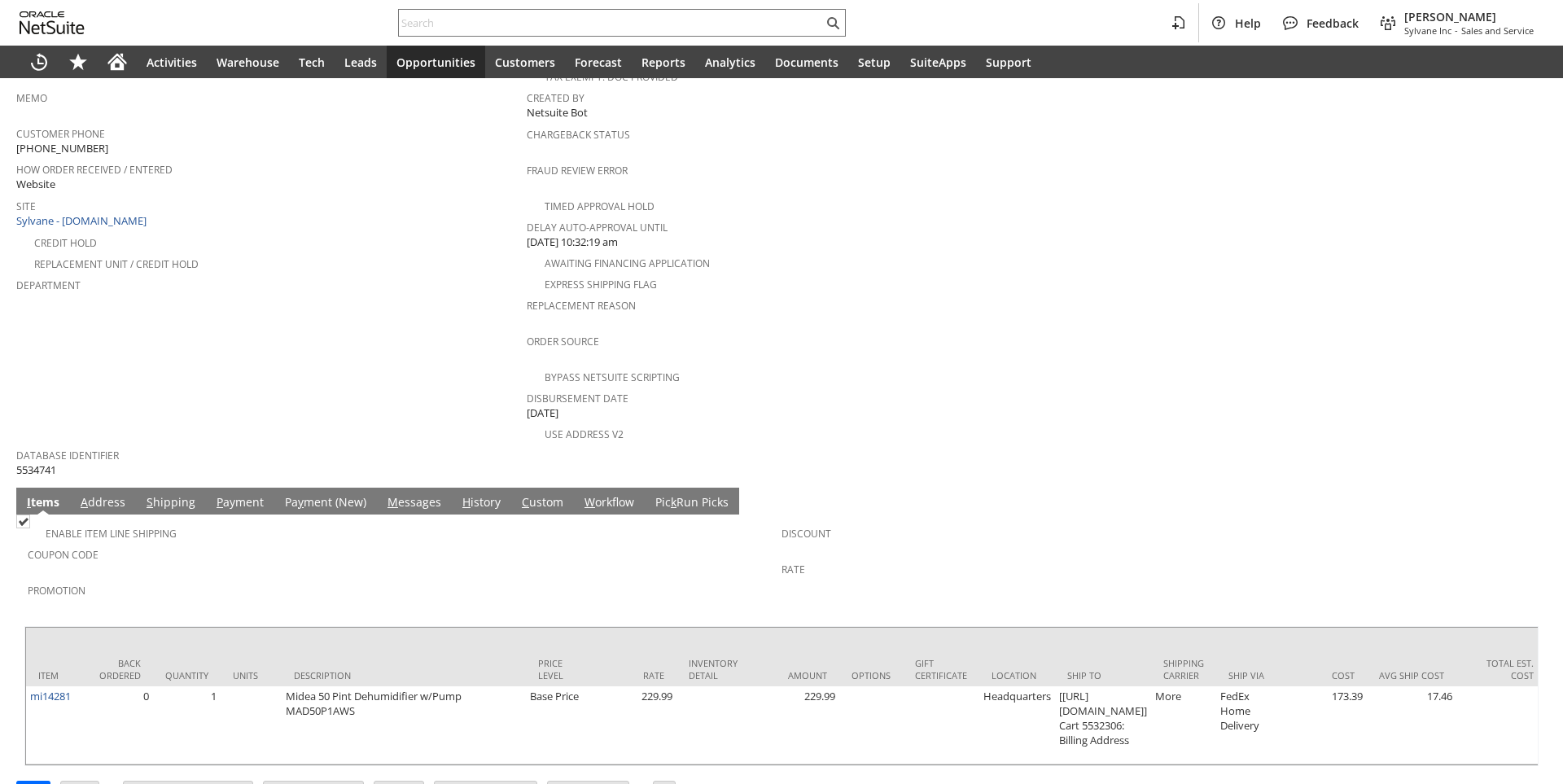
scroll to position [559, 0]
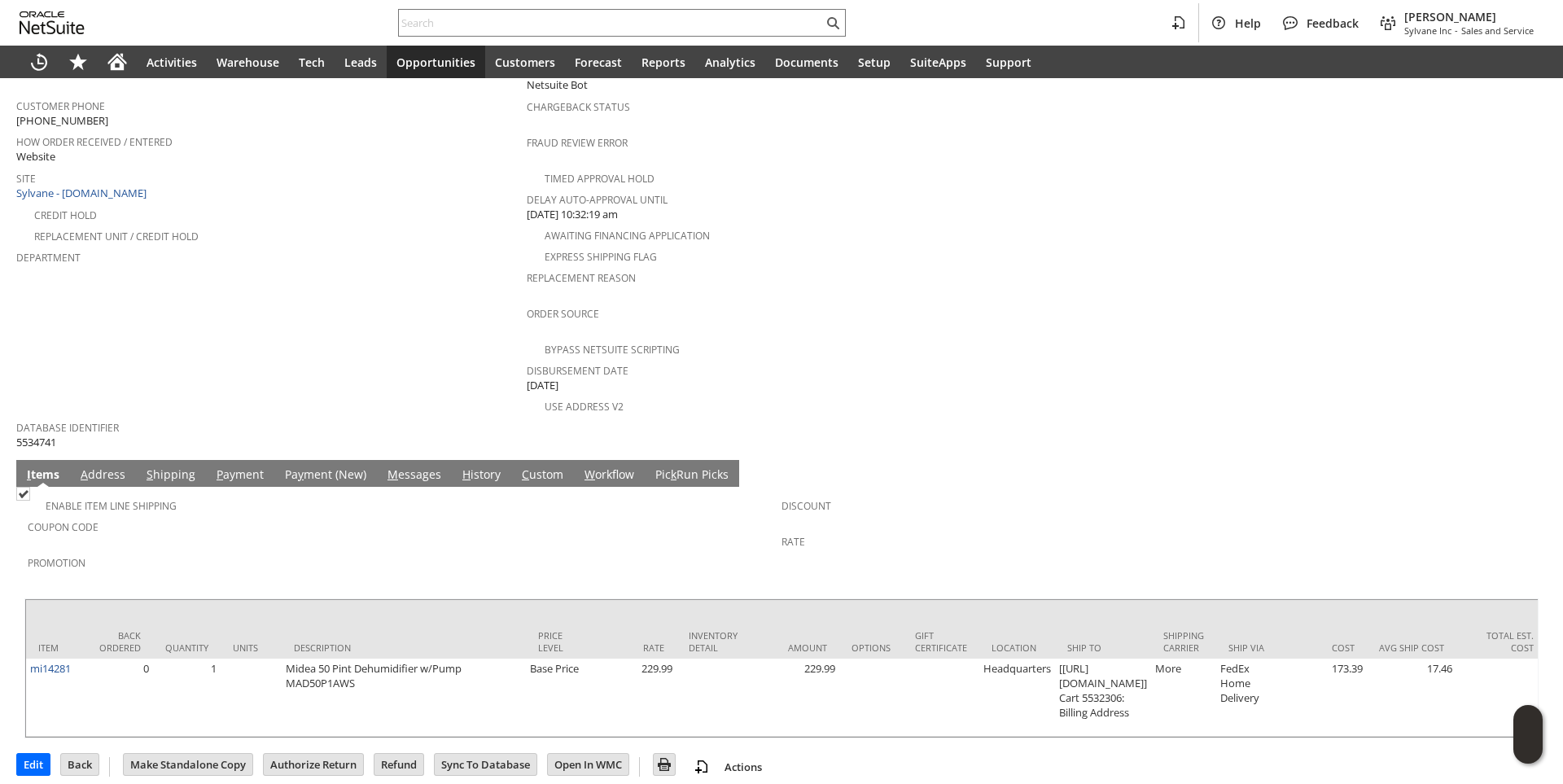
click at [229, 466] on link "P ayment" at bounding box center [240, 475] width 56 height 18
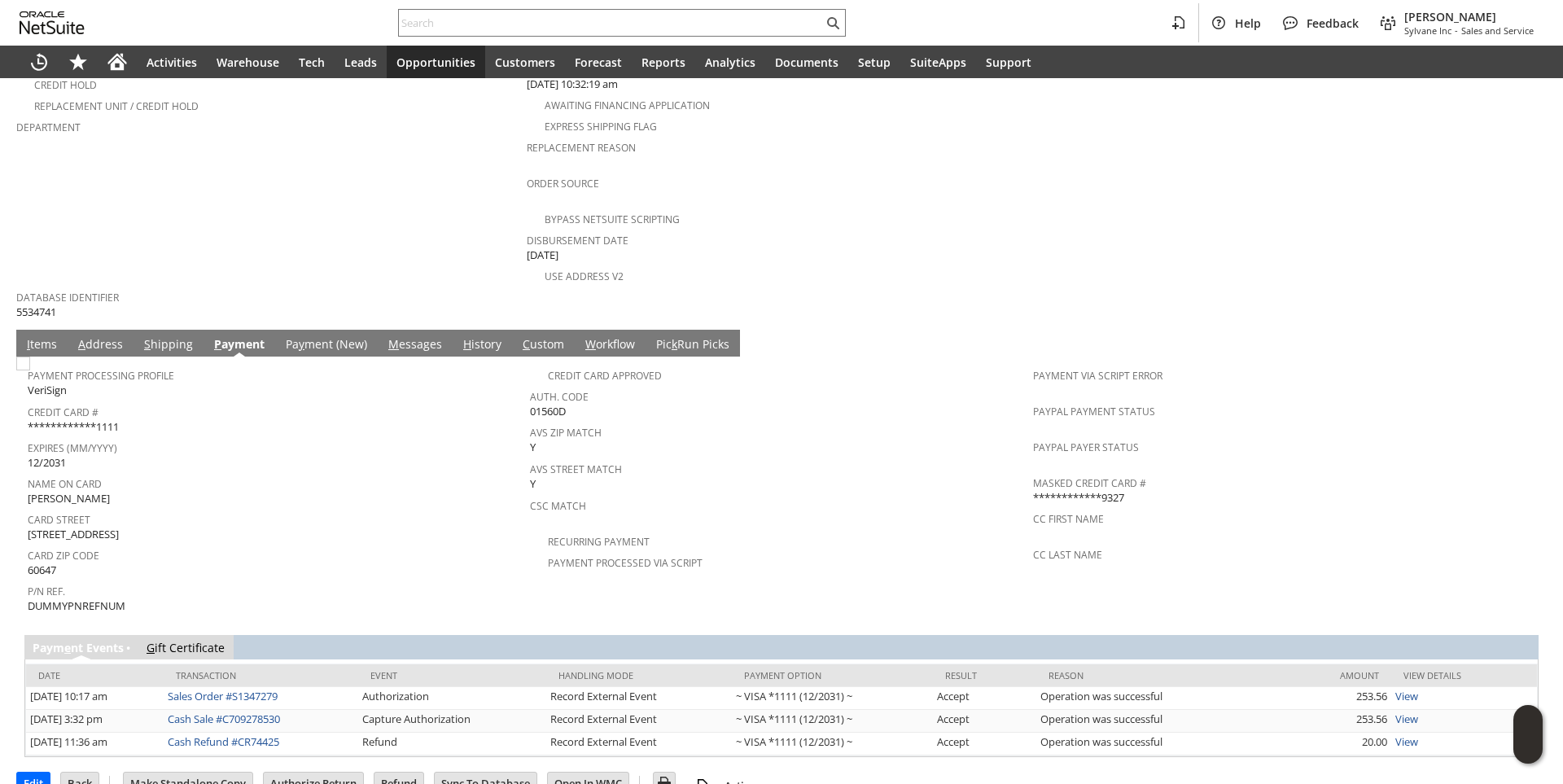
scroll to position [692, 0]
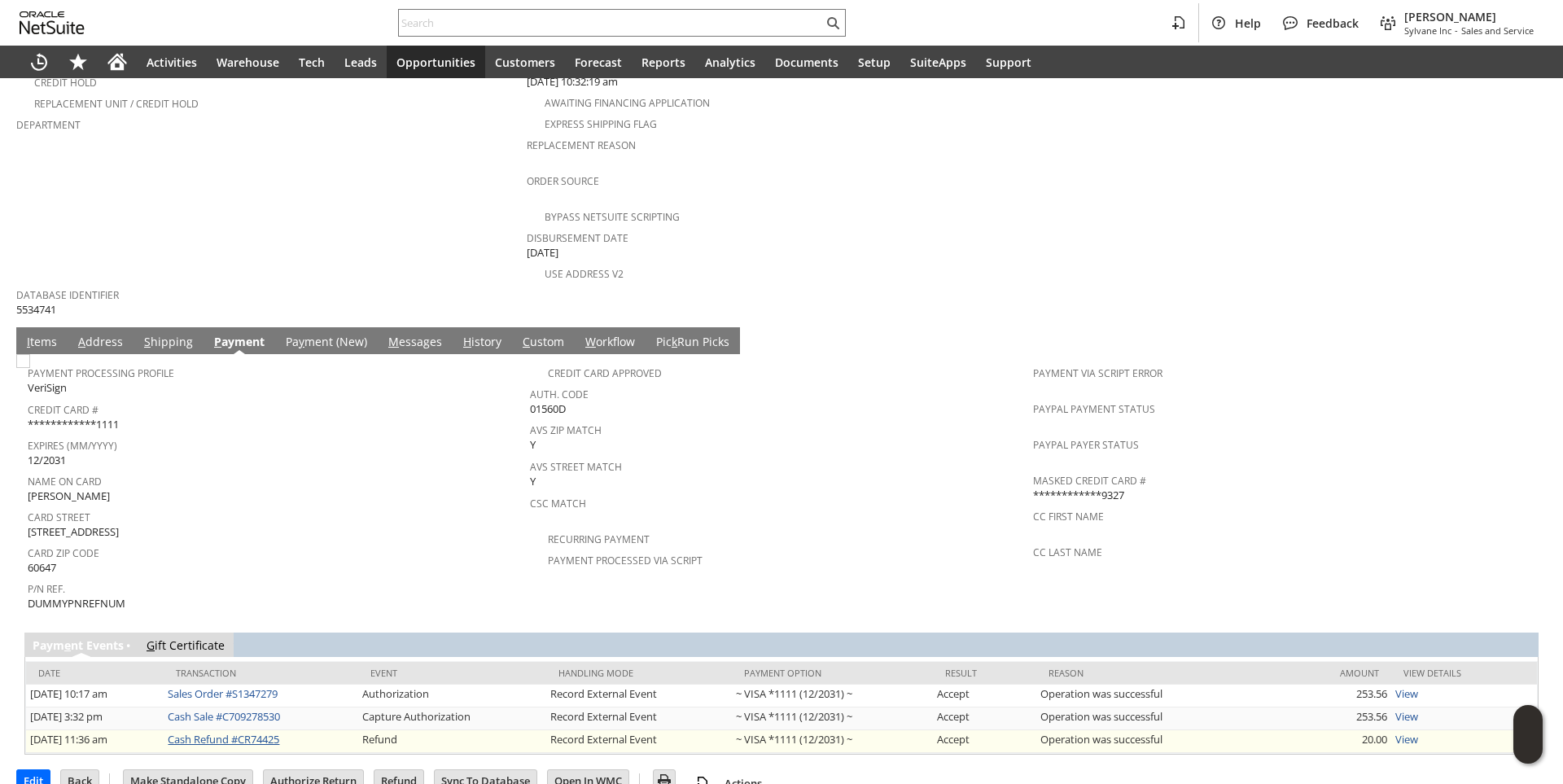
click at [277, 732] on link "Cash Refund #CR74425" at bounding box center [223, 739] width 112 height 15
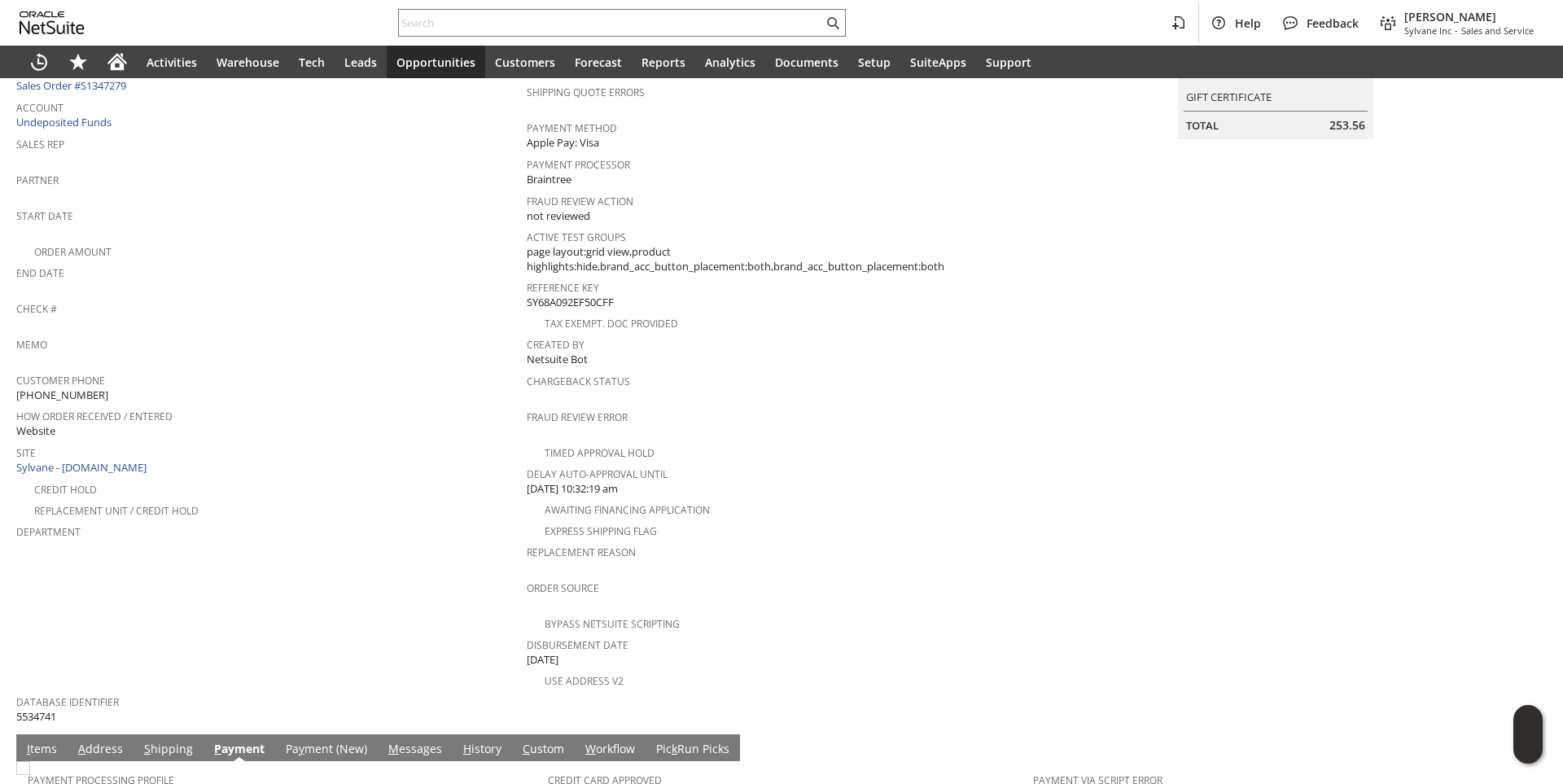
scroll to position [122, 0]
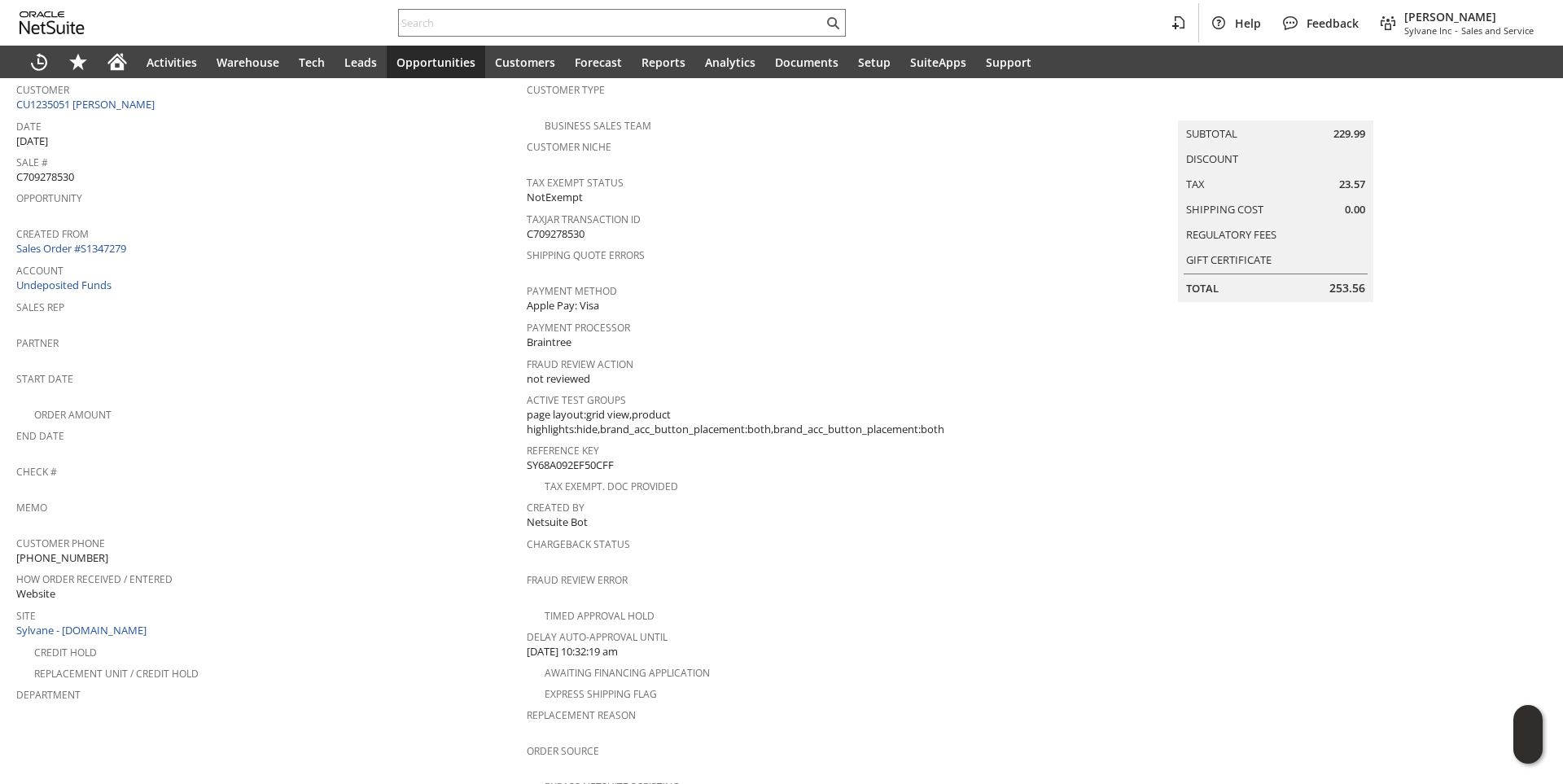
click at [119, 93] on span "Customer" at bounding box center [267, 87] width 502 height 18
click at [117, 98] on link "CU1235051 Kelsey Simoens" at bounding box center [87, 104] width 142 height 15
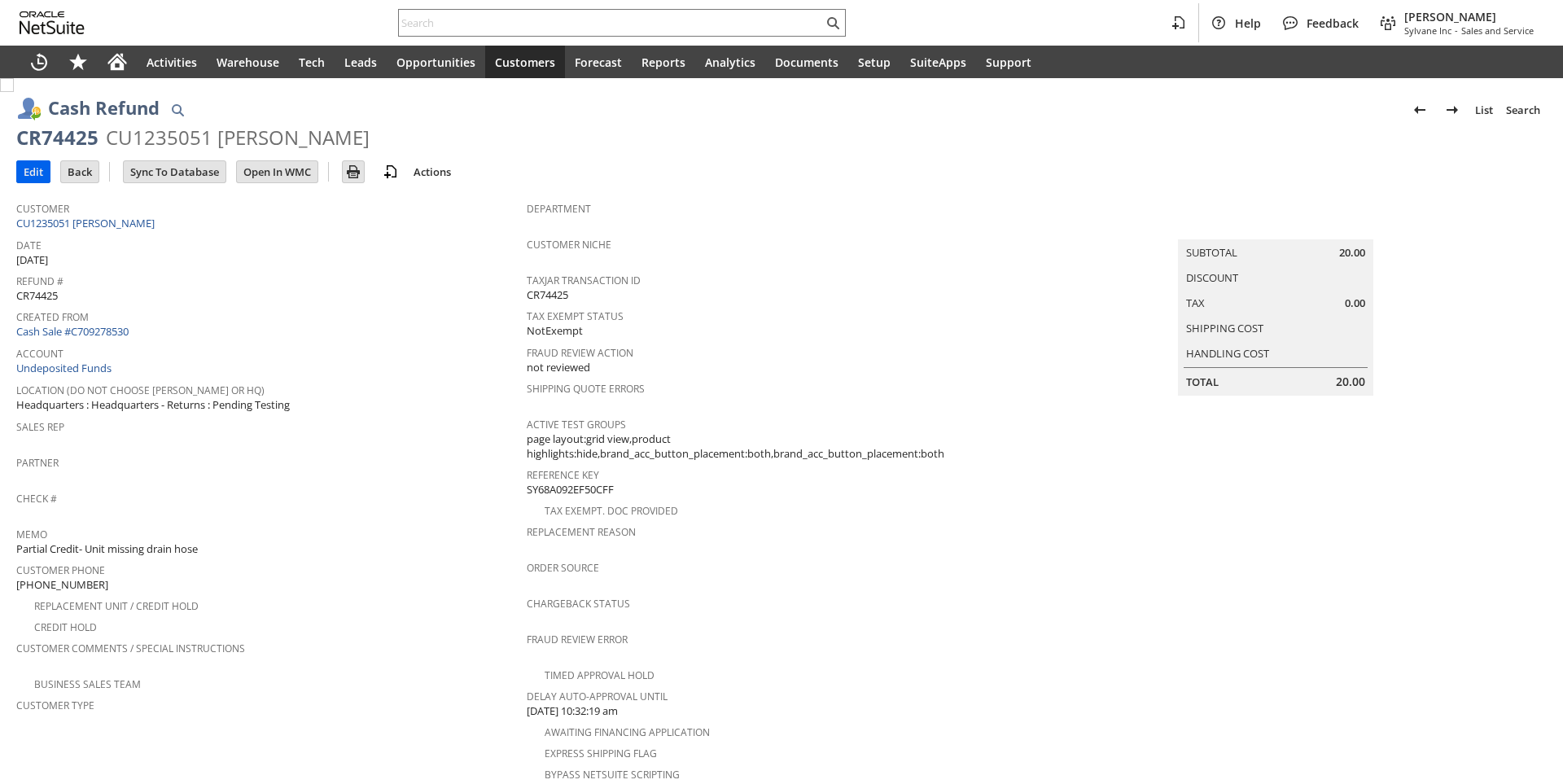
click at [40, 171] on input "Edit" at bounding box center [33, 172] width 32 height 21
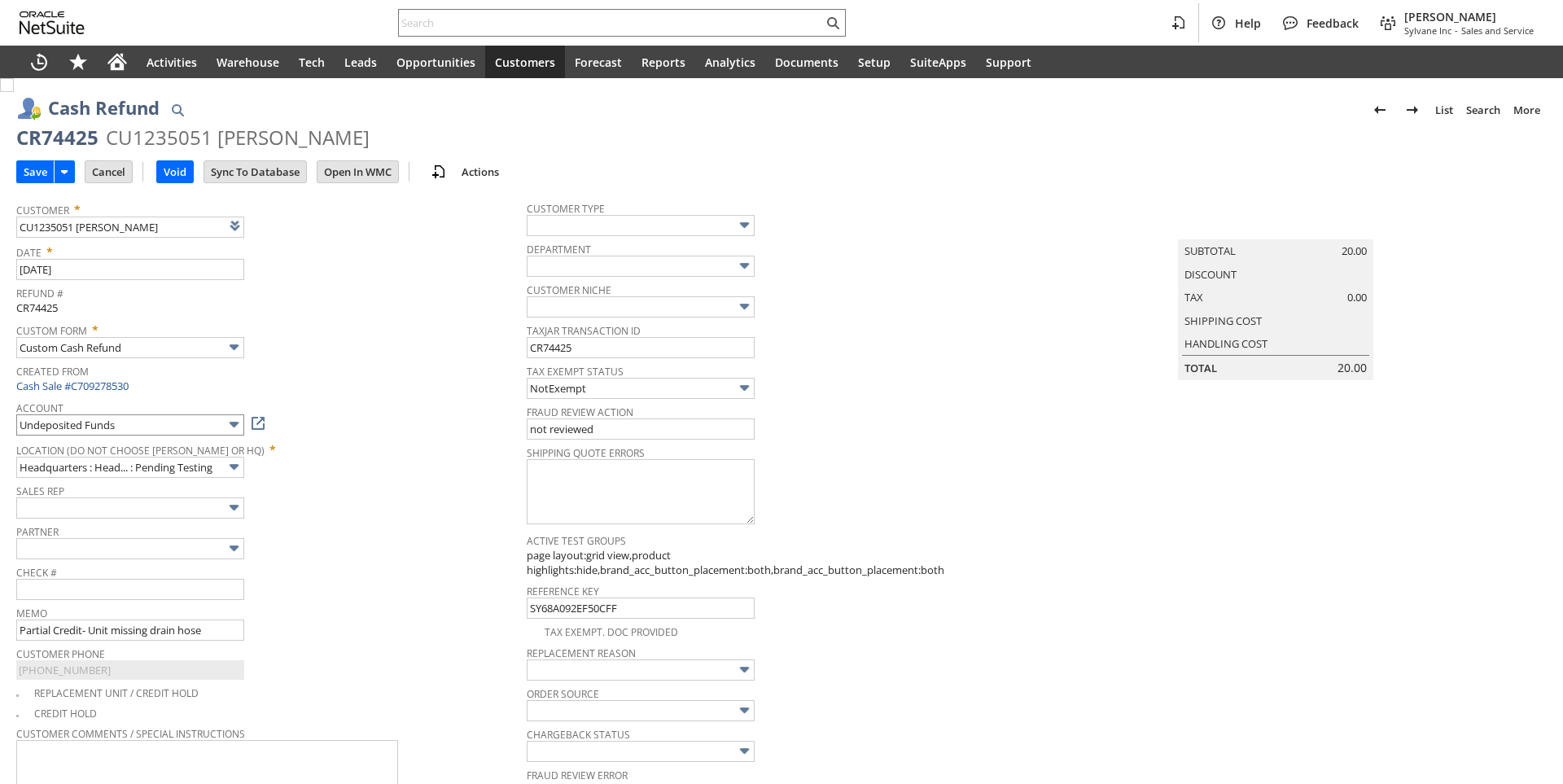
type input "Add"
type input "Copy Previous"
click at [189, 418] on input "Undeposited Funds" at bounding box center [131, 425] width 228 height 21
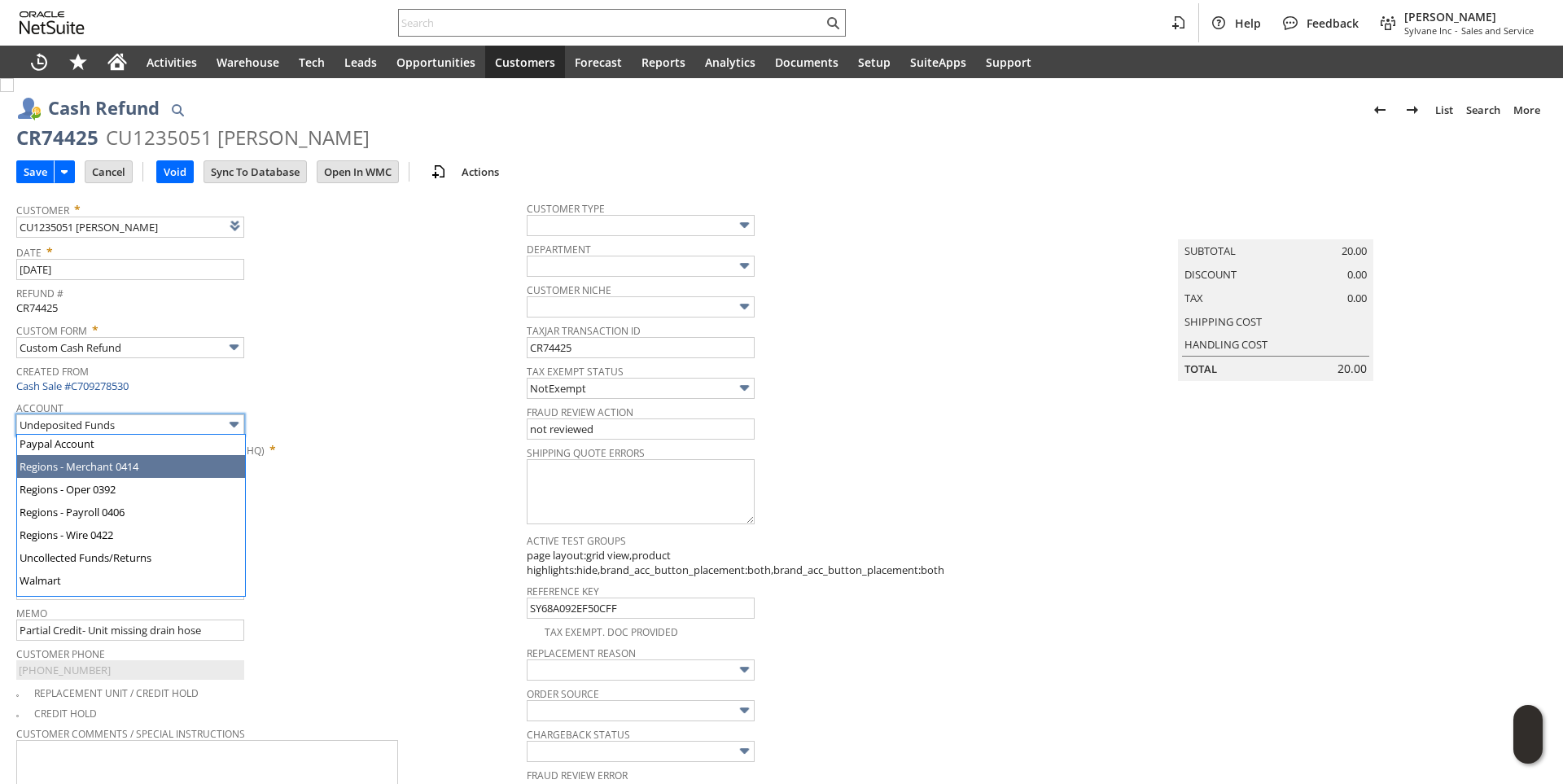
scroll to position [135, 0]
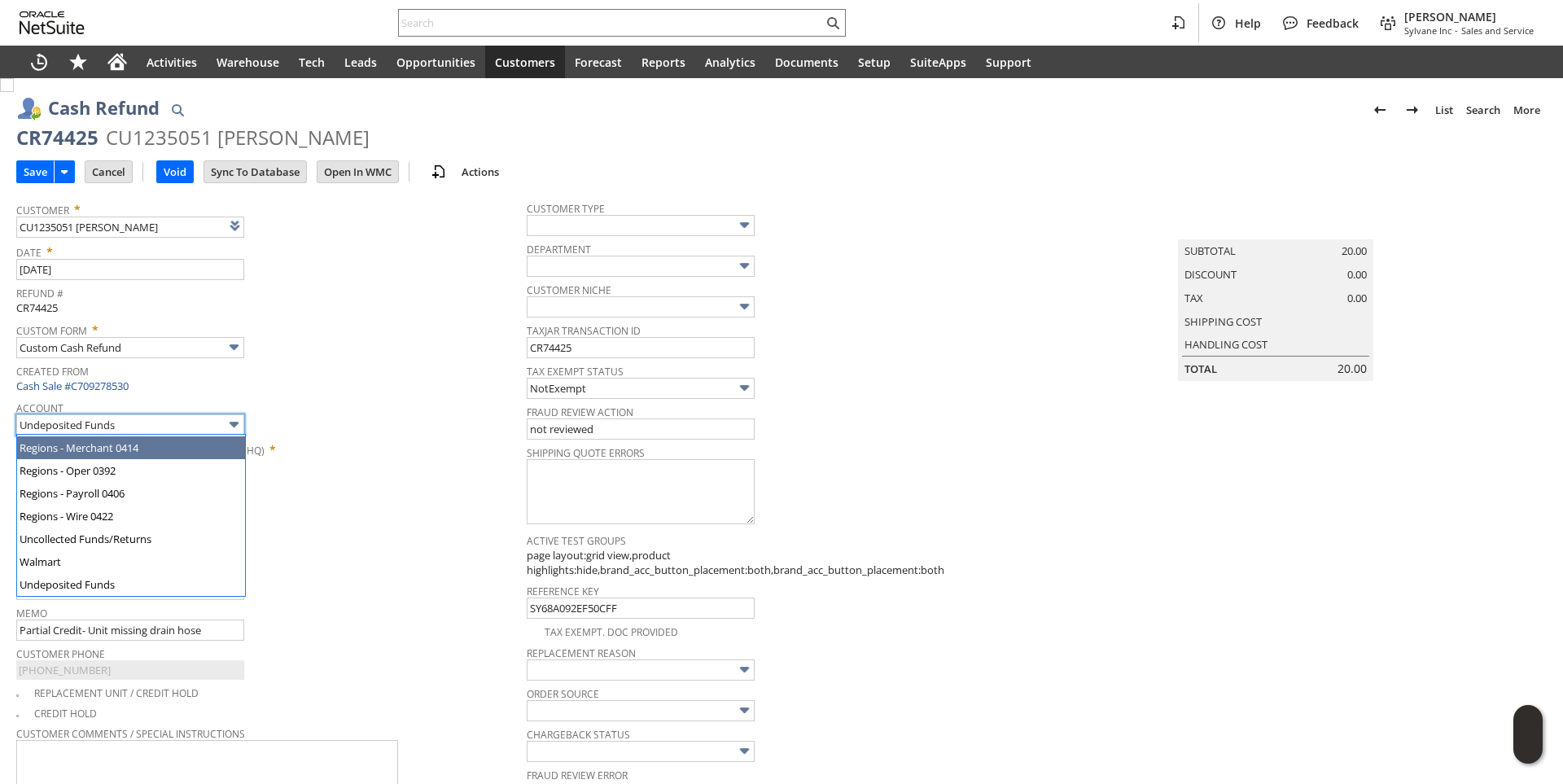
type input "Regions - Merchant 0414"
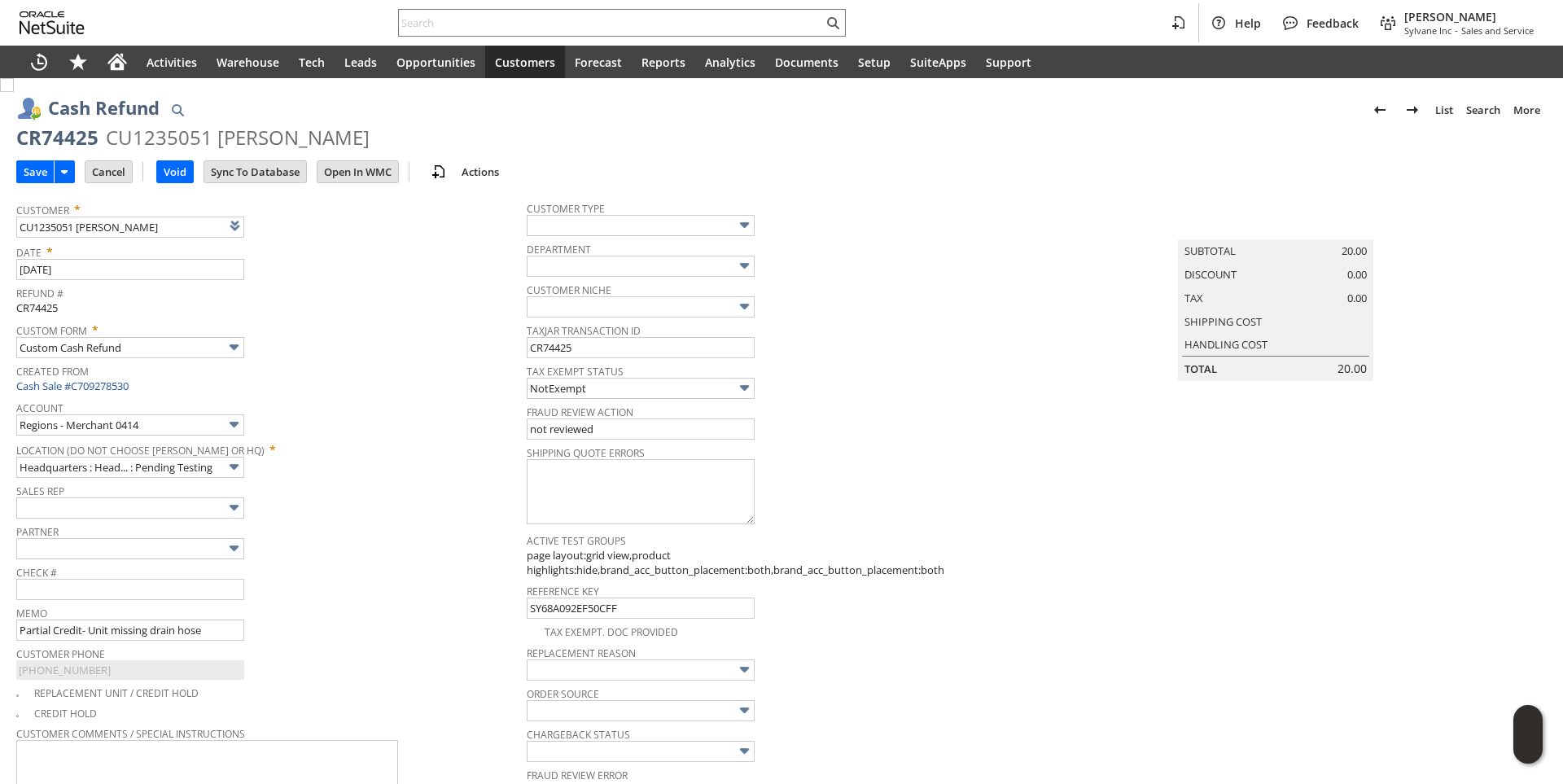
click at [403, 460] on div "Location (Do Not choose [PERSON_NAME] or HQ) * Headquarters : Head... : Pending…" at bounding box center [267, 457] width 502 height 41
click at [37, 171] on input "Save" at bounding box center [36, 172] width 37 height 21
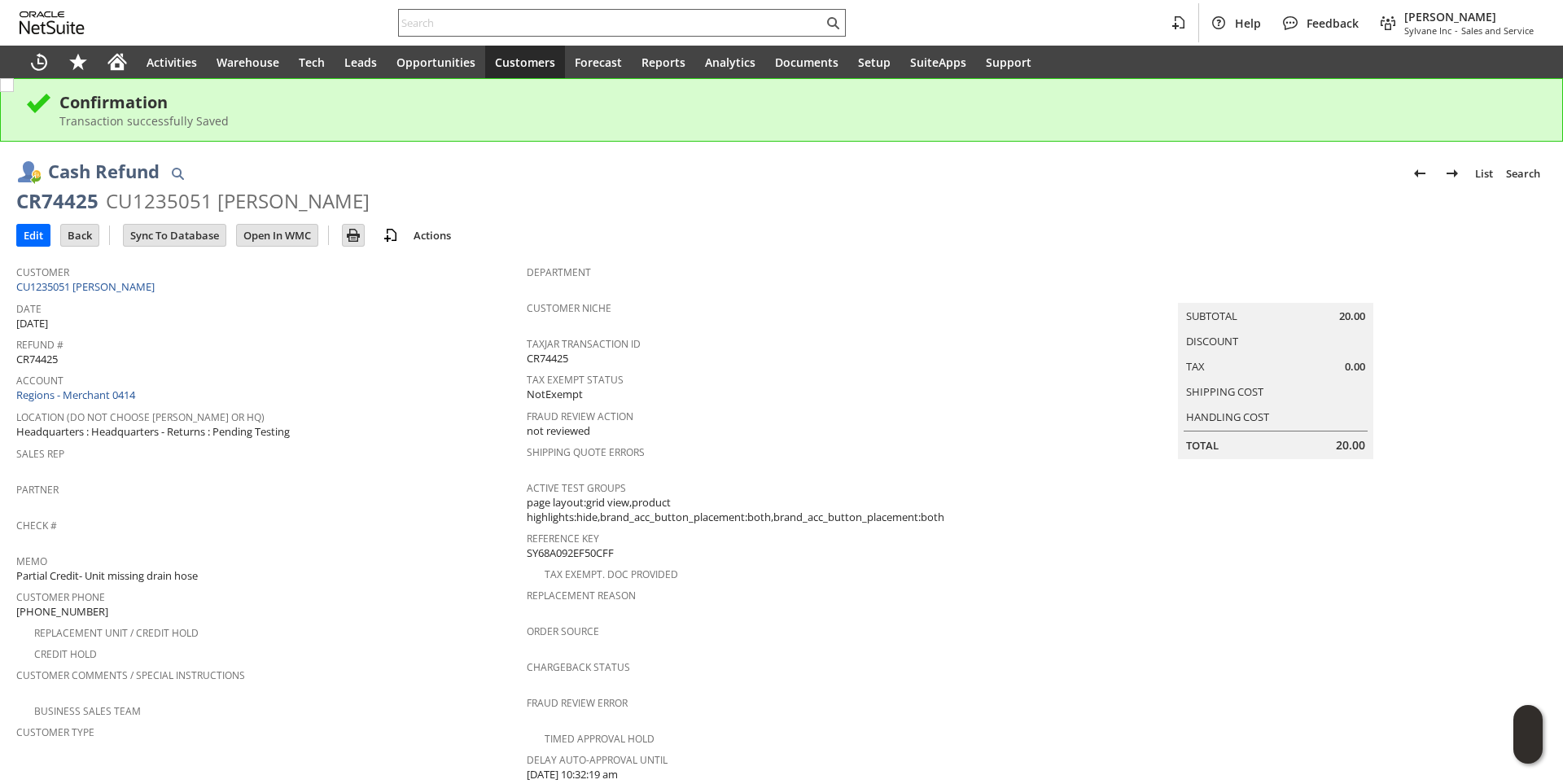
click at [440, 21] on input "text" at bounding box center [611, 23] width 424 height 19
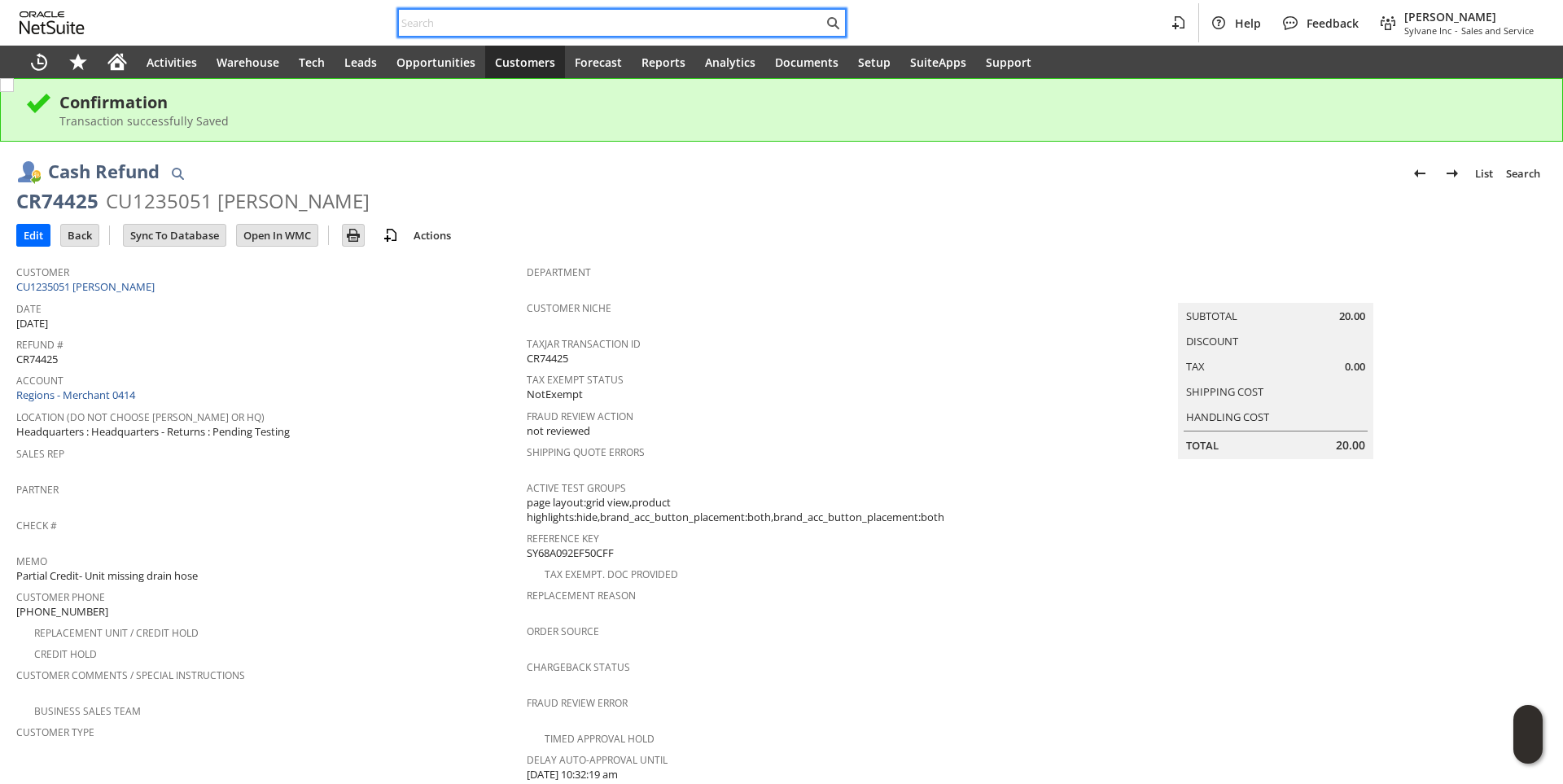
paste input "7175803011"
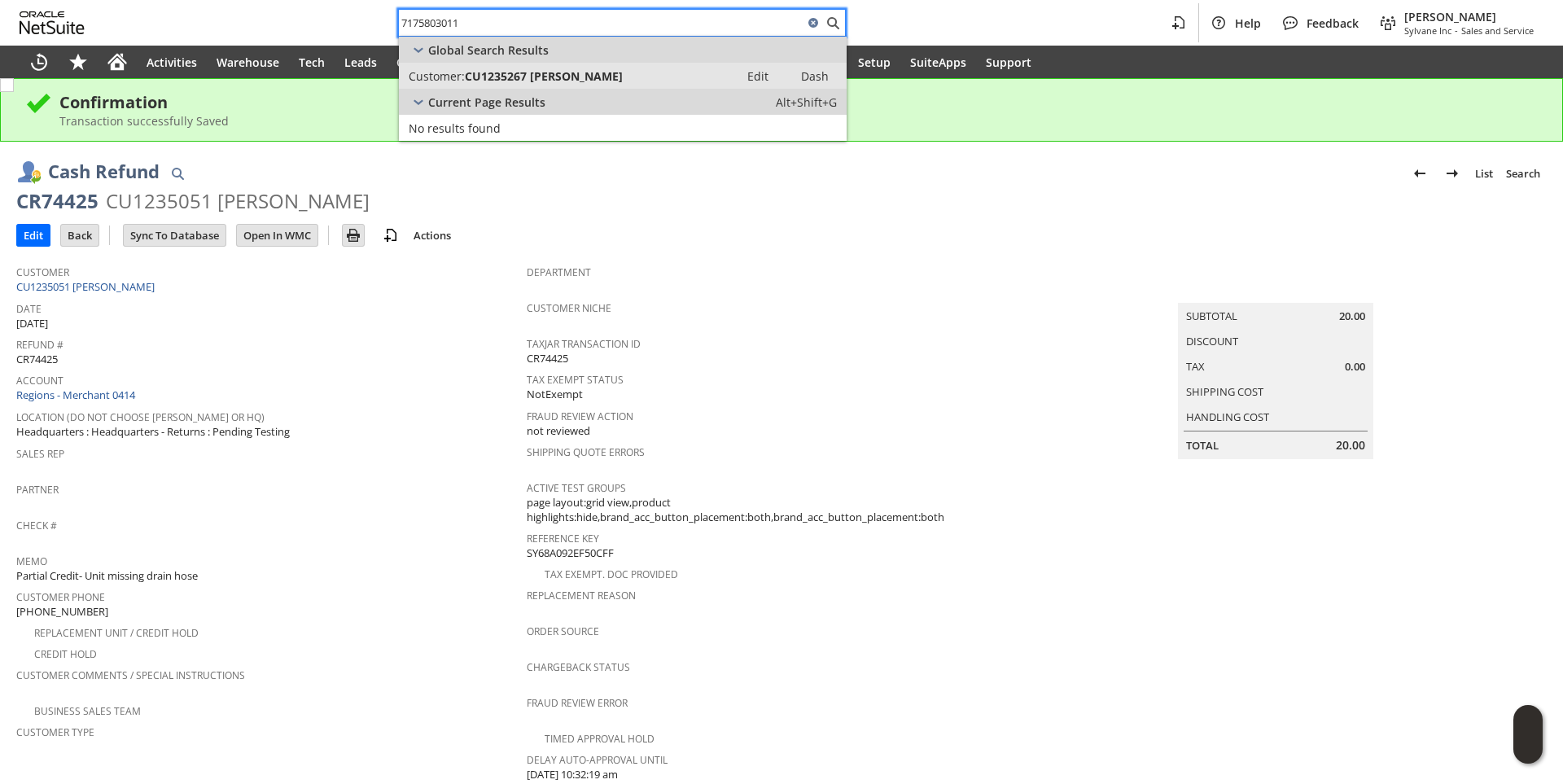
type input "7175803011"
click at [464, 71] on span "Customer:" at bounding box center [436, 76] width 56 height 16
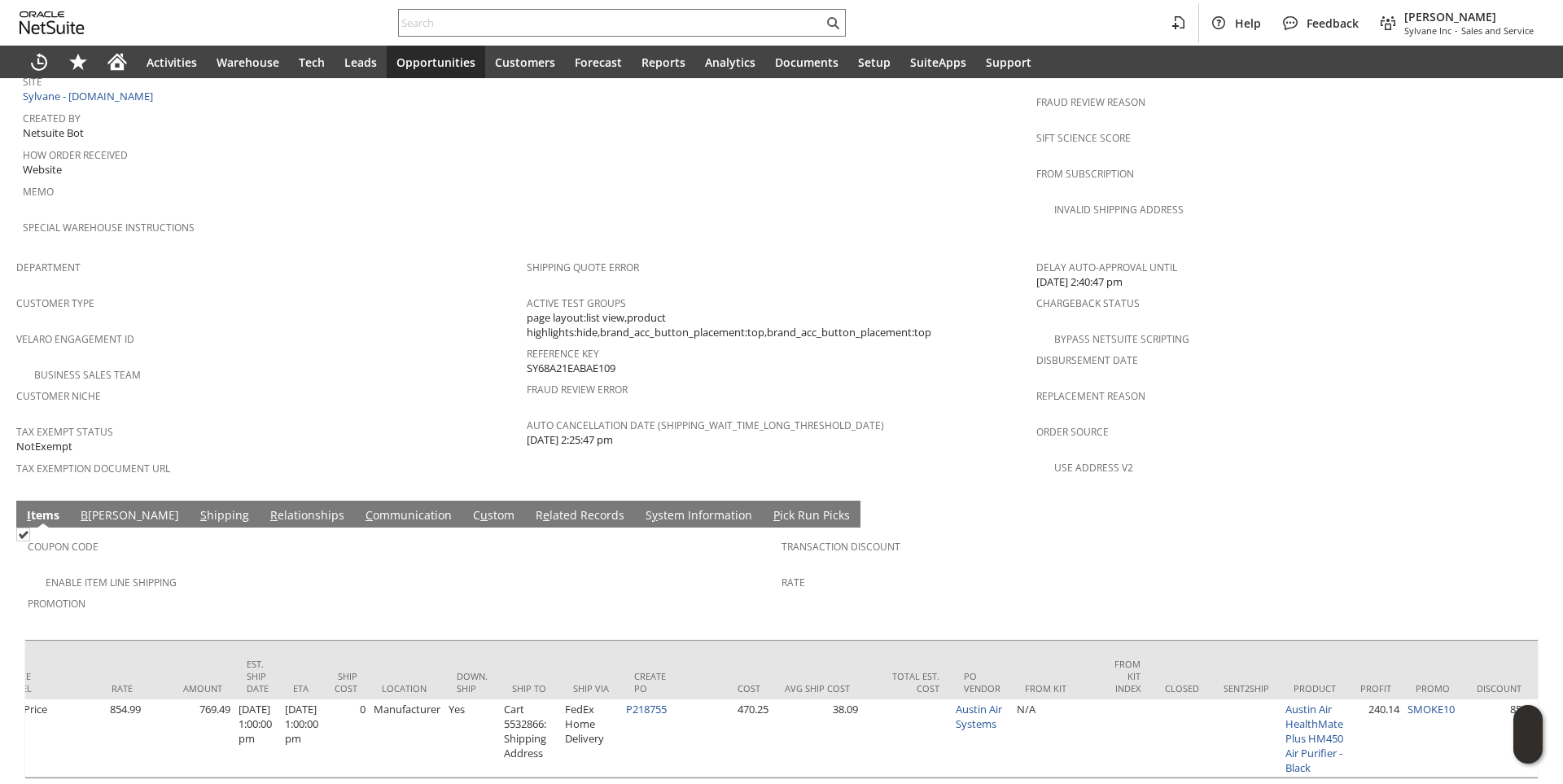
scroll to position [0, 990]
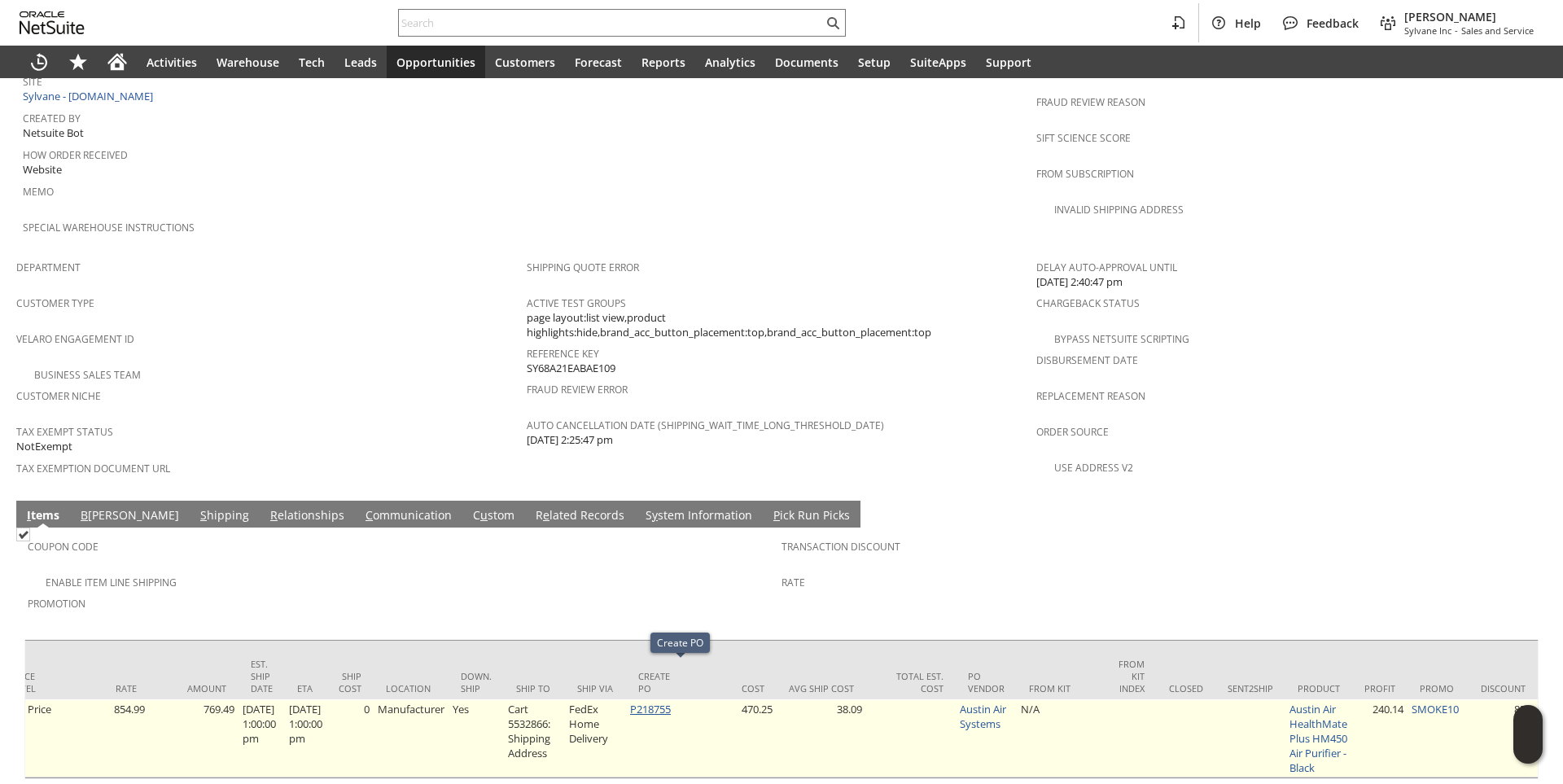
click at [671, 701] on link "P218755" at bounding box center [650, 708] width 41 height 15
